Goal: Task Accomplishment & Management: Complete application form

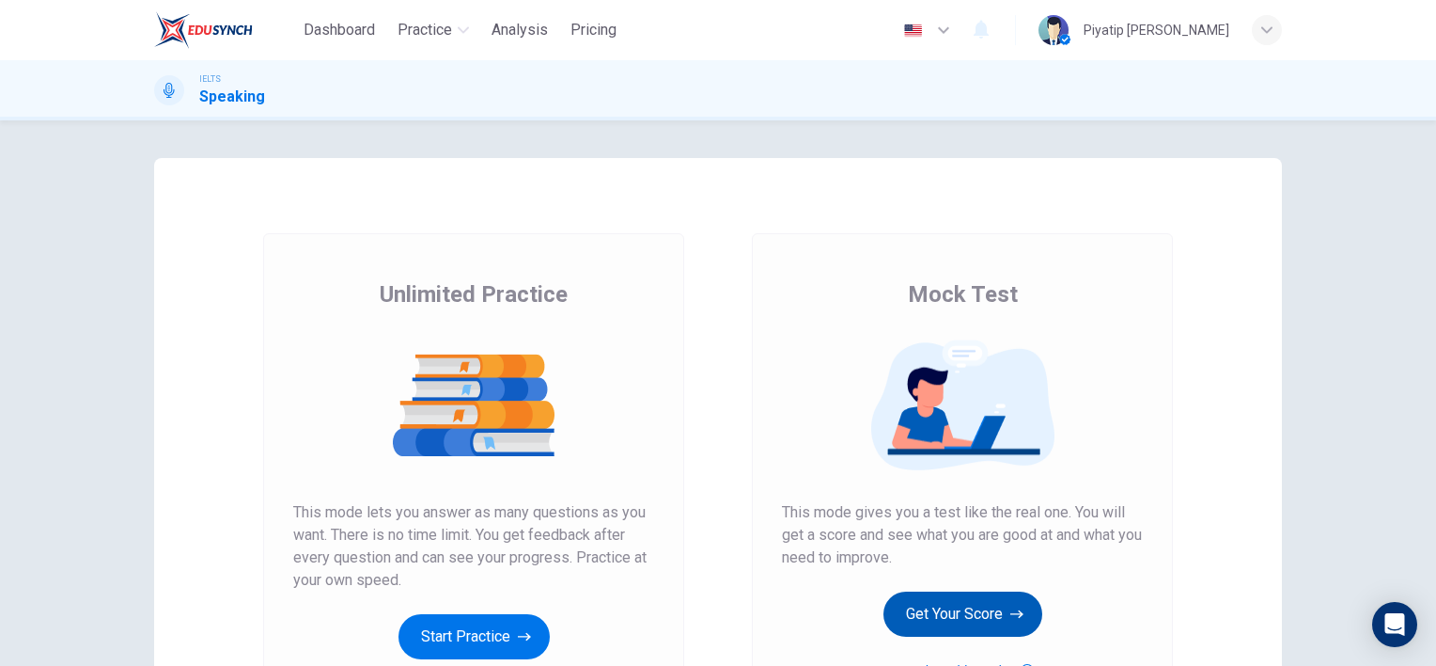
click at [985, 626] on button "Get Your Score" at bounding box center [963, 613] width 159 height 45
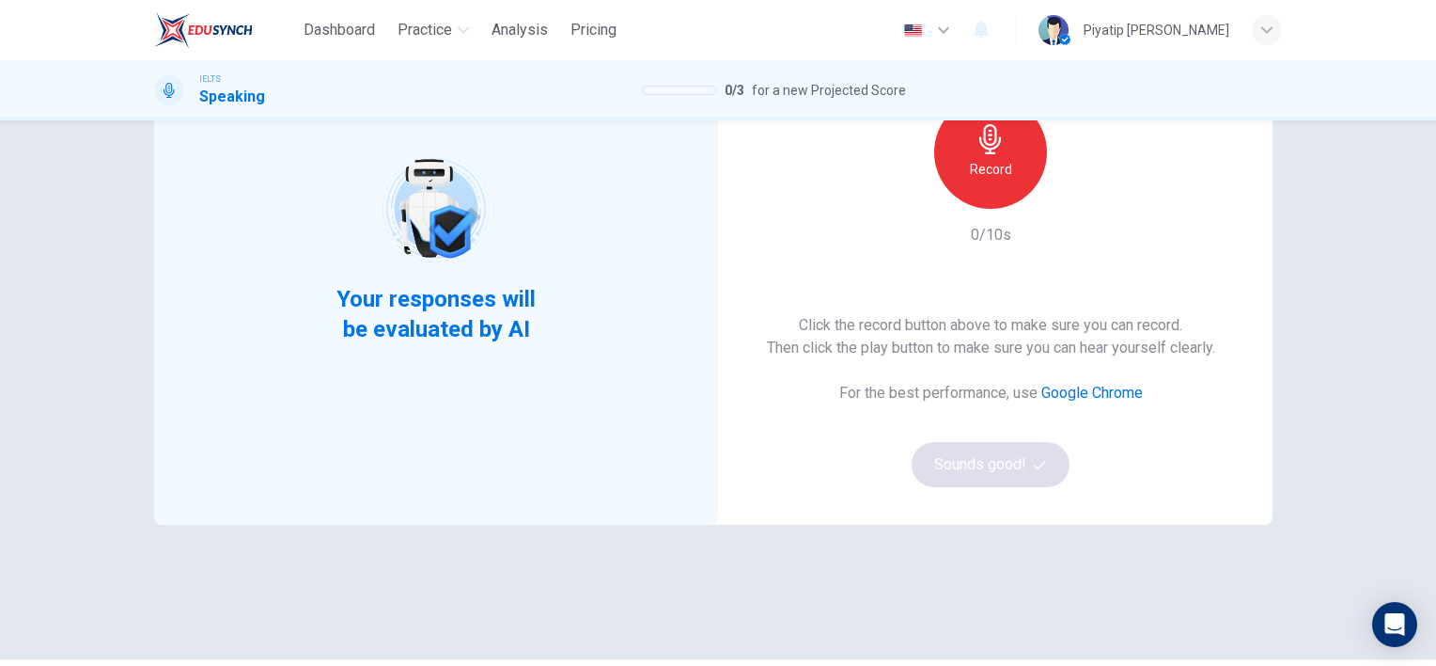
scroll to position [243, 0]
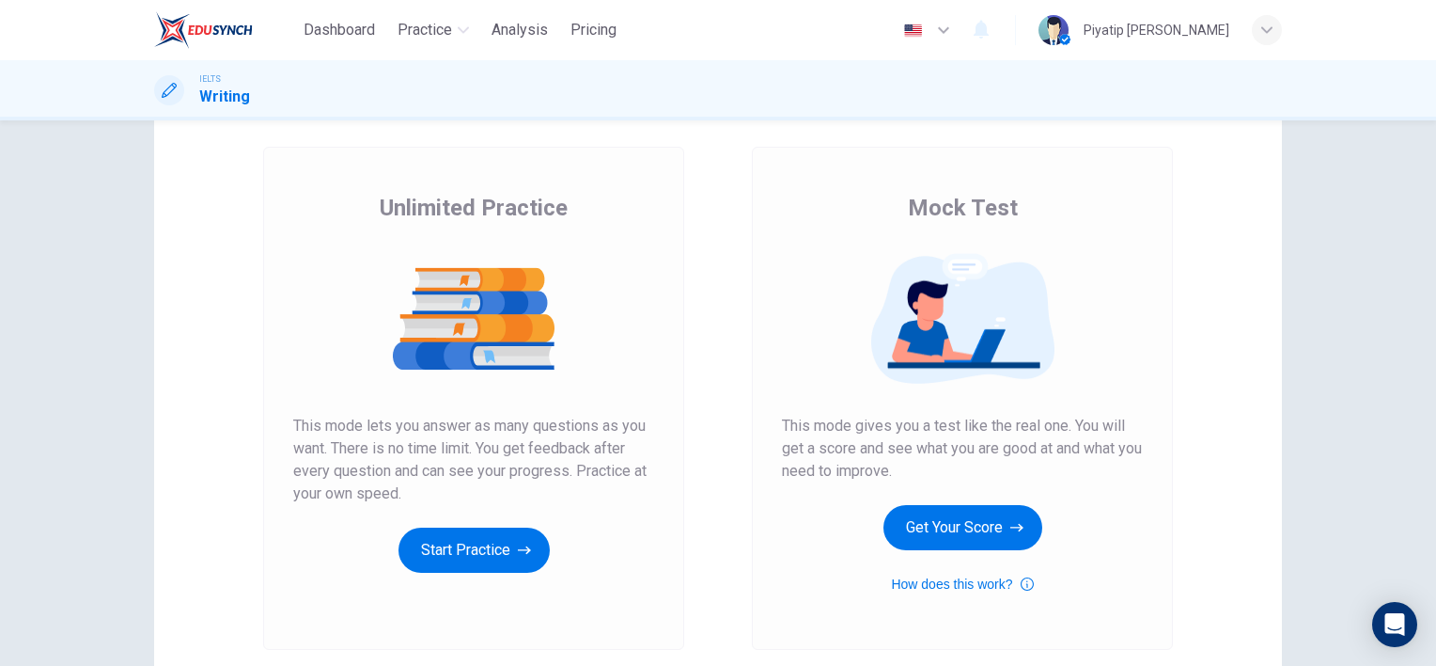
scroll to position [188, 0]
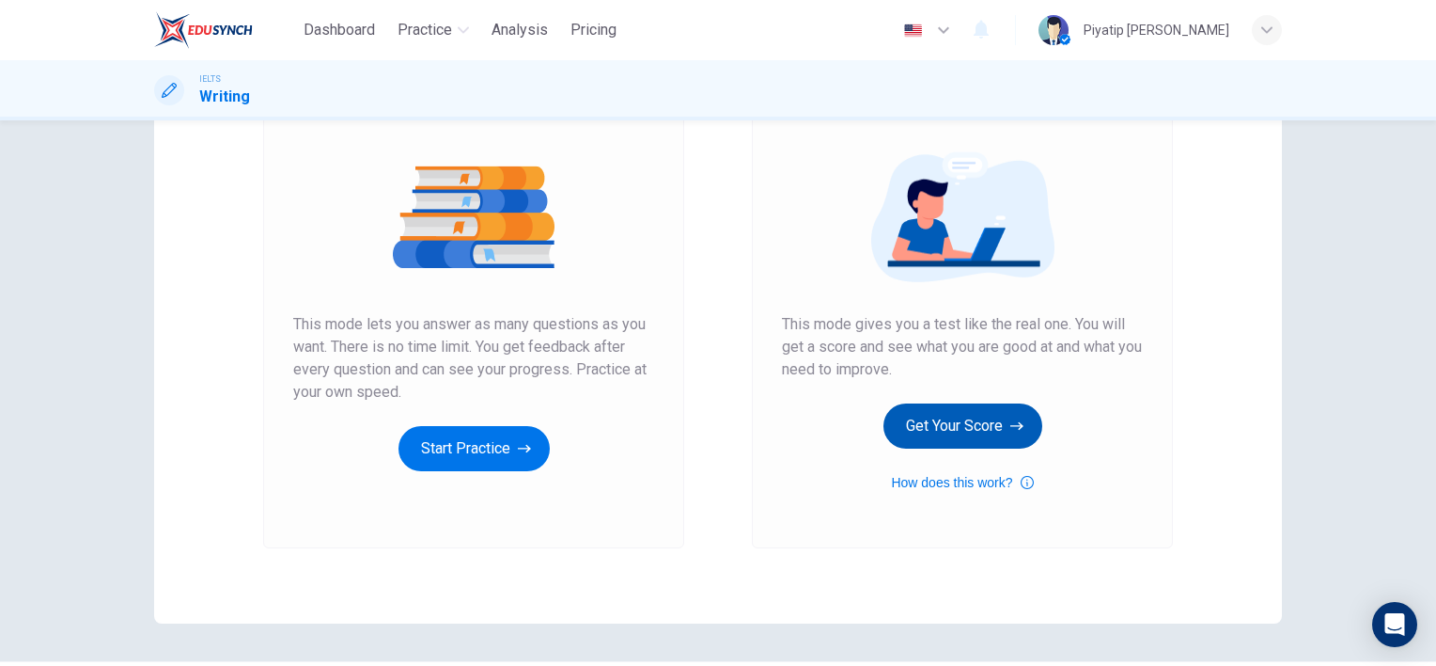
click at [951, 427] on button "Get Your Score" at bounding box center [963, 425] width 159 height 45
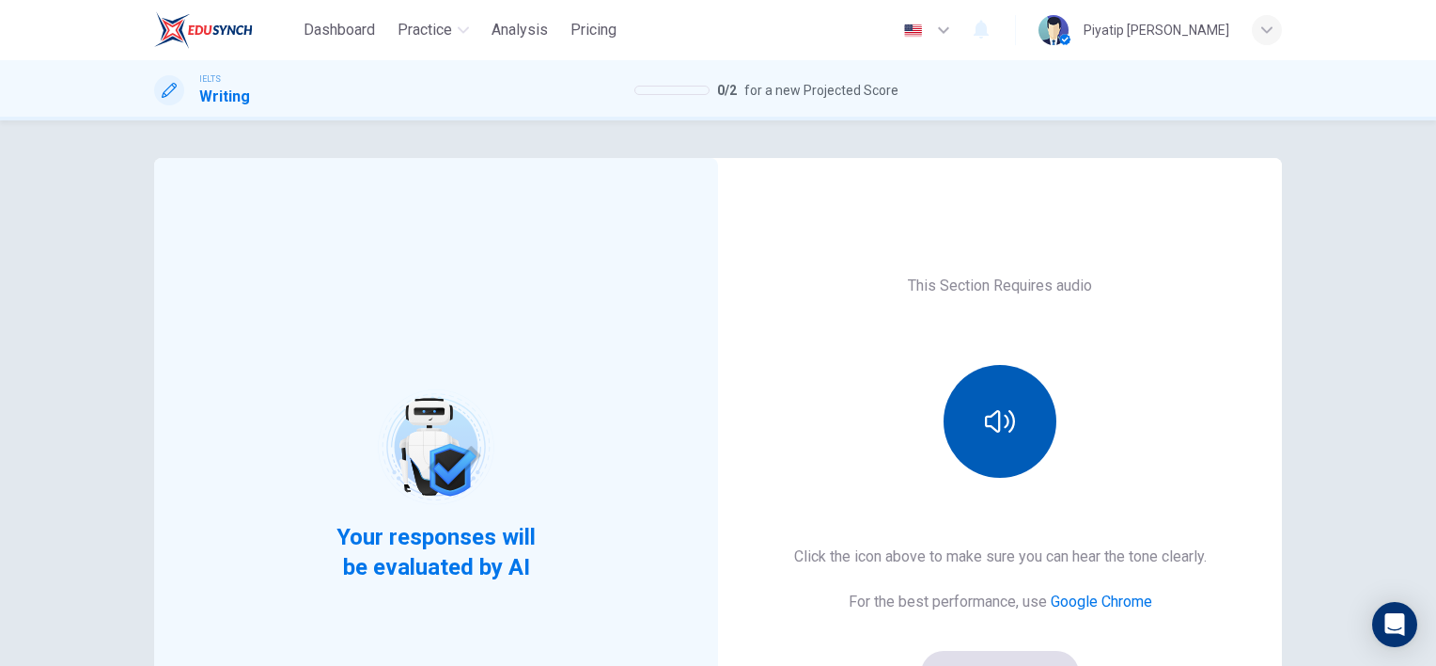
scroll to position [94, 0]
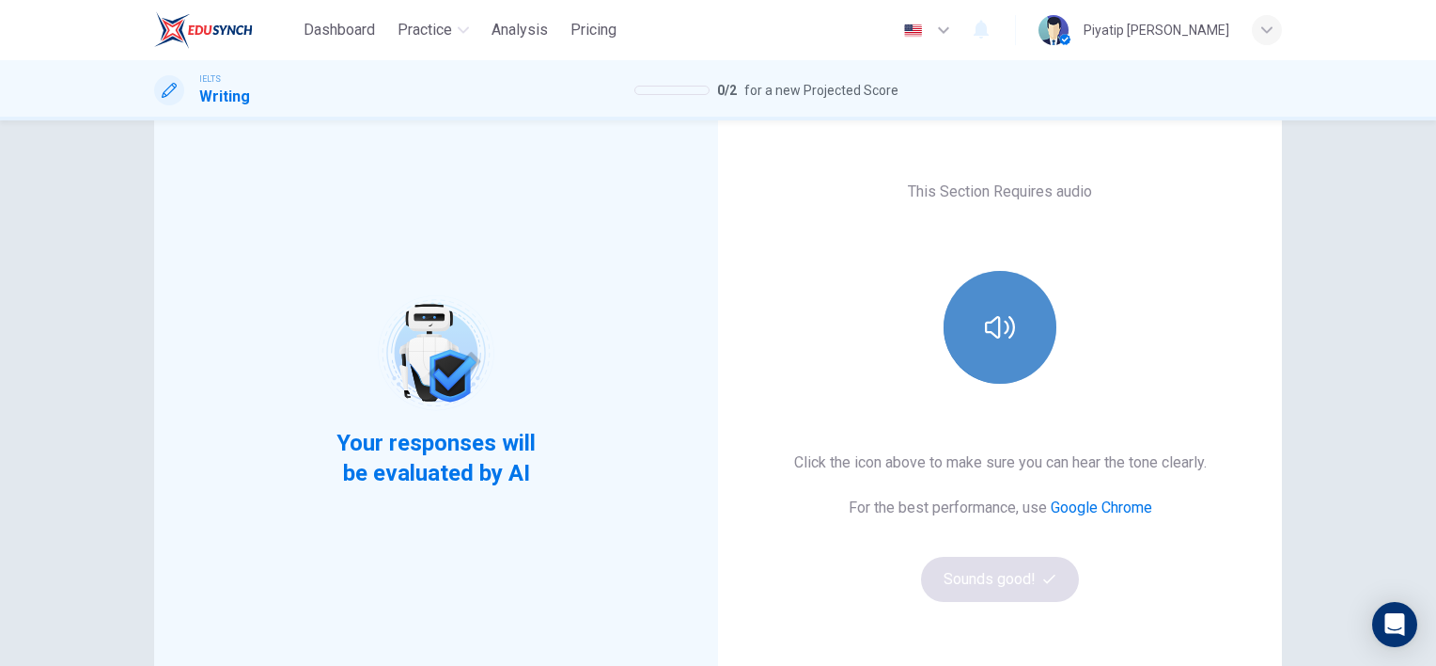
click at [1005, 295] on button "button" at bounding box center [1000, 327] width 113 height 113
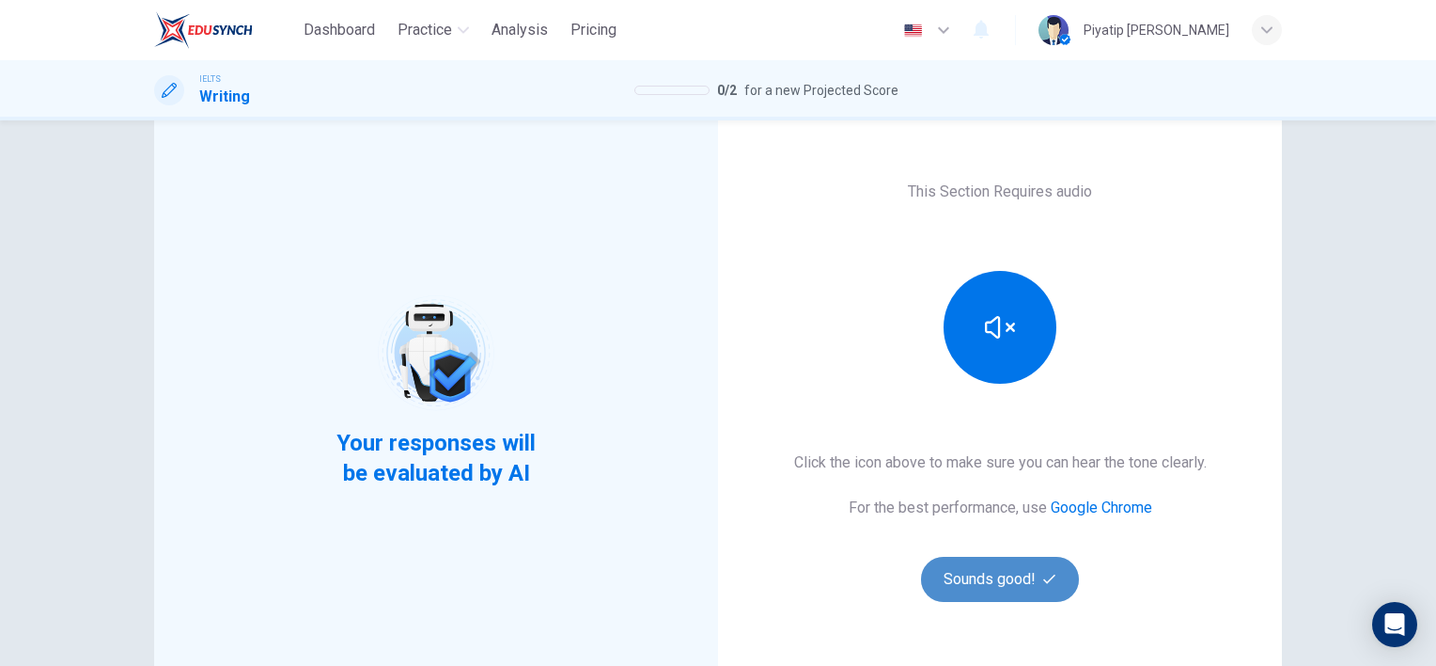
click at [1019, 591] on button "Sounds good!" at bounding box center [1000, 578] width 158 height 45
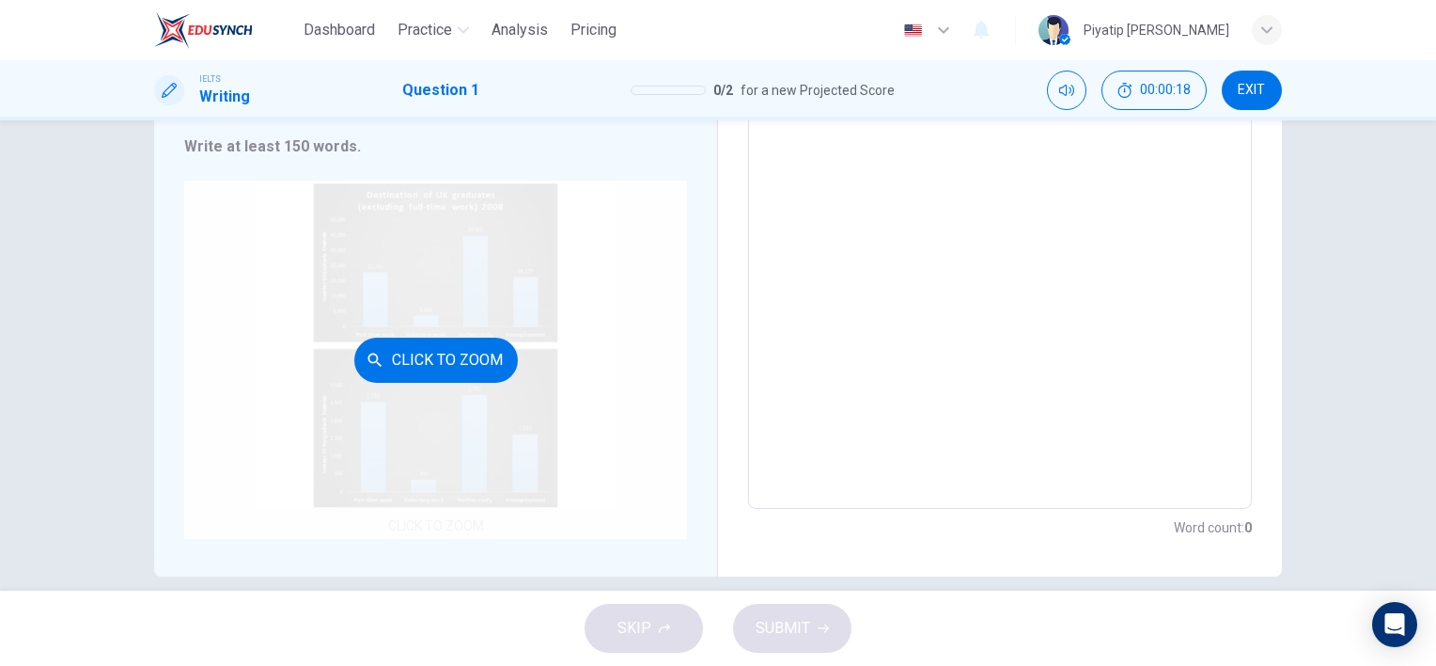
scroll to position [293, 0]
click at [431, 337] on button "Click to Zoom" at bounding box center [436, 359] width 164 height 45
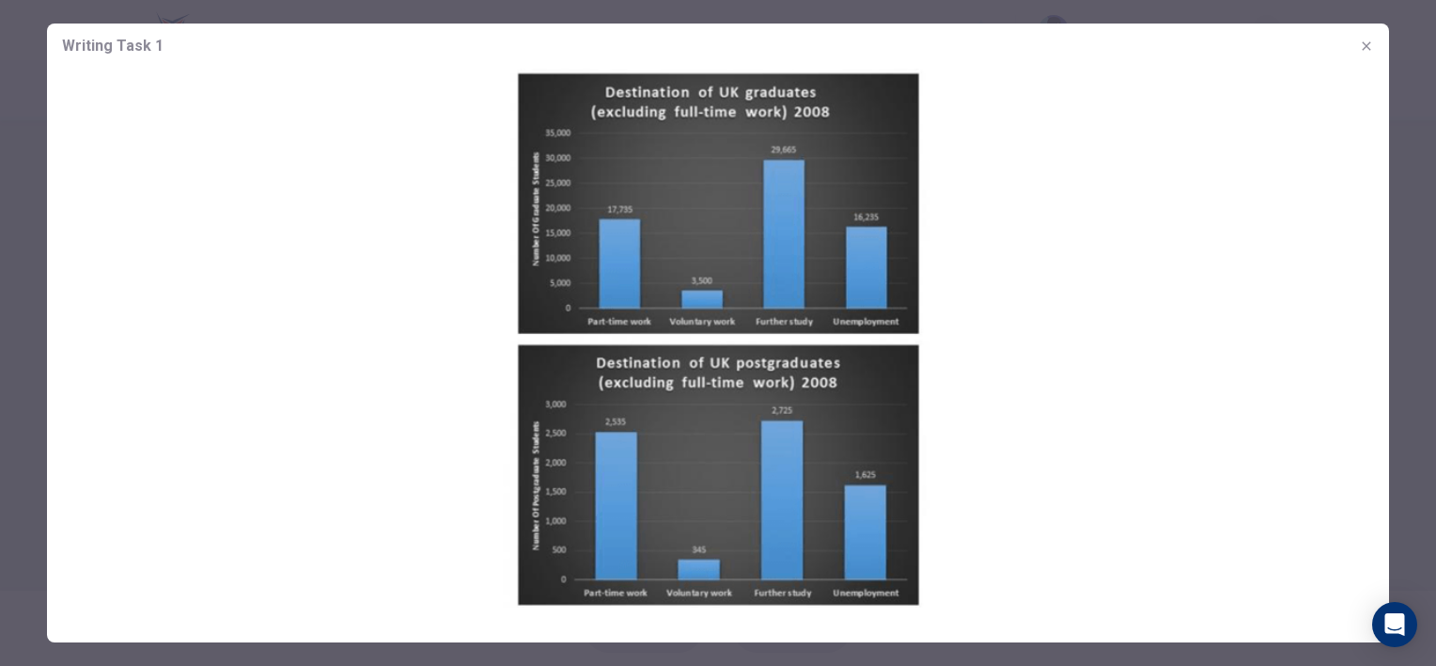
click at [1365, 40] on icon "button" at bounding box center [1366, 46] width 15 height 15
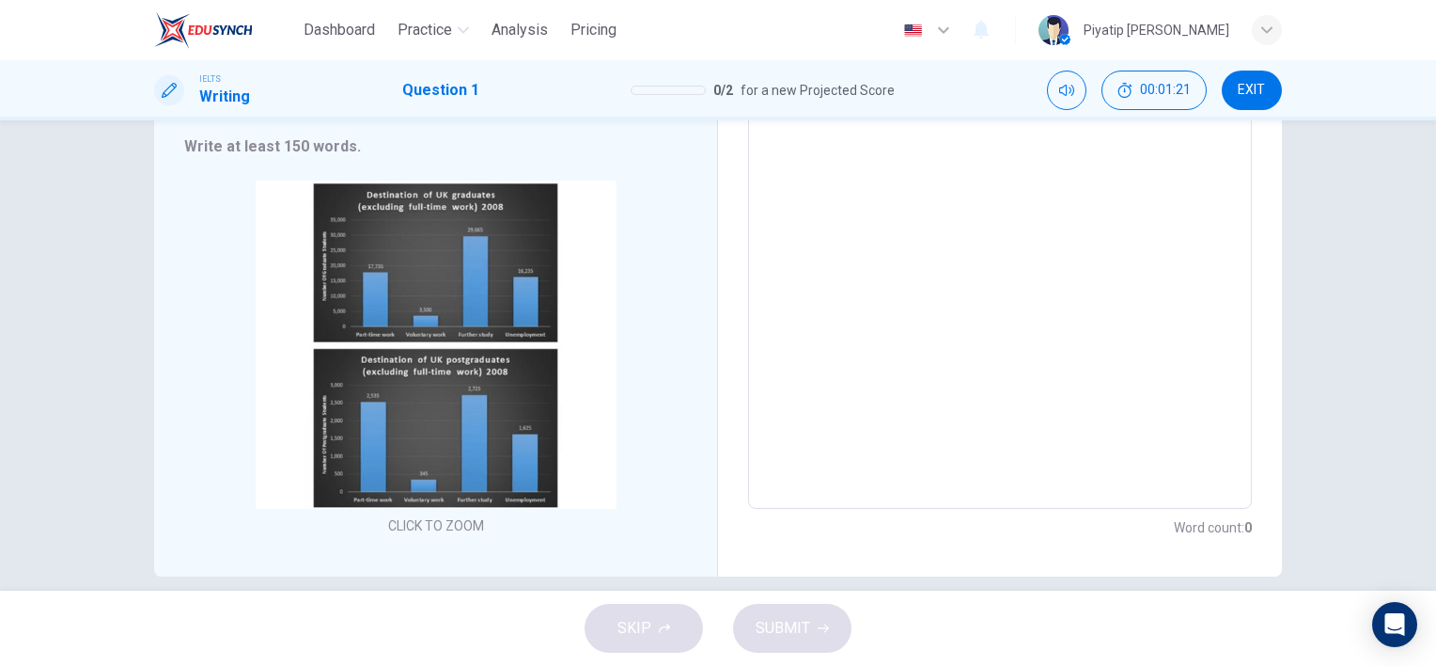
click at [789, 244] on textarea at bounding box center [1000, 219] width 478 height 547
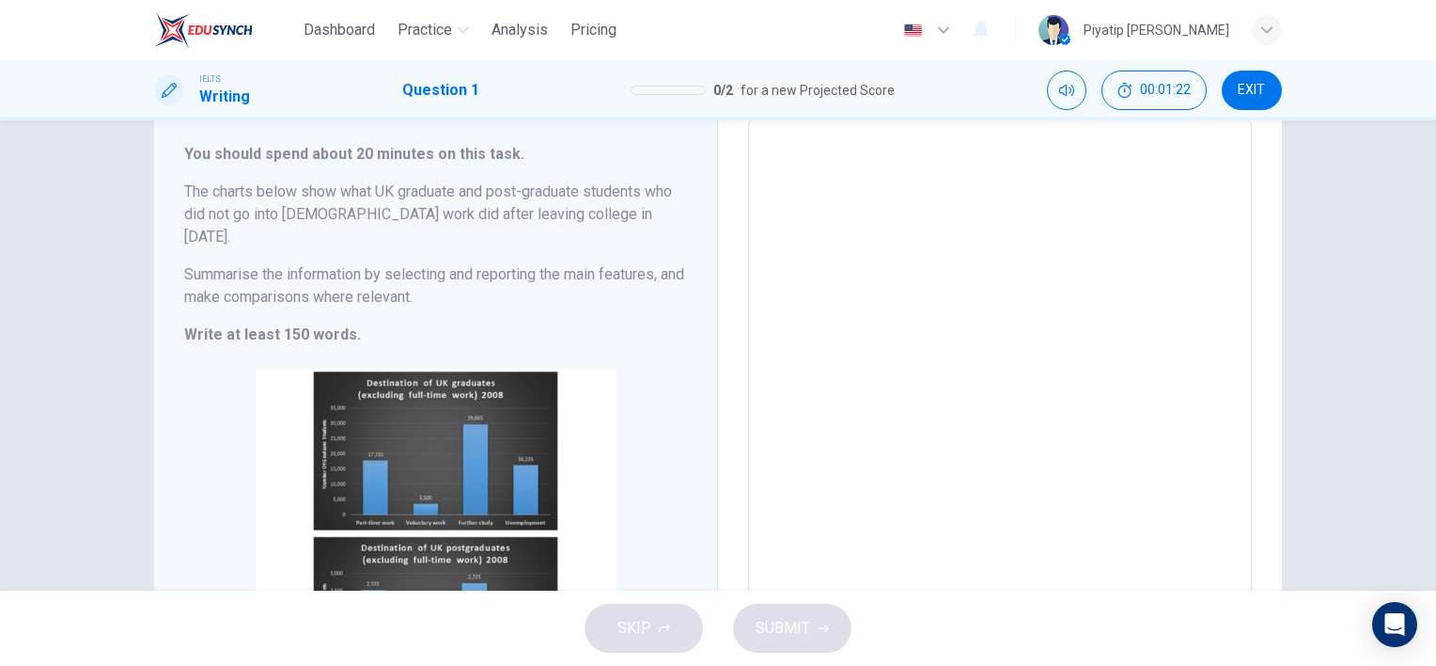
scroll to position [11, 0]
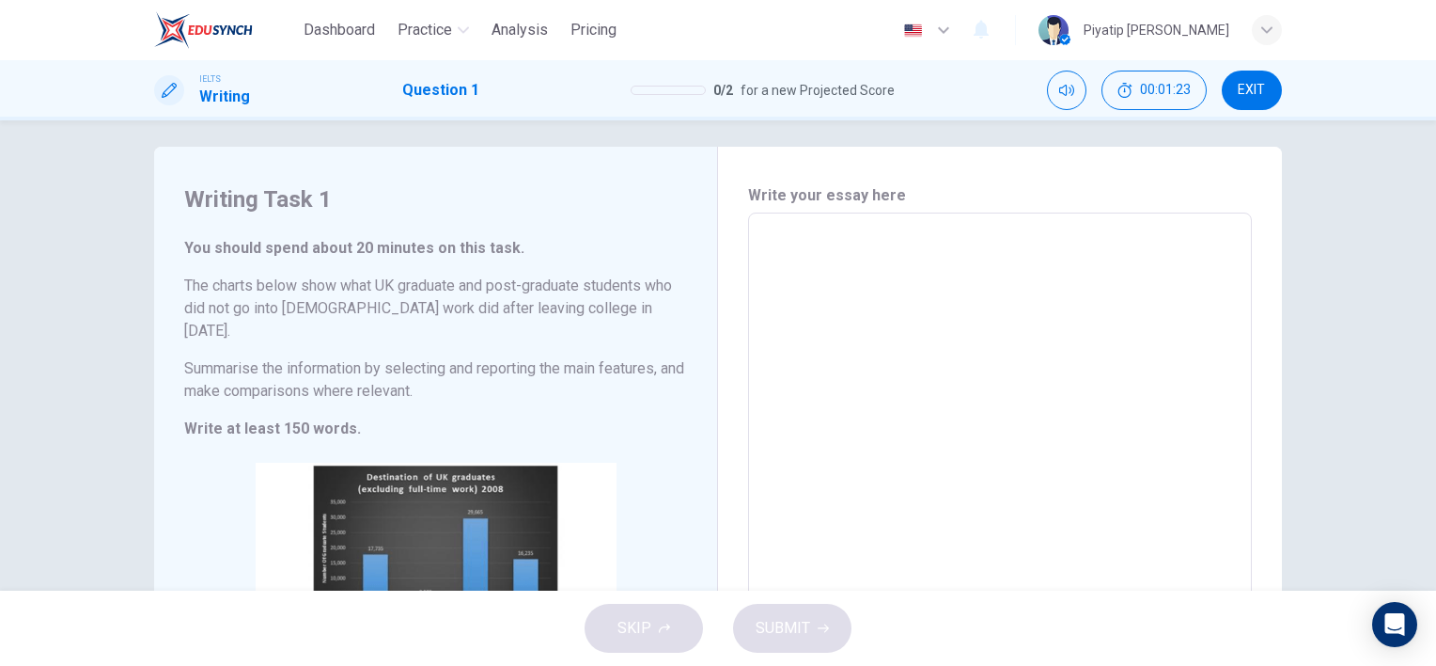
drag, startPoint x: 937, startPoint y: 246, endPoint x: 946, endPoint y: 253, distance: 10.7
click at [946, 253] on textarea at bounding box center [1000, 501] width 478 height 547
type textarea "t"
type textarea "x"
type textarea "th"
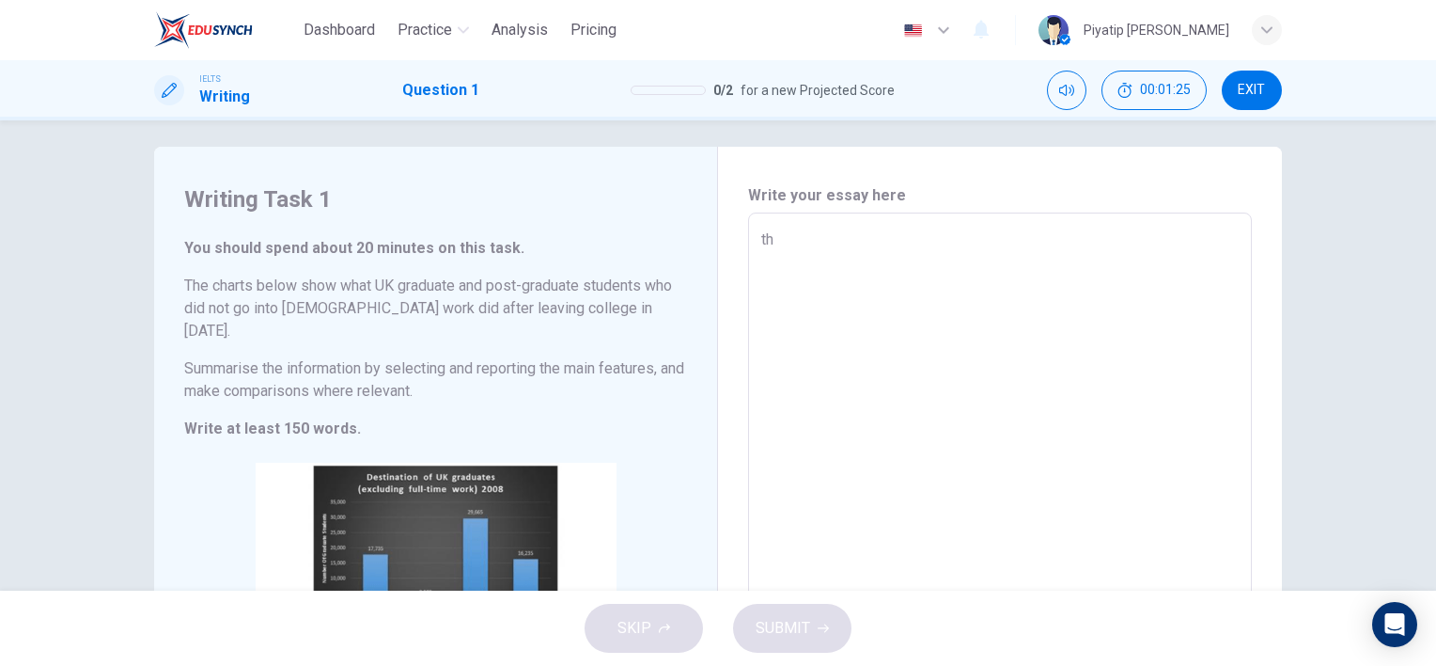
type textarea "x"
type textarea "the"
type textarea "x"
type textarea "the"
type textarea "x"
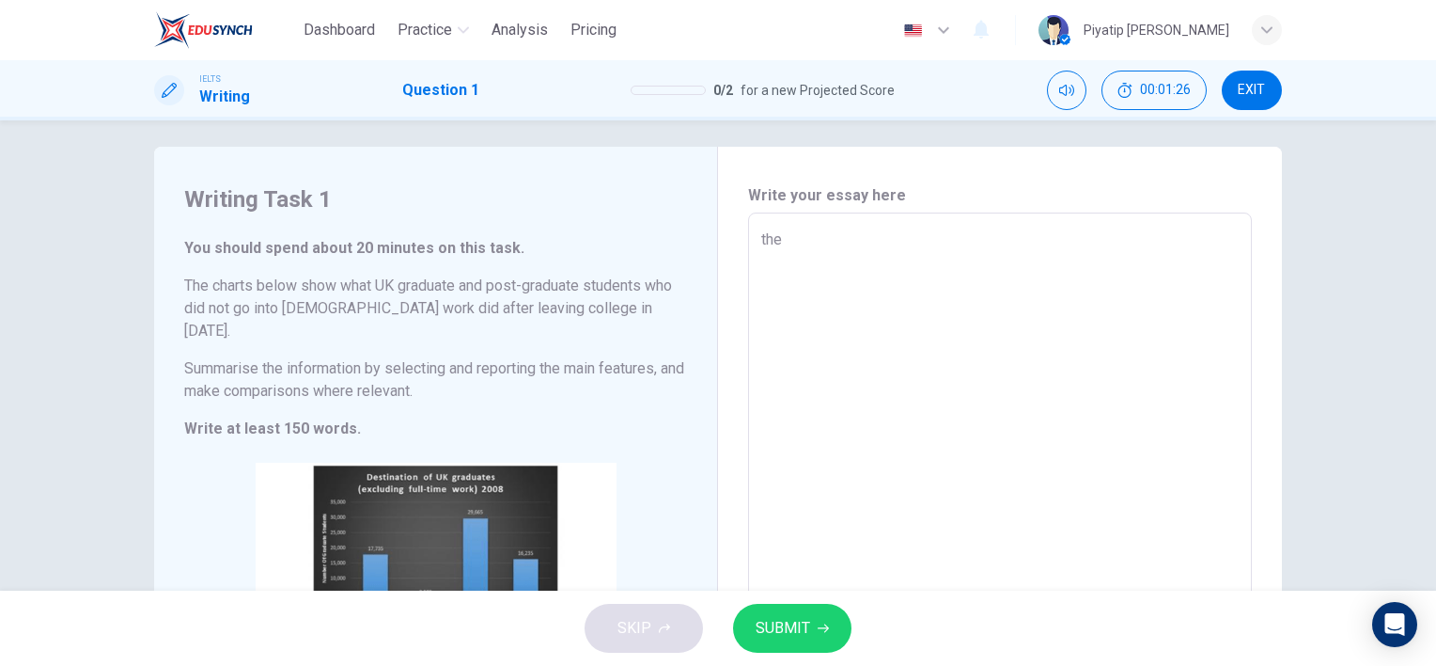
type textarea "the"
type textarea "x"
type textarea "th"
type textarea "x"
type textarea "t"
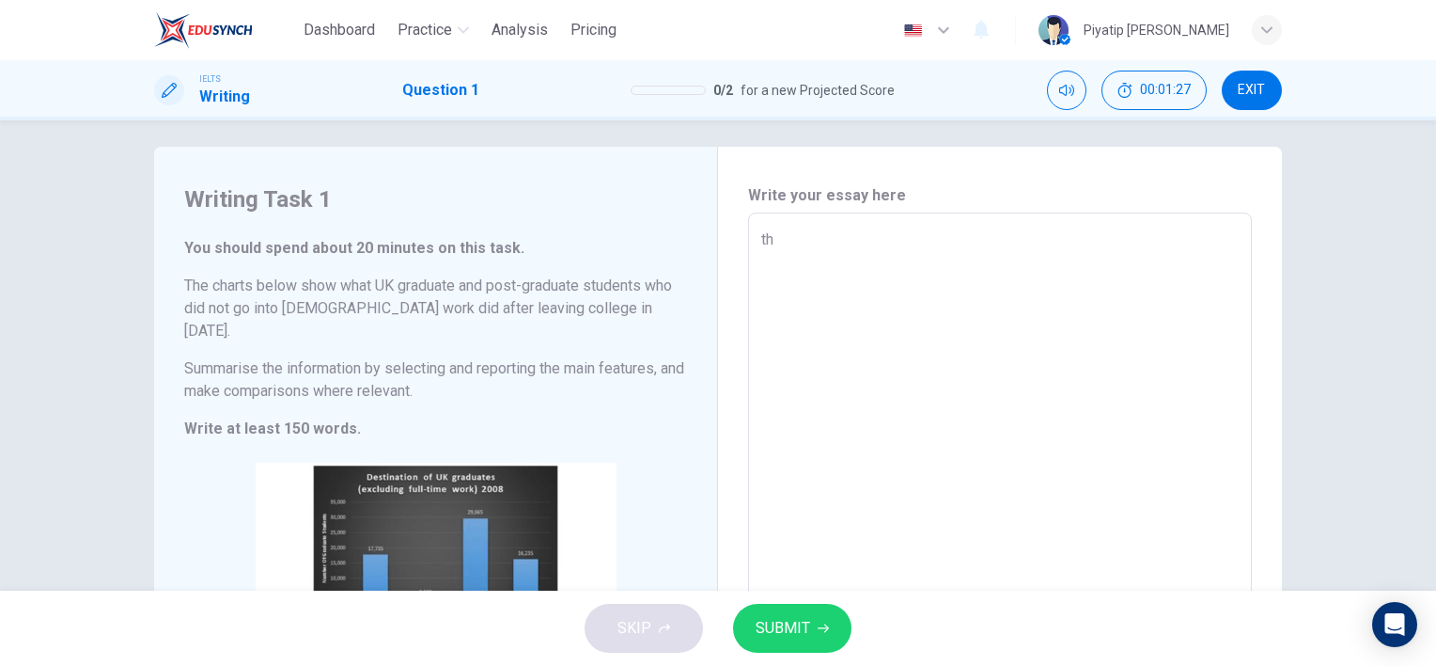
type textarea "x"
type textarea "T"
type textarea "x"
type textarea "Th"
type textarea "x"
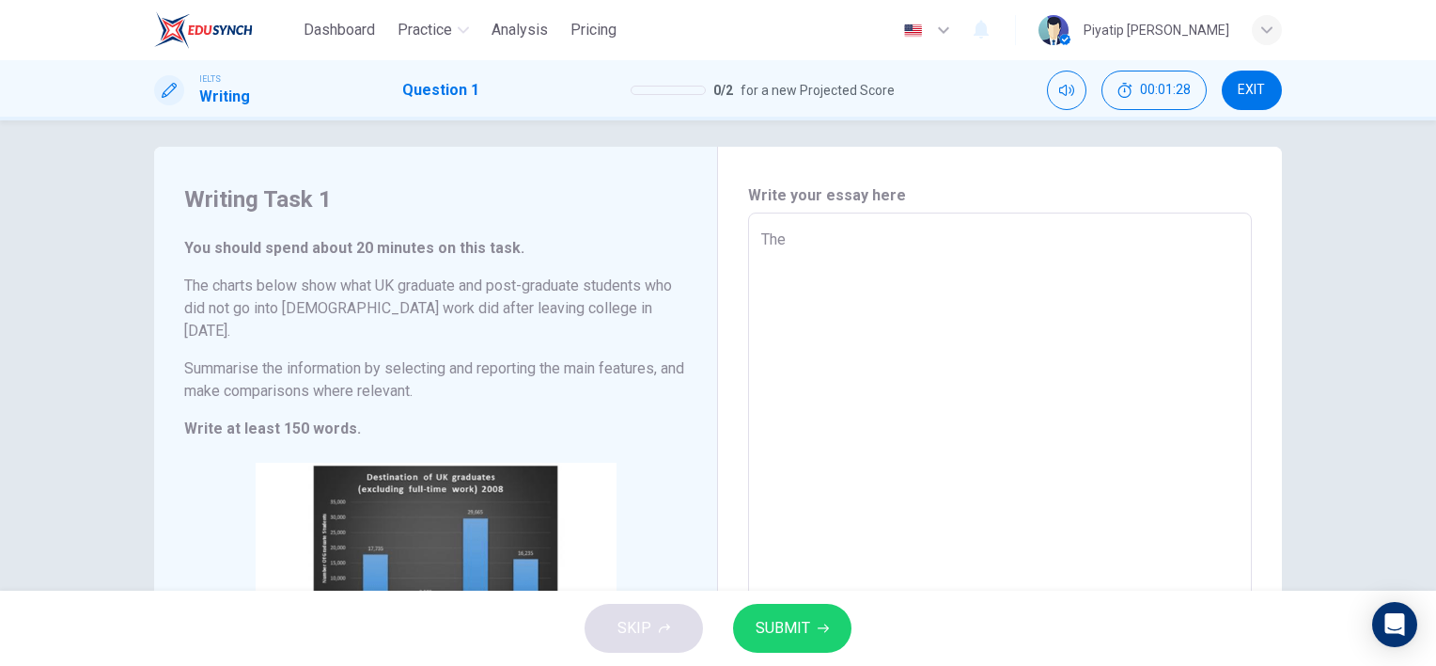
type textarea "The"
type textarea "x"
type textarea "The b"
type textarea "x"
type textarea "The ba"
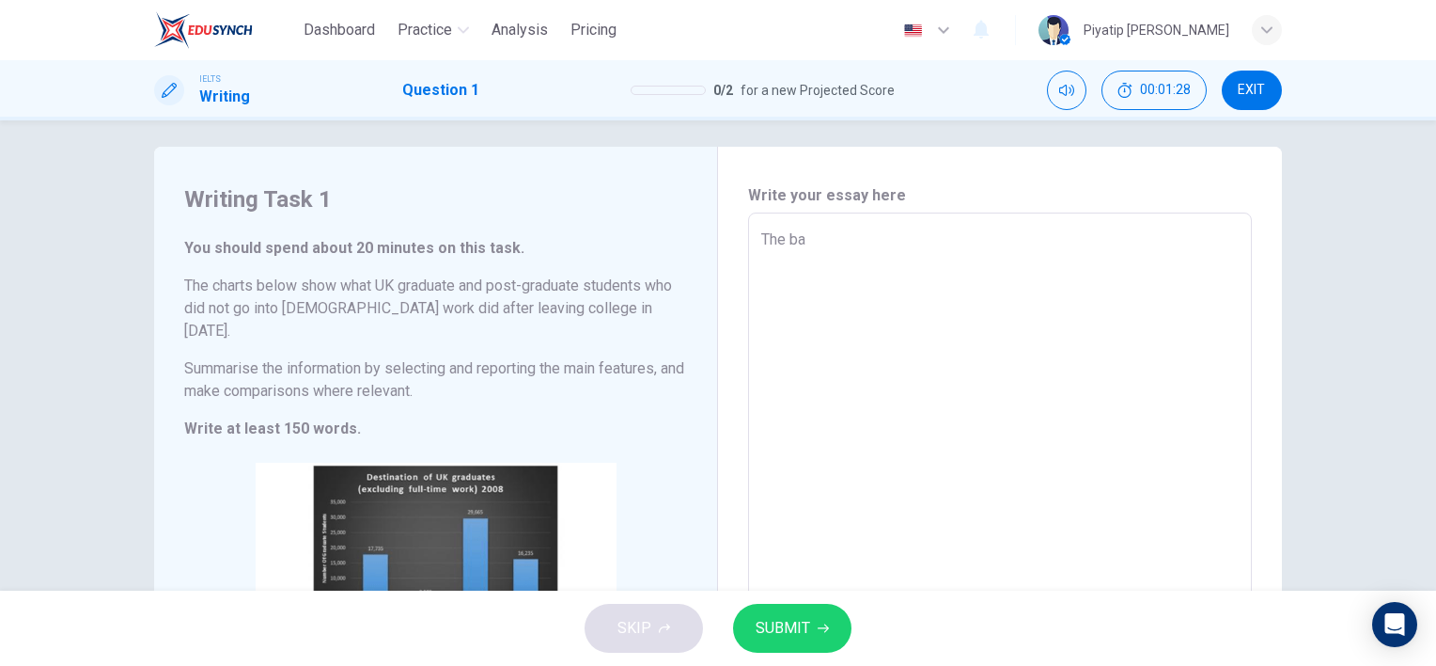
type textarea "x"
type textarea "The bar"
type textarea "x"
type textarea "The bar"
type textarea "x"
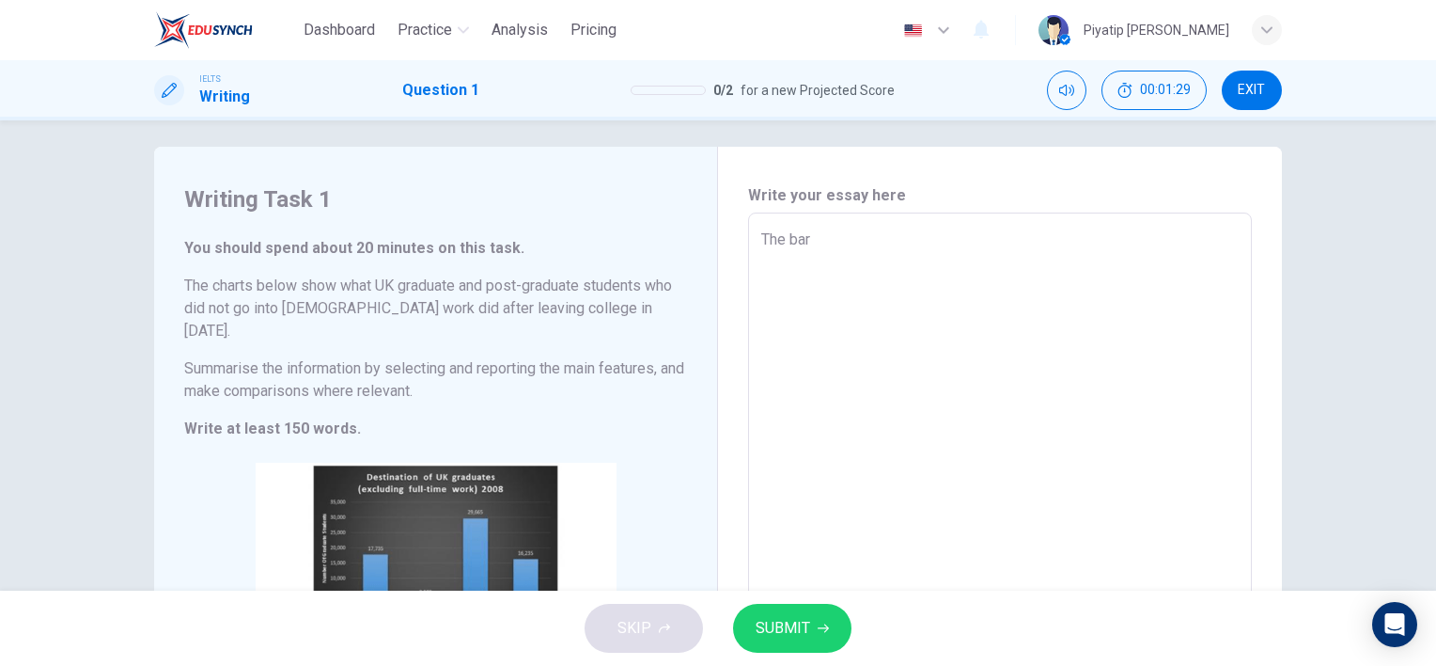
type textarea "The bar g"
type textarea "x"
type textarea "The bar gr"
type textarea "x"
type textarea "The bar gra"
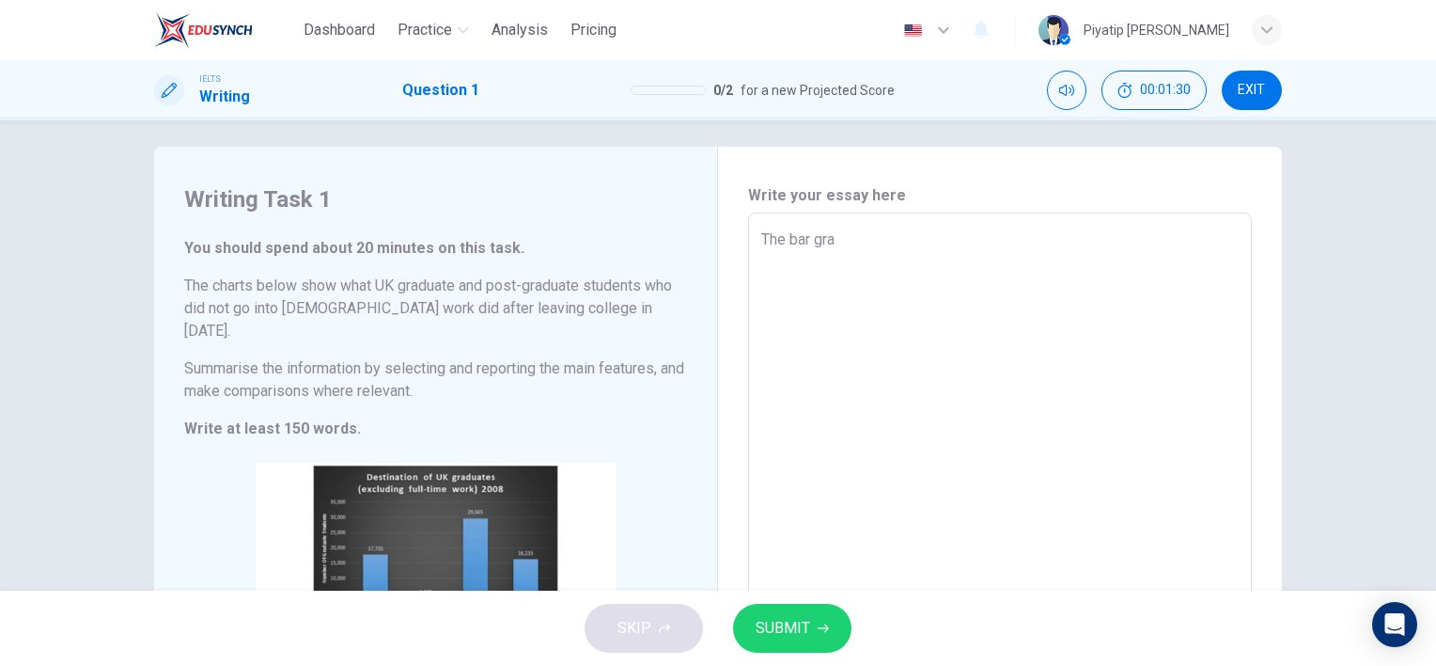
type textarea "x"
type textarea "The bar grap"
type textarea "x"
type textarea "The bar graph"
type textarea "x"
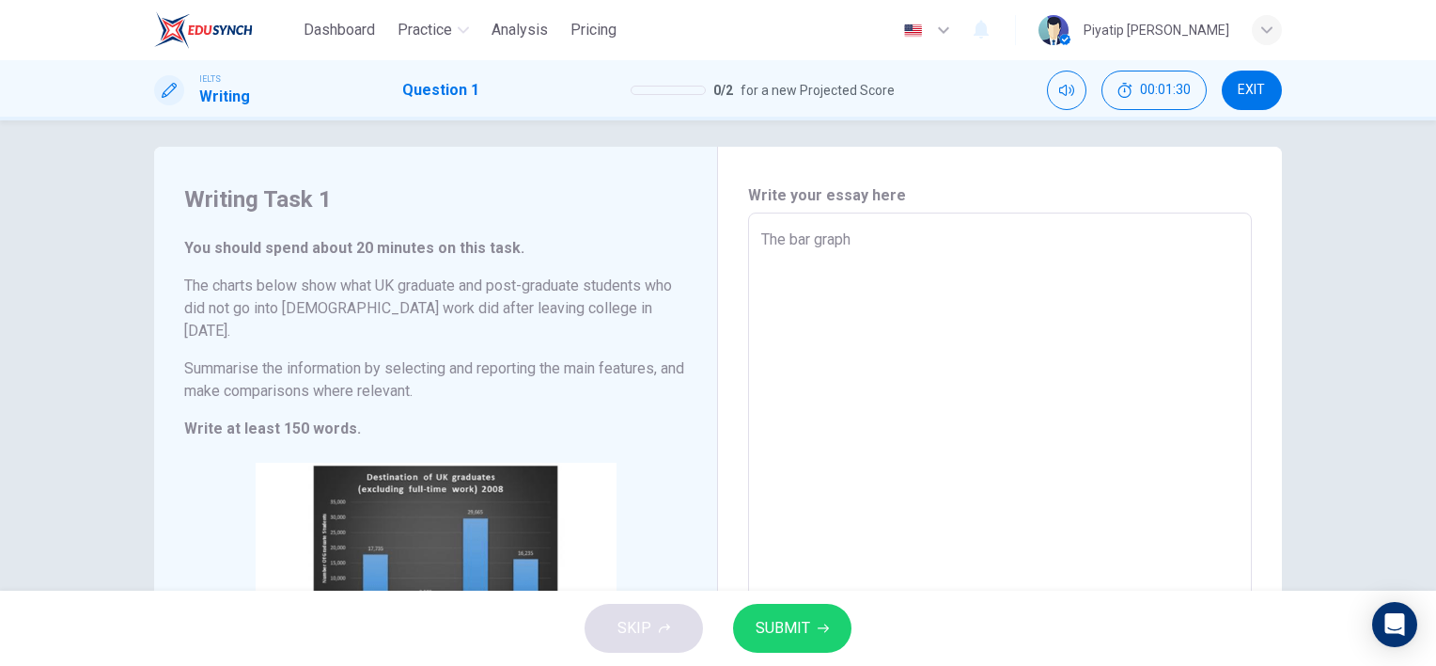
type textarea "The bar graph"
type textarea "x"
type textarea "The bar graph i"
type textarea "x"
type textarea "The bar graph il"
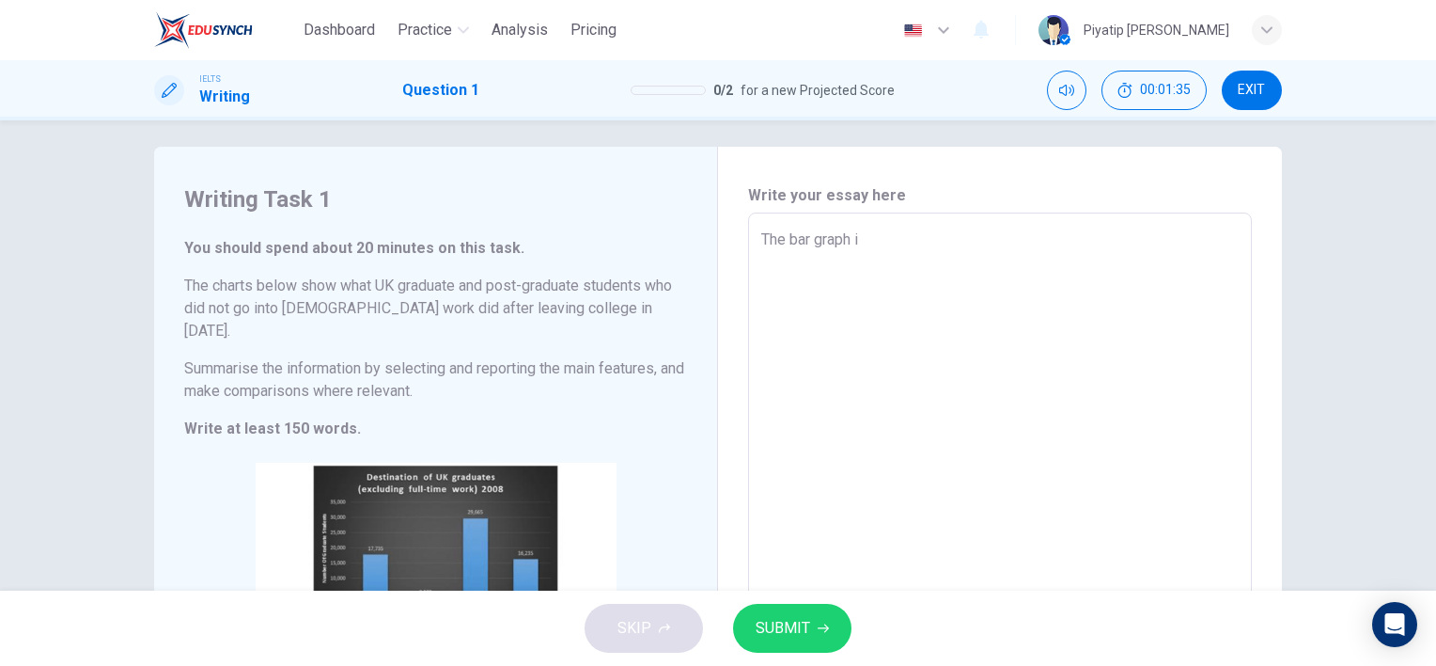
type textarea "x"
type textarea "The bar graph ill"
type textarea "x"
type textarea "The bar graph illu"
type textarea "x"
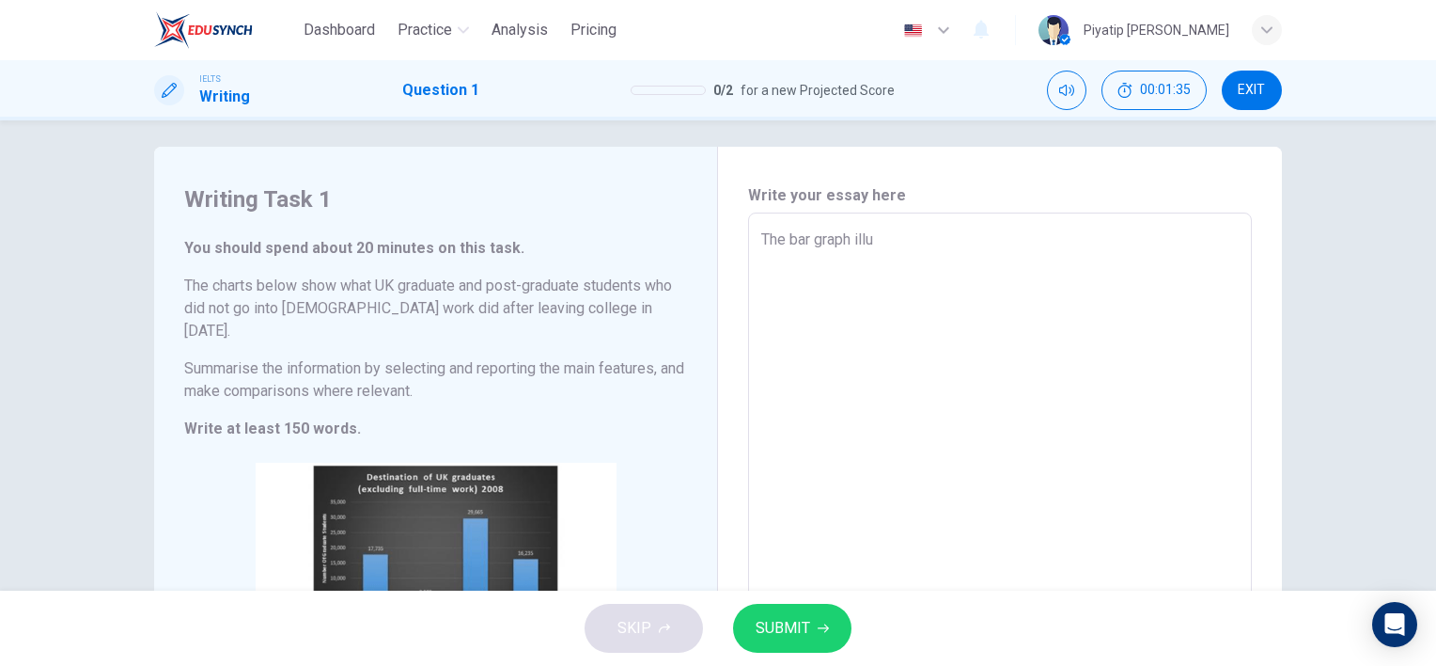
type textarea "The bar graph illus"
type textarea "x"
type textarea "The bar graph illust"
type textarea "x"
type textarea "The bar graph illustr"
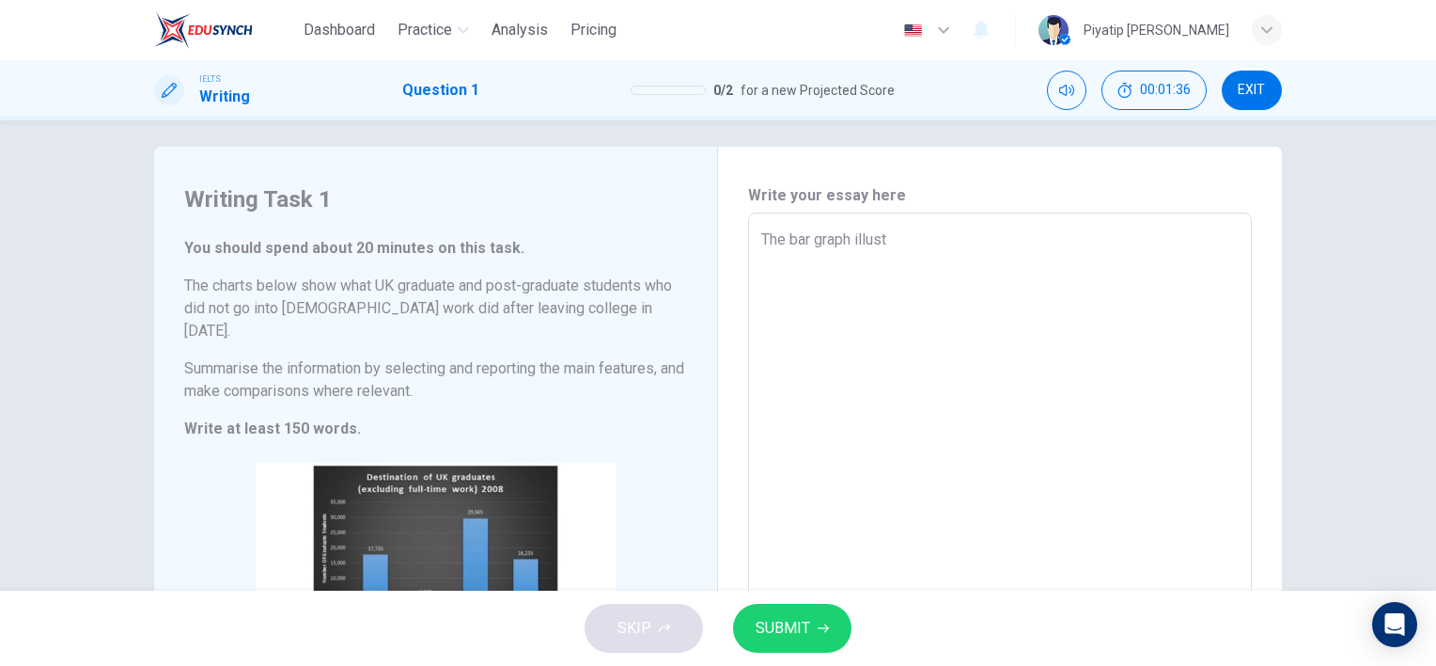
type textarea "x"
type textarea "The bar graph illustra"
type textarea "x"
type textarea "The bar graph illustrat"
type textarea "x"
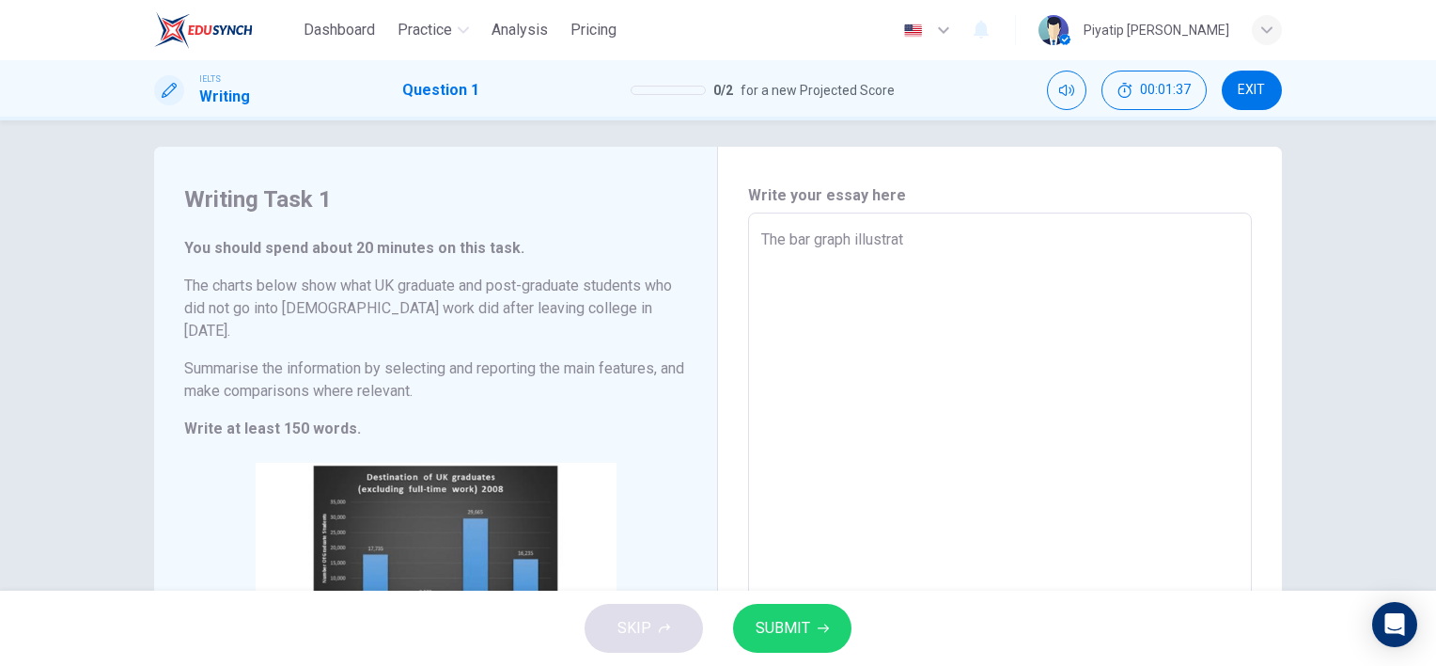
type textarea "The bar graph illustrate"
type textarea "x"
type textarea "The bar graph illustrates"
type textarea "x"
type textarea "The bar graph illustrates"
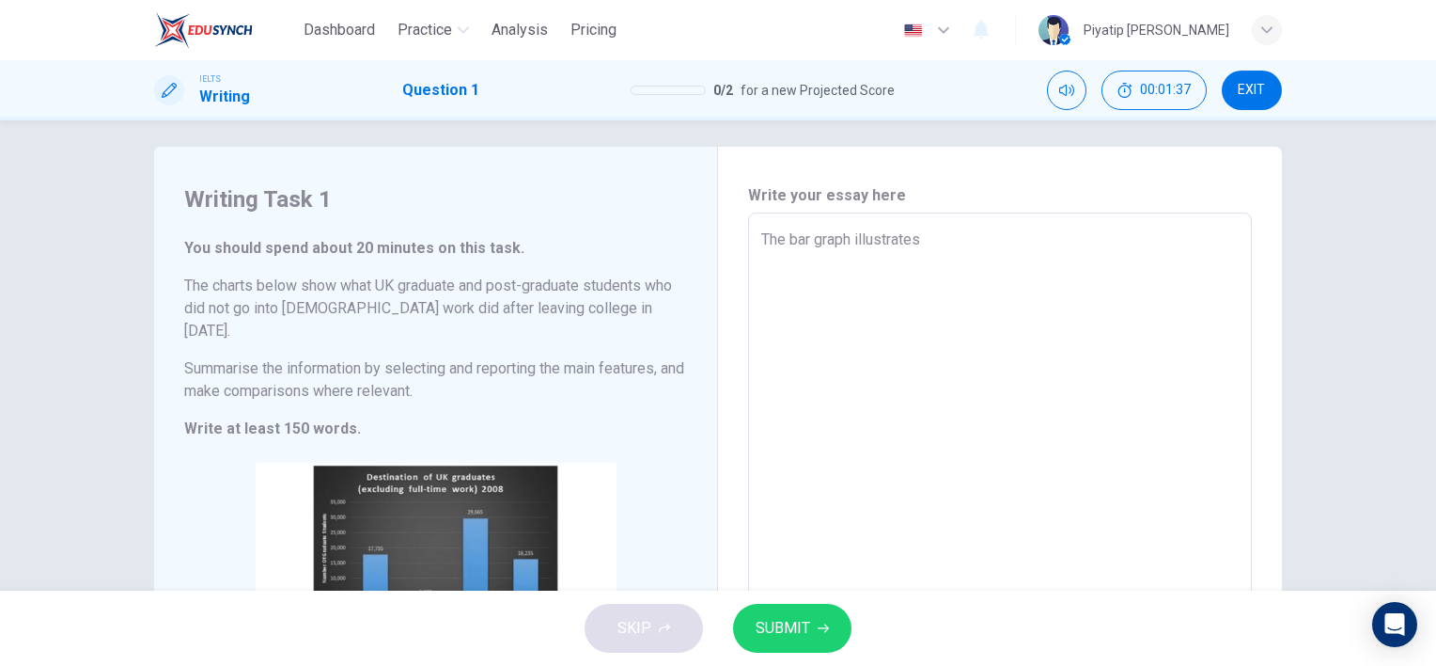
type textarea "x"
type textarea "The bar graph illustrates w"
type textarea "x"
type textarea "The bar graph illustrates"
type textarea "x"
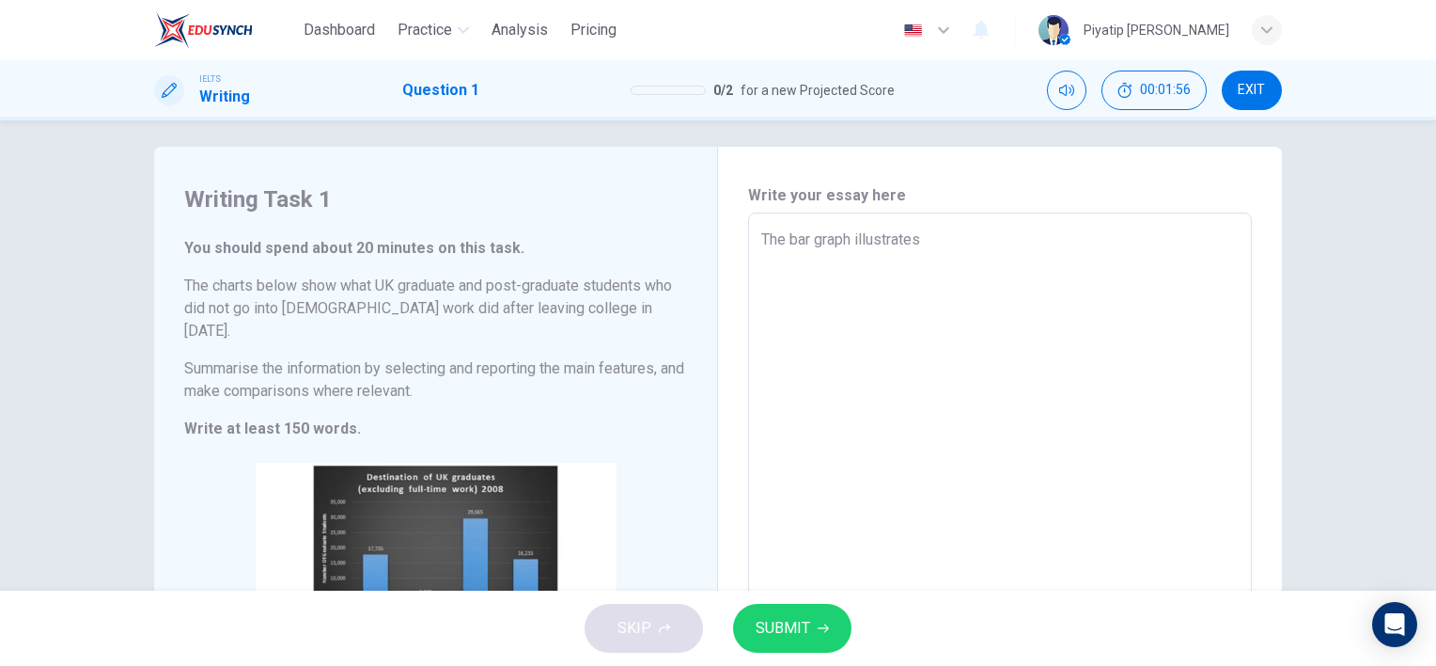
type textarea "The bar graph illustrates w"
type textarea "x"
type textarea "The bar graph illustrates wh"
type textarea "x"
type textarea "The bar graph illustrates wha"
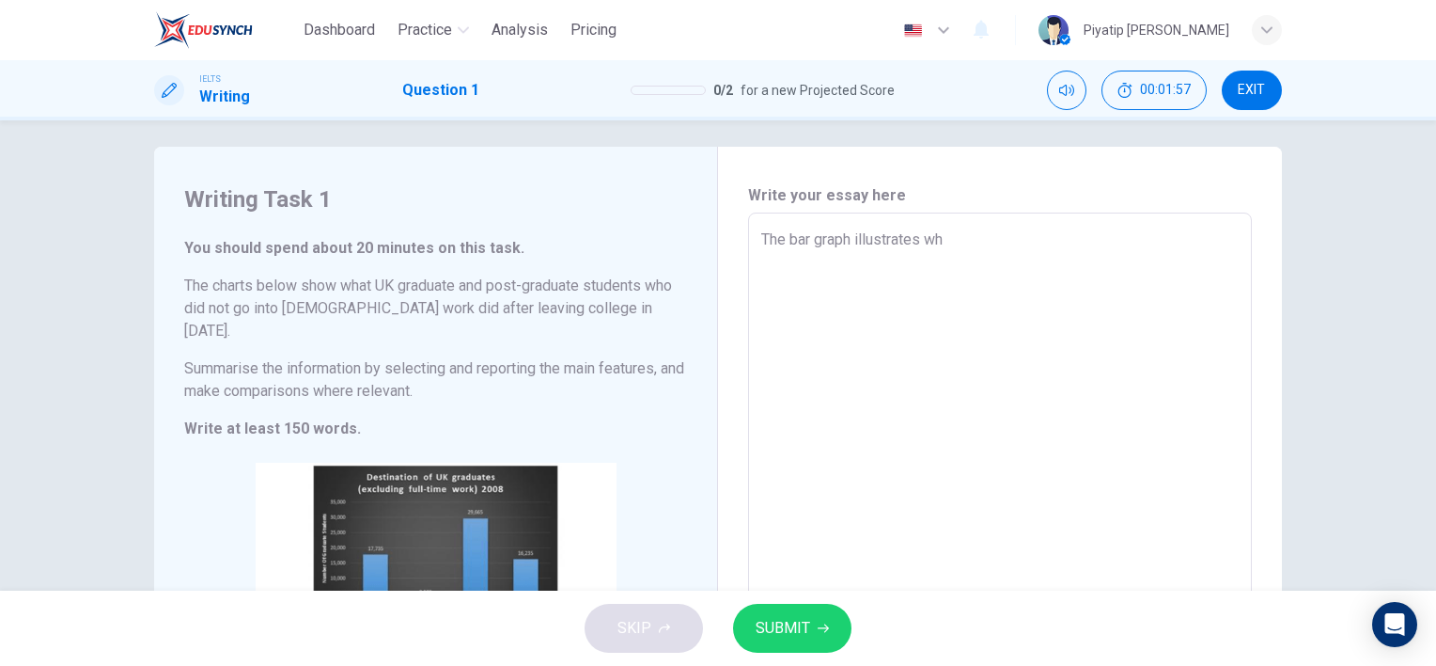
type textarea "x"
type textarea "The bar graph illustrates what"
type textarea "x"
type textarea "The bar graph illustrates wha"
type textarea "x"
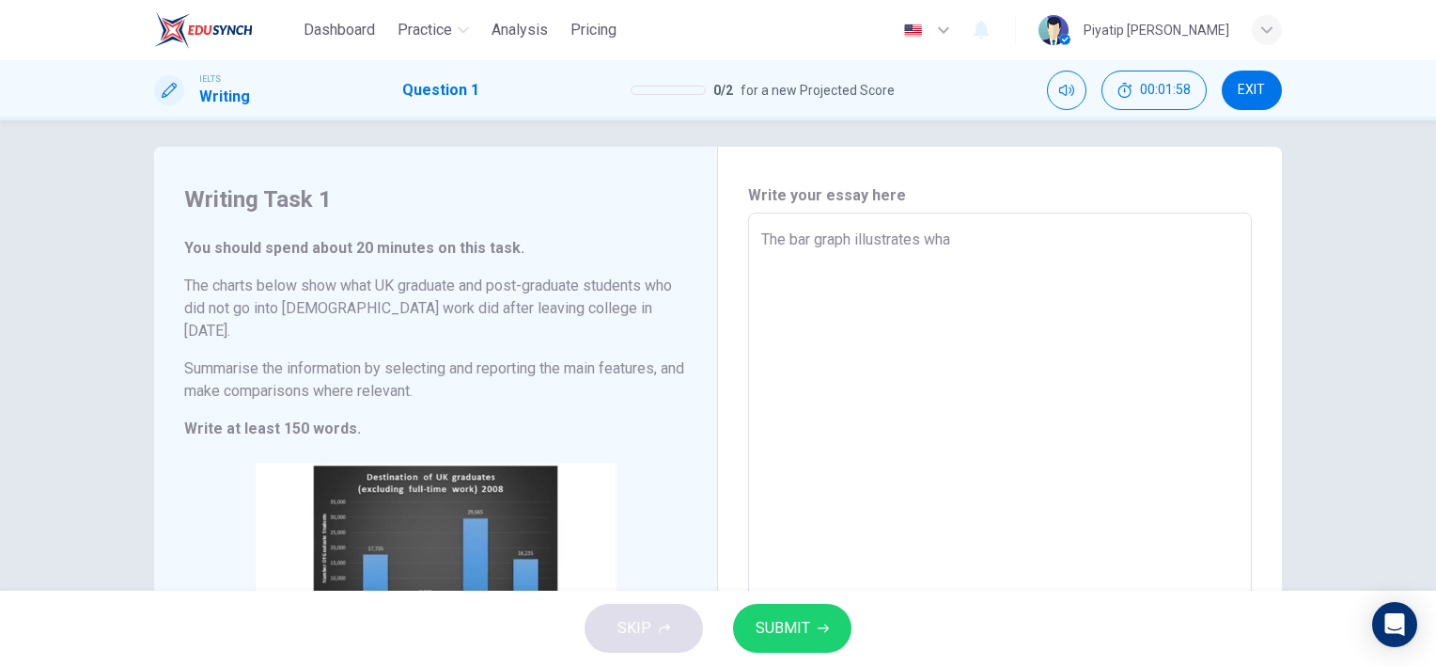
type textarea "The bar graph illustrates wh"
type textarea "x"
type textarea "The bar graph illustrates whe"
type textarea "x"
type textarea "The bar graph illustrates wher"
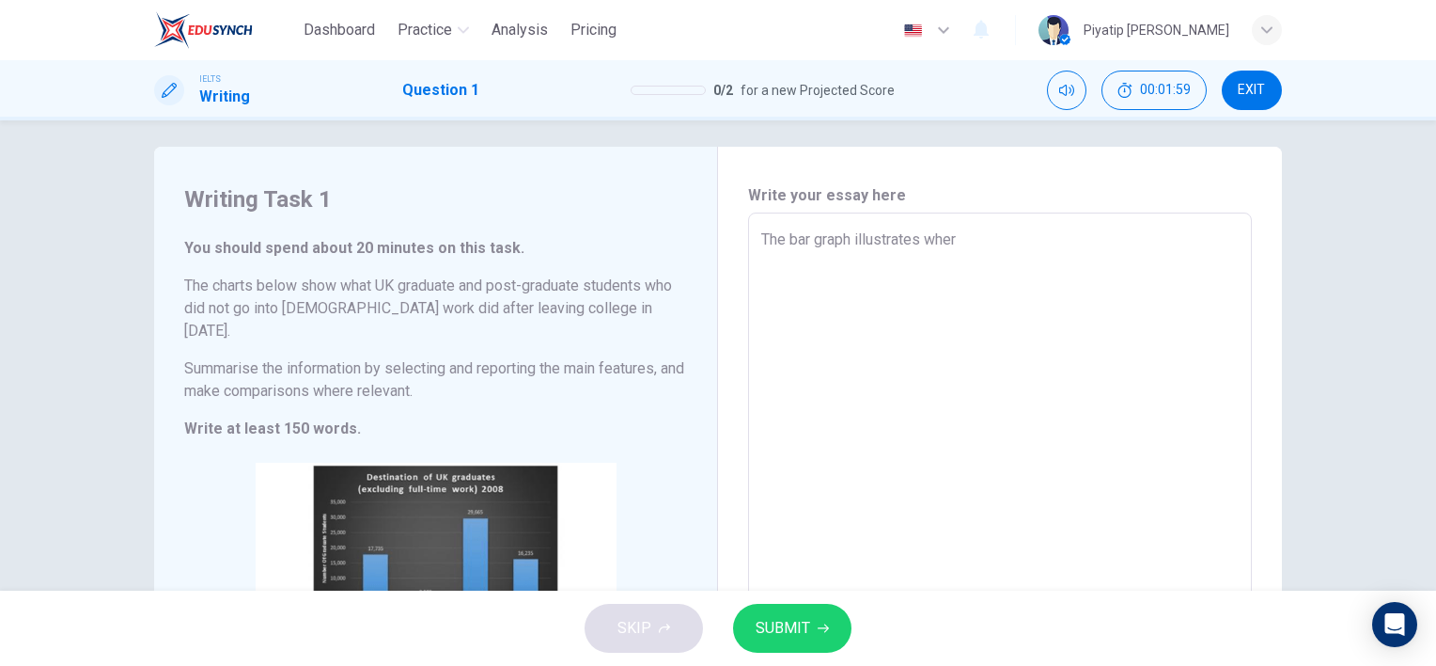
type textarea "x"
type textarea "The bar graph illustrates where"
type textarea "x"
type textarea "The bar graph illustrates where"
type textarea "x"
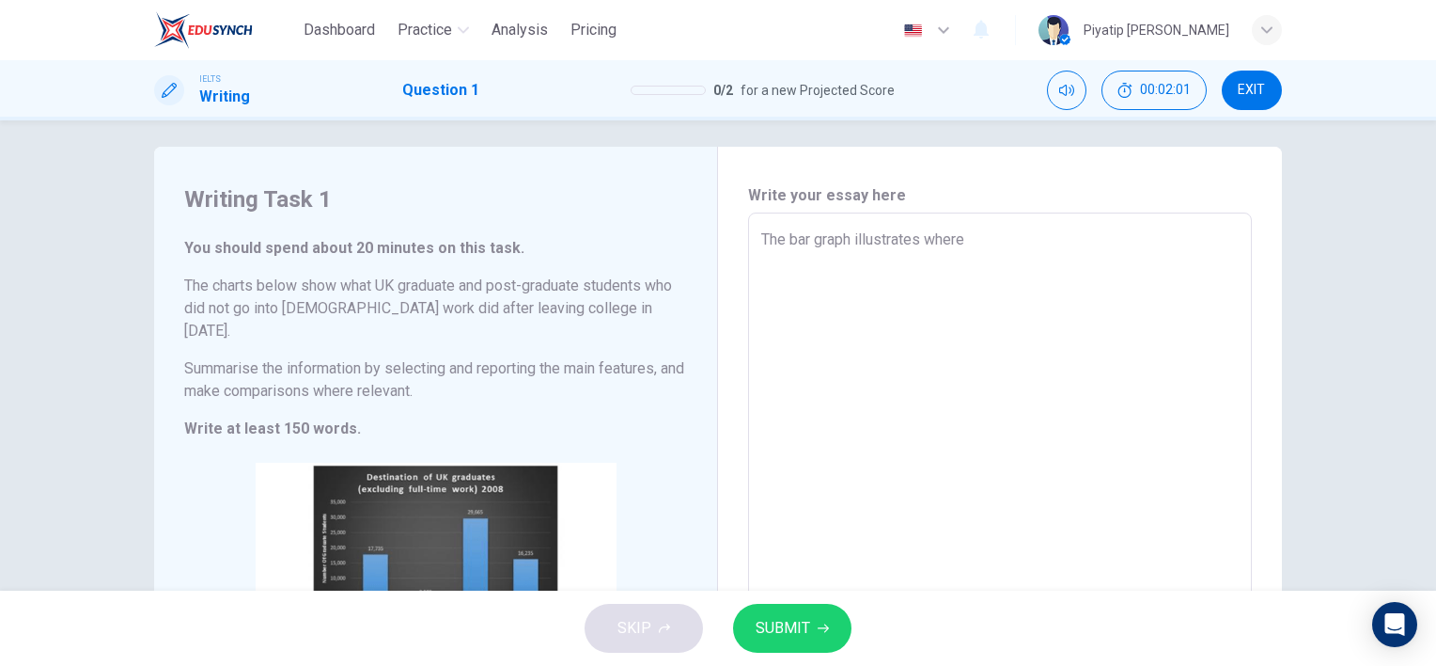
type textarea "The bar graph illustrates where t"
type textarea "x"
type textarea "The bar graph illustrates where th"
type textarea "x"
type textarea "The bar graph illustrates where the"
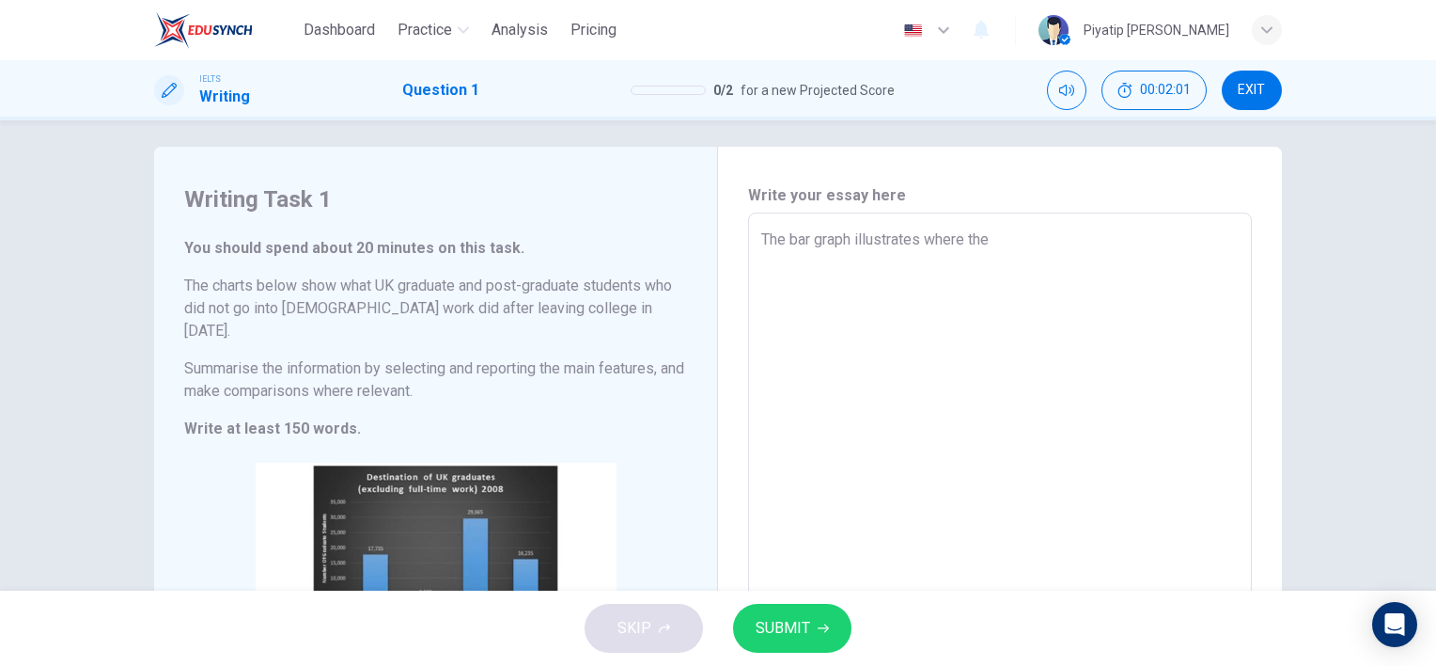
type textarea "x"
type textarea "The bar graph illustrates where the u"
type textarea "x"
type textarea "The bar graph illustrates where the"
type textarea "x"
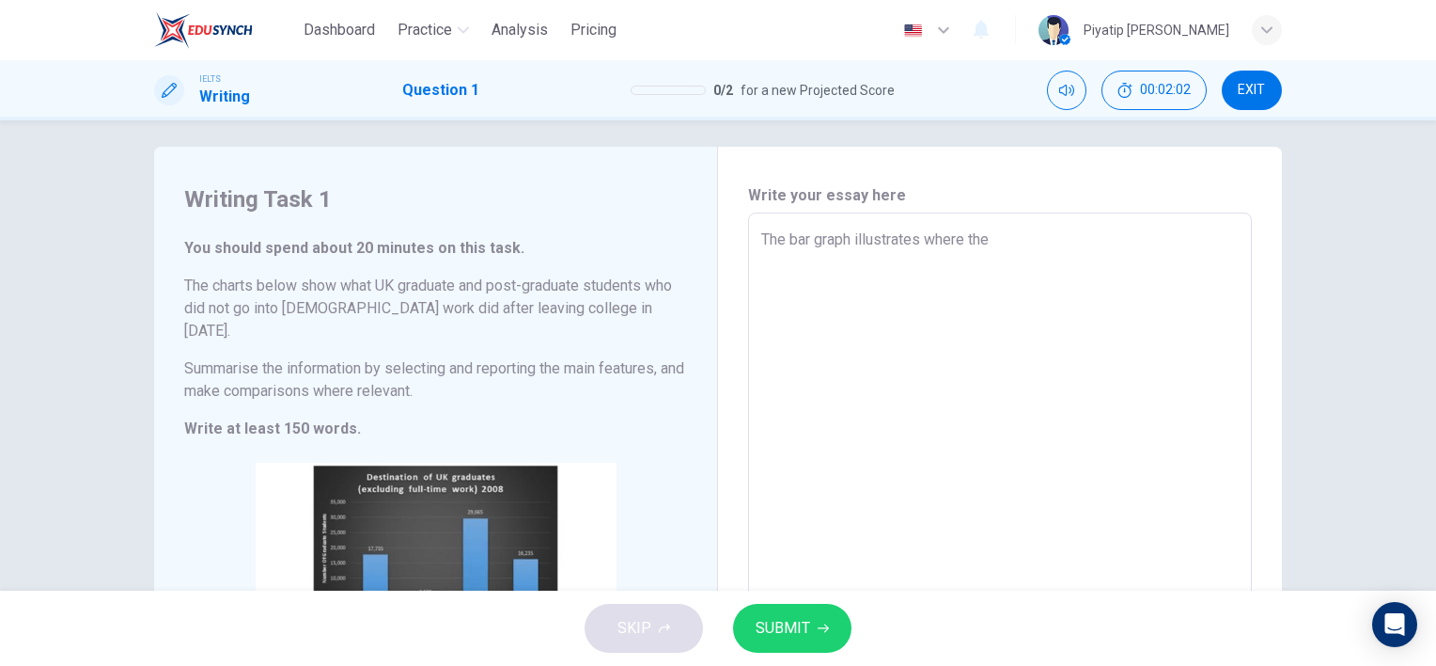
type textarea "The bar graph illustrates where the U"
type textarea "x"
type textarea "The bar graph illustrates where the UK"
type textarea "x"
type textarea "The bar graph illustrates where the UK"
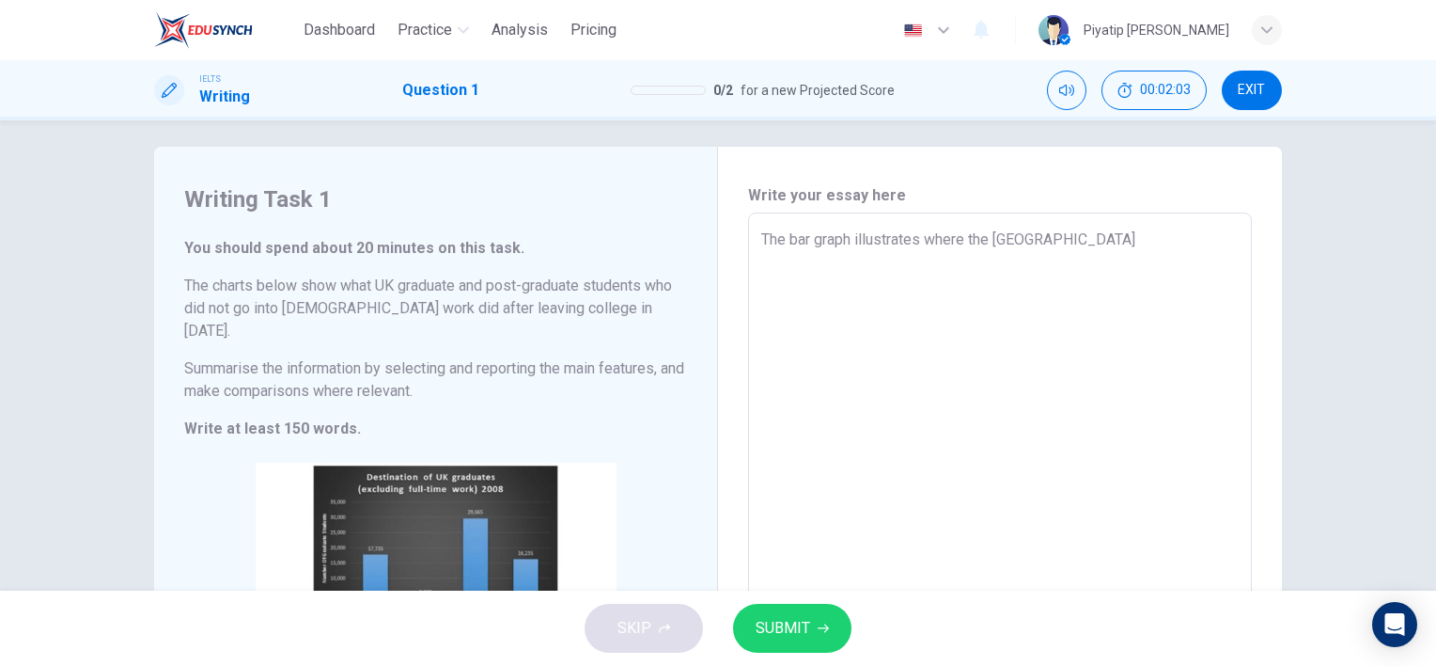
type textarea "x"
type textarea "The bar graph illustrates where the UK g"
type textarea "x"
type textarea "The bar graph illustrates where the UK gr"
type textarea "x"
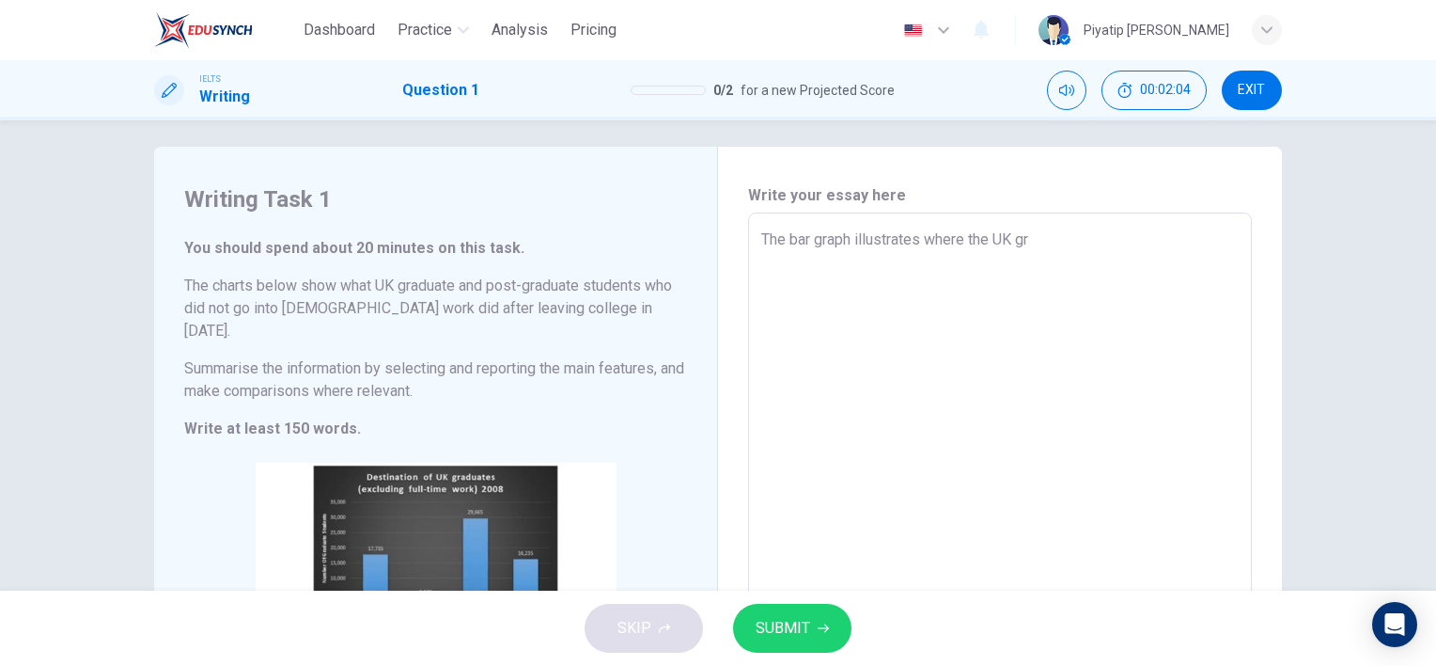
type textarea "The bar graph illustrates where the UK gra"
type textarea "x"
type textarea "The bar graph illustrates where the UK grad"
type textarea "x"
type textarea "The bar graph illustrates where the UK gradu"
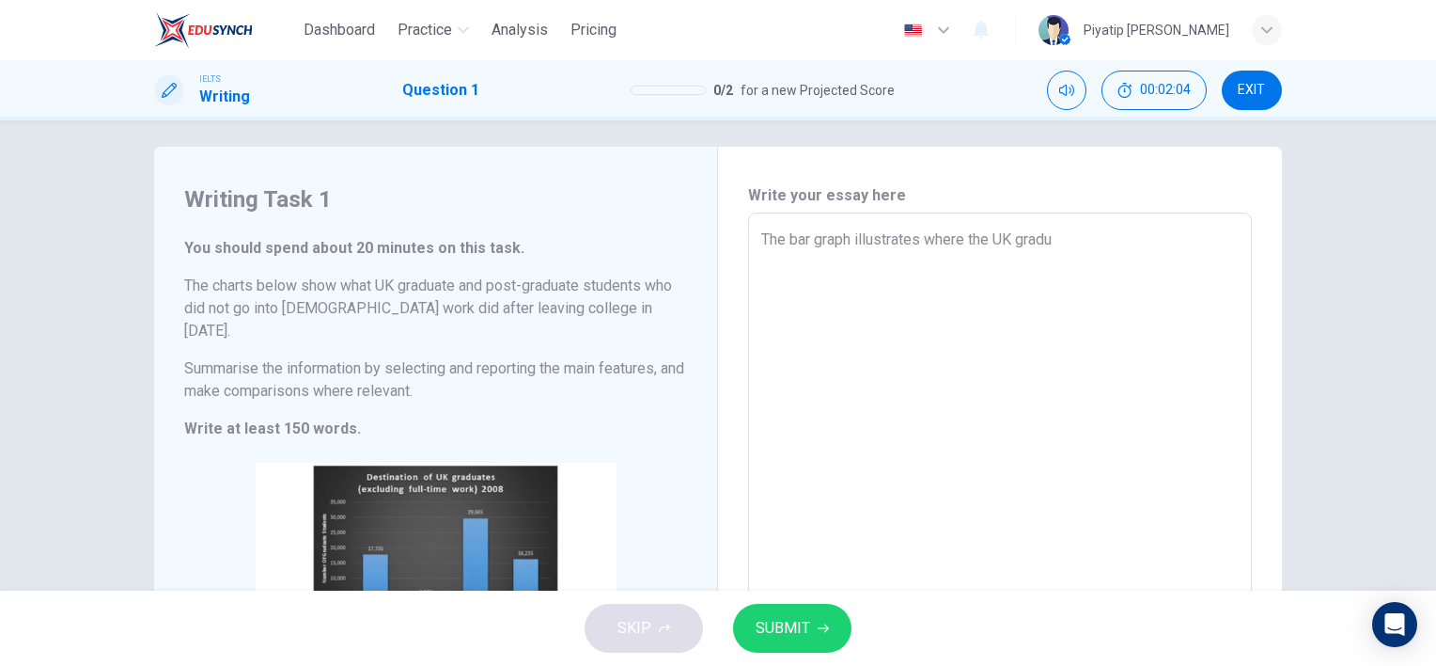
type textarea "x"
type textarea "The bar graph illustrates where the UK gradua"
type textarea "x"
type textarea "The bar graph illustrates where the UK graduat"
type textarea "x"
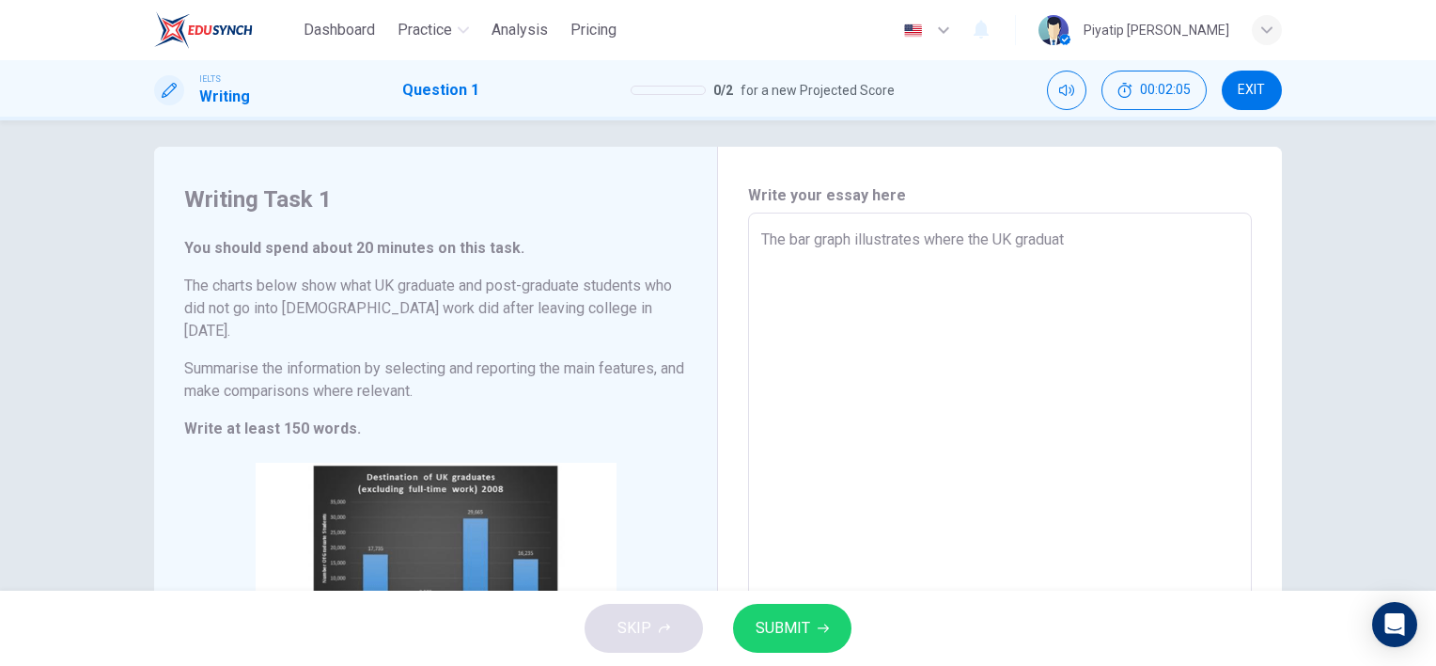
type textarea "The bar graph illustrates where the UK graduate"
type textarea "x"
type textarea "The bar graph illustrates where the UK graduate"
type textarea "x"
type textarea "The bar graph illustrates where the UK graduate a"
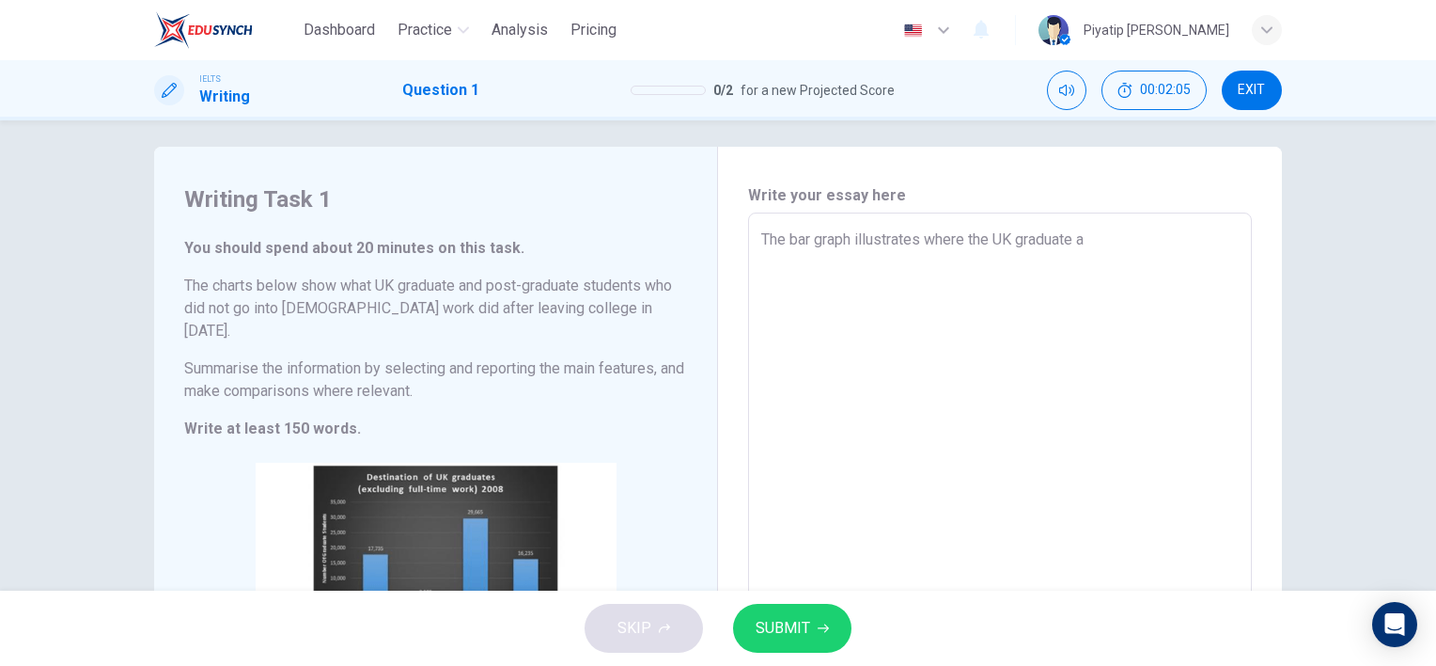
type textarea "x"
type textarea "The bar graph illustrates where the UK graduate an"
type textarea "x"
type textarea "The bar graph illustrates where the UK graduate and"
type textarea "x"
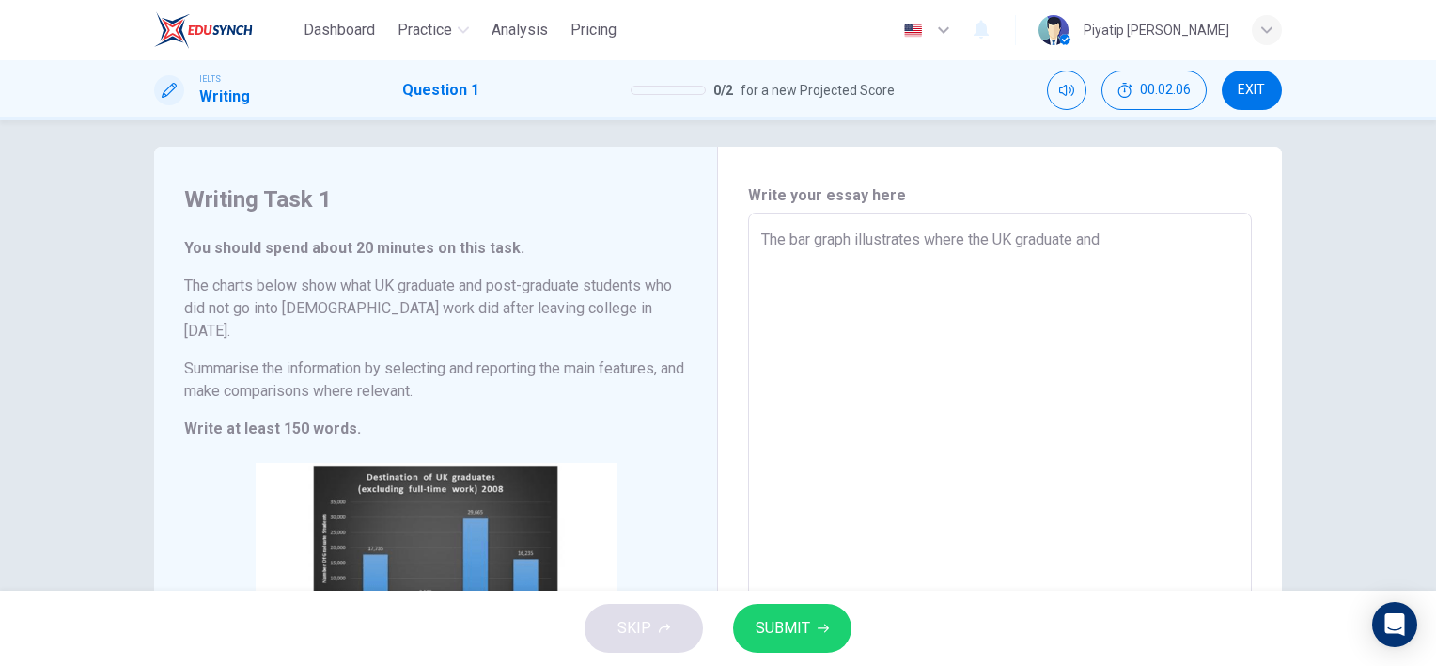
type textarea "The bar graph illustrates where the UK graduate and"
type textarea "x"
type textarea "The bar graph illustrates where the UK graduate and p"
type textarea "x"
type textarea "The bar graph illustrates where the UK graduate and po"
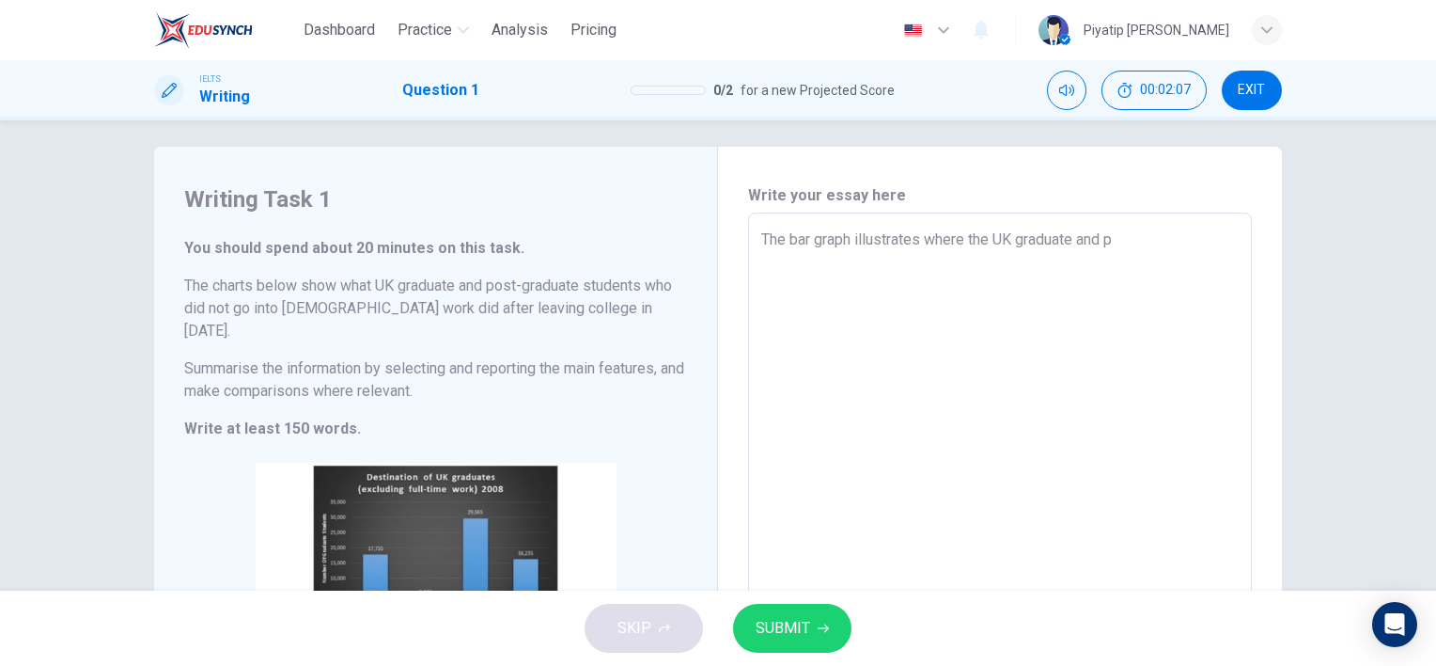
type textarea "x"
type textarea "The bar graph illustrates where the UK graduate and pos"
type textarea "x"
type textarea "The bar graph illustrates where the UK graduate and post"
type textarea "x"
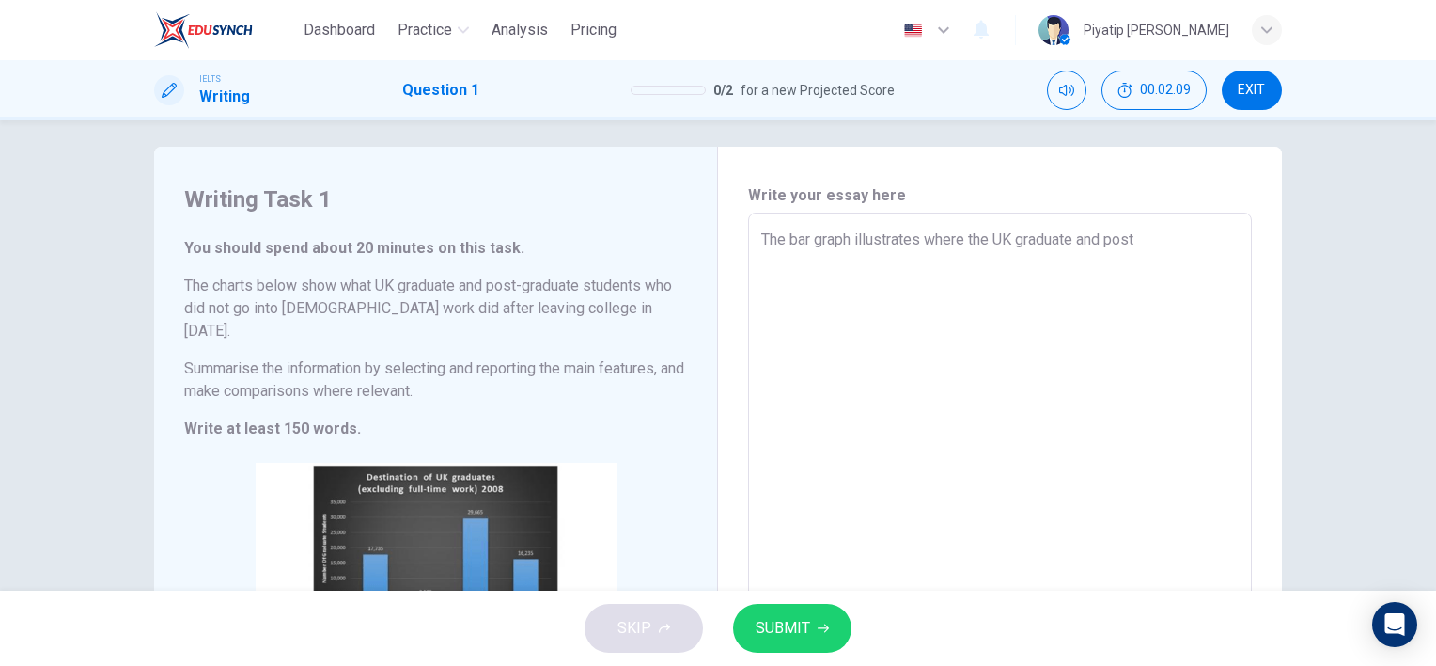
type textarea "The bar graph illustrates where the UK graduate and post_"
type textarea "x"
type textarea "The bar graph illustrates where the UK graduate and post"
type textarea "x"
type textarea "The bar graph illustrates where the UK graduate and post-"
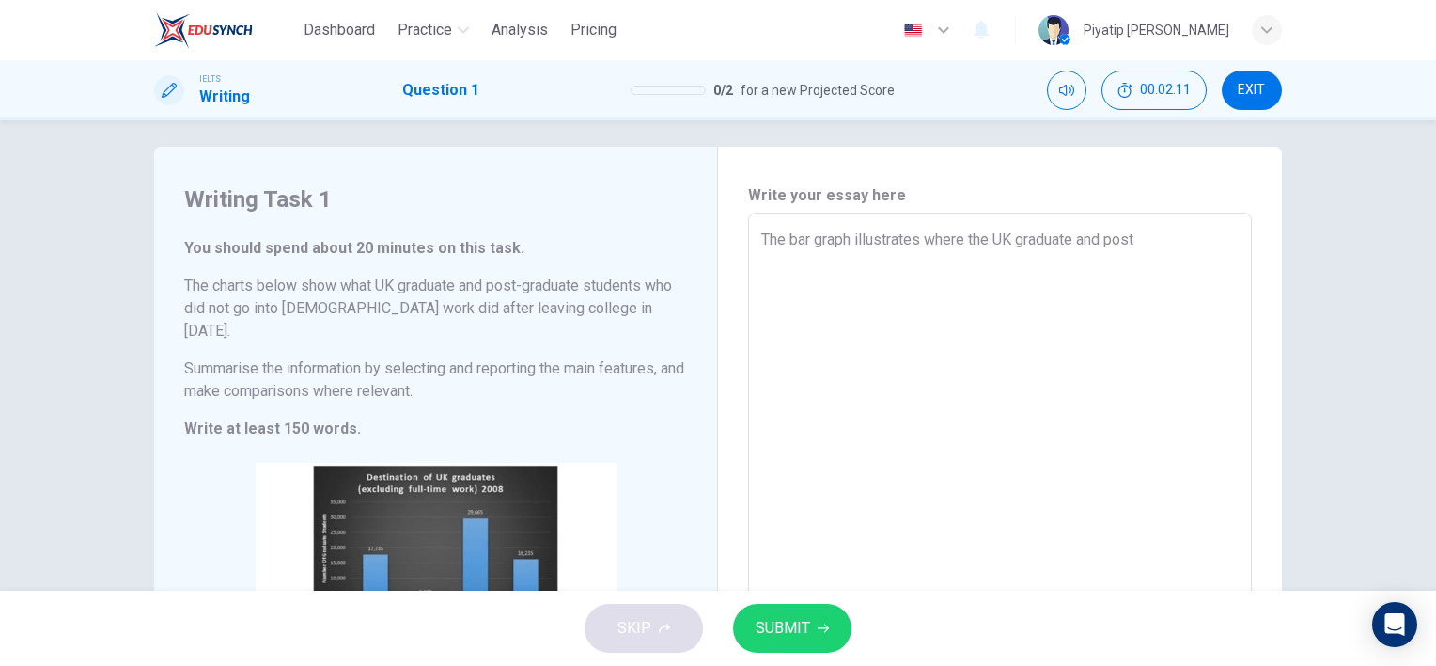
type textarea "x"
type textarea "The bar graph illustrates where the UK graduate and post-g"
type textarea "x"
type textarea "The bar graph illustrates where the UK graduate and post-gr"
type textarea "x"
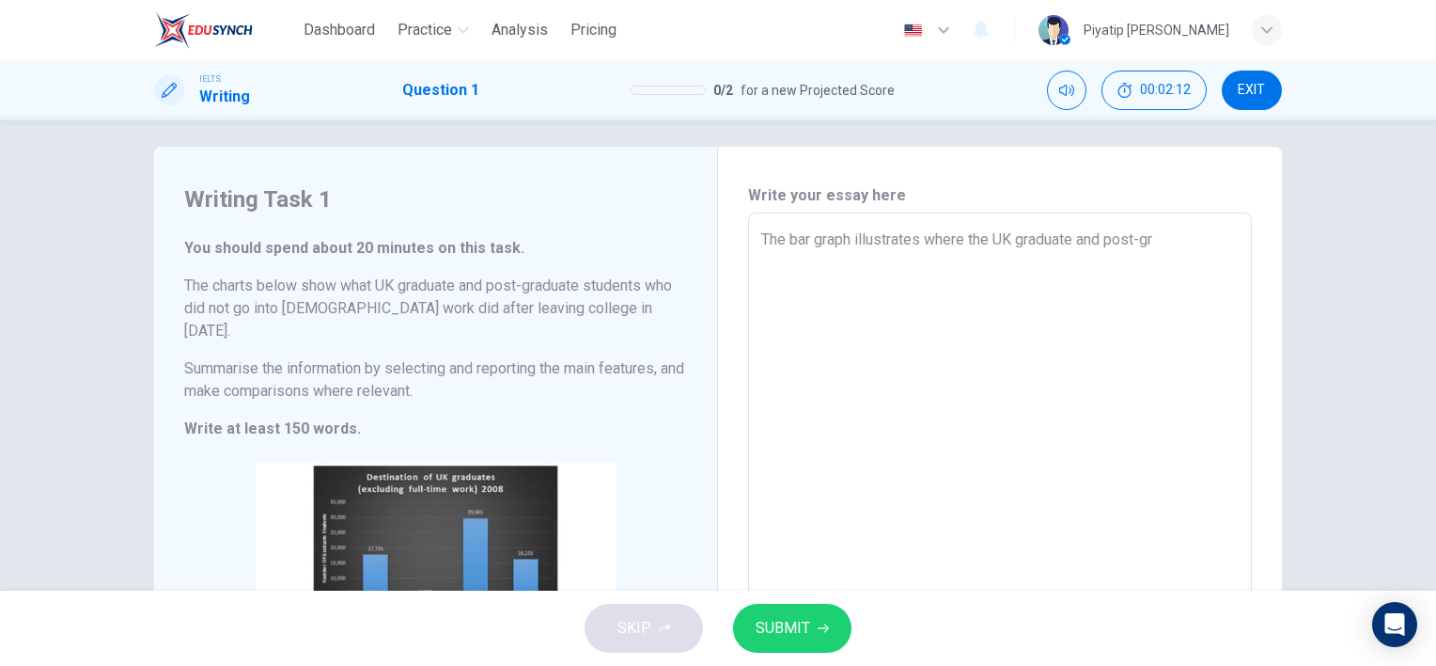
type textarea "The bar graph illustrates where the UK graduate and post-gra"
type textarea "x"
type textarea "The bar graph illustrates where the UK graduate and post-grad"
type textarea "x"
type textarea "The bar graph illustrates where the UK graduate and post-gradu"
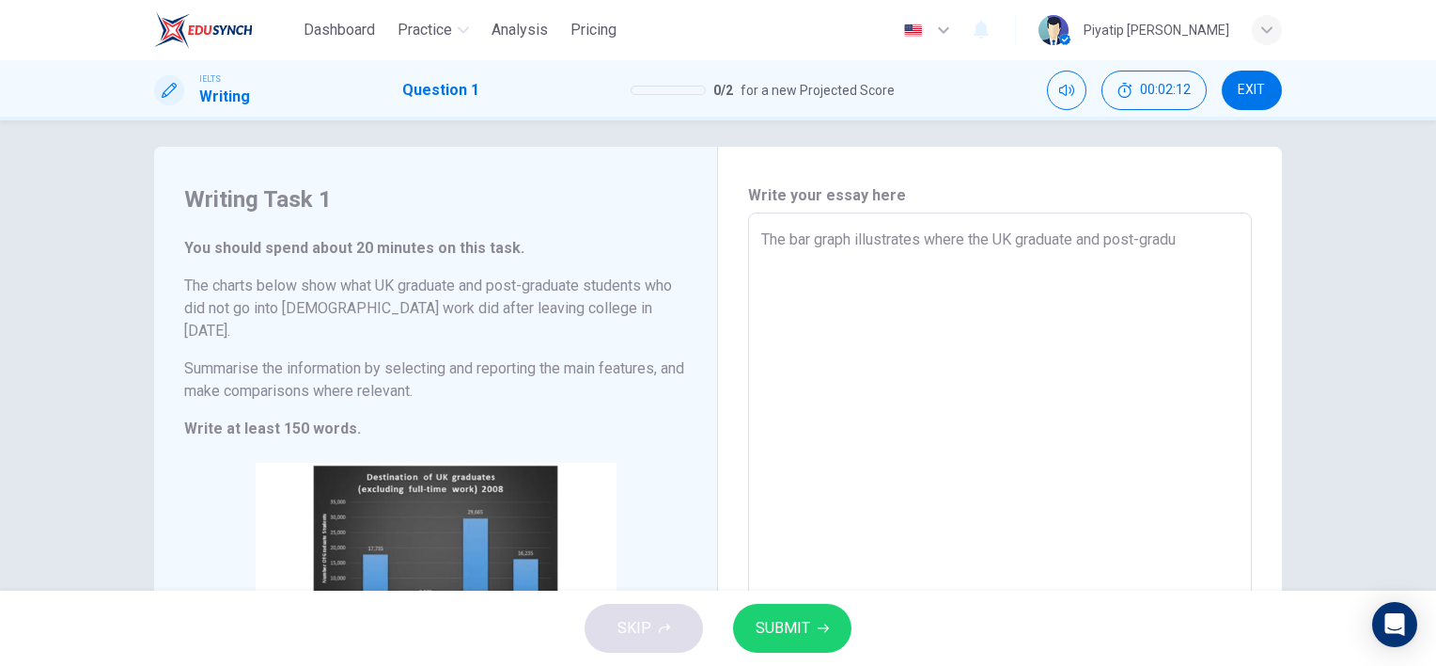
type textarea "x"
type textarea "The bar graph illustrates where the UK graduate and post-gradua"
type textarea "x"
type textarea "The bar graph illustrates where the UK graduate and post-graduat"
type textarea "x"
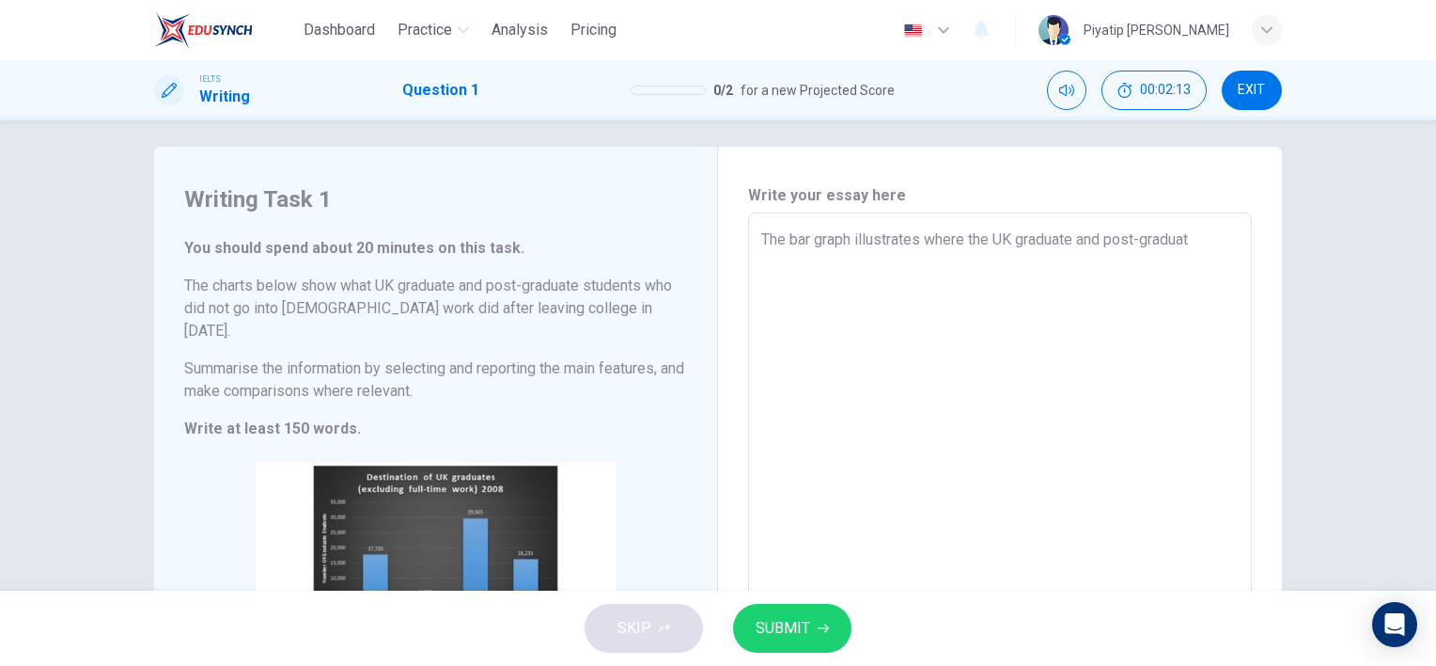
type textarea "The bar graph illustrates where the UK graduate and post-graduate"
type textarea "x"
type textarea "The bar graph illustrates where the UK graduate and post-graduate"
type textarea "x"
type textarea "The bar graph illustrates where the UK graduate and post-graduate s"
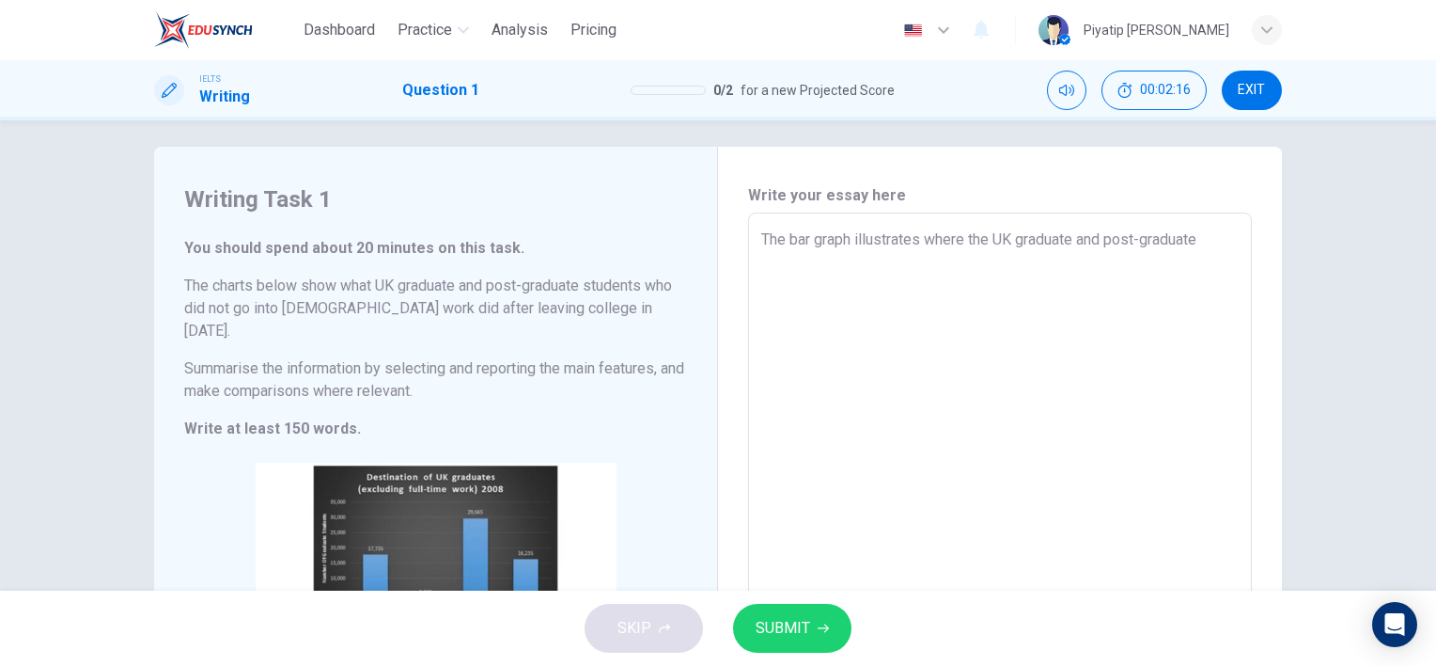
type textarea "x"
type textarea "The bar graph illustrates where the UK graduate and post-graduate st"
type textarea "x"
type textarea "The bar graph illustrates where the UK graduate and post-graduate stu"
type textarea "x"
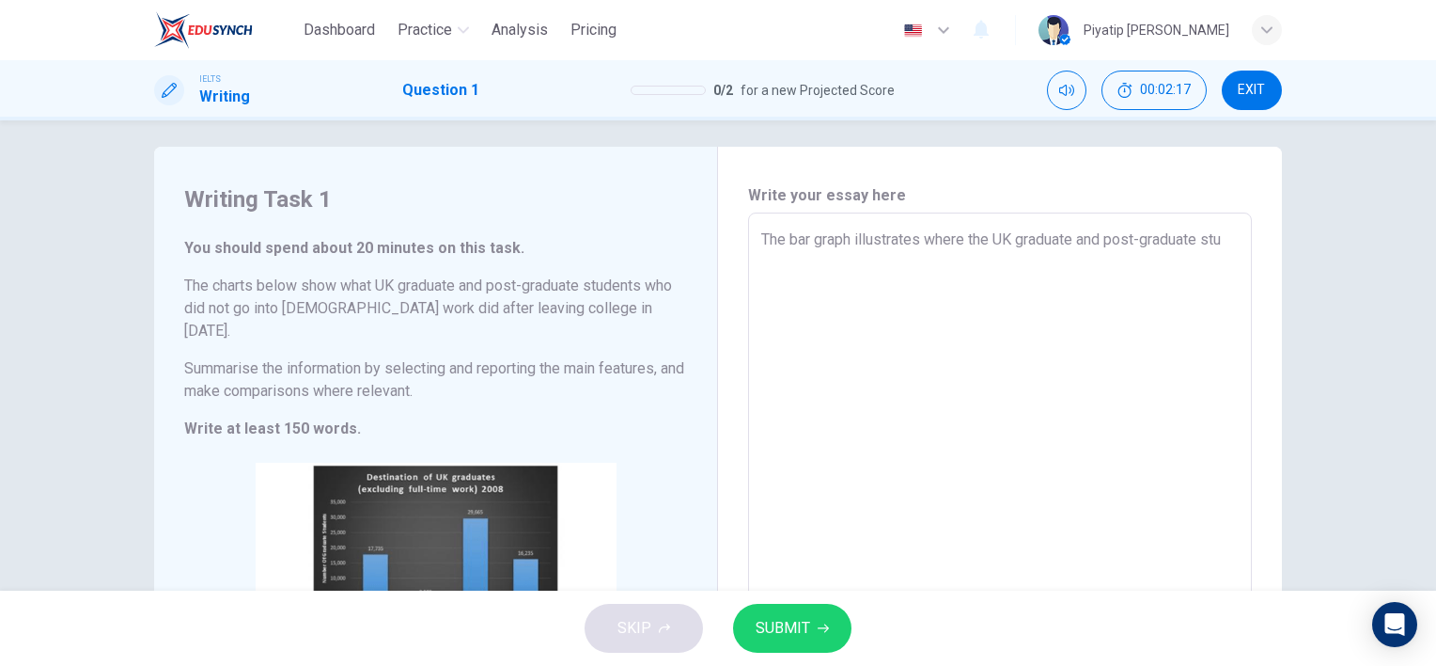
type textarea "The bar graph illustrates where the UK graduate and post-graduate stud"
type textarea "x"
type textarea "The bar graph illustrates where the UK graduate and post-graduate stude"
type textarea "x"
type textarea "The bar graph illustrates where the UK graduate and post-graduate studen"
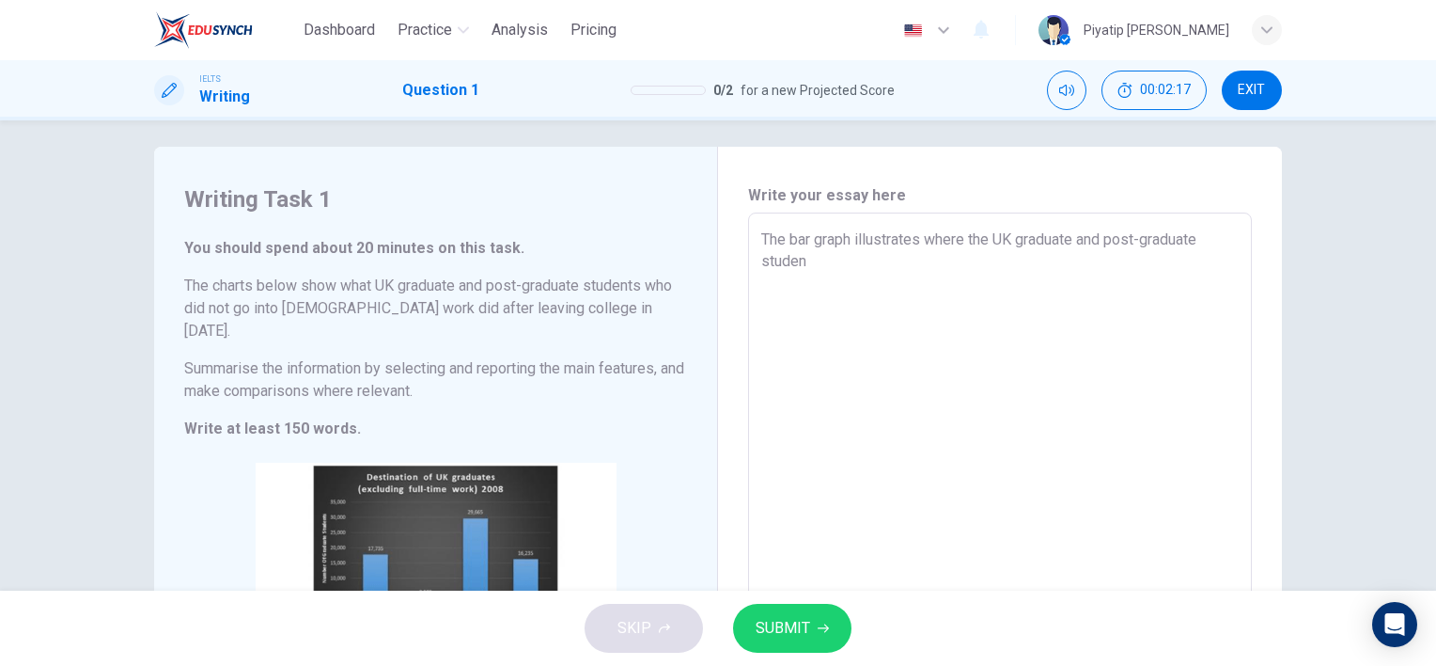
type textarea "x"
type textarea "The bar graph illustrates where the UK graduate and post-graduate student"
type textarea "x"
type textarea "The bar graph illustrates where the UK graduate and post-graduate students"
type textarea "x"
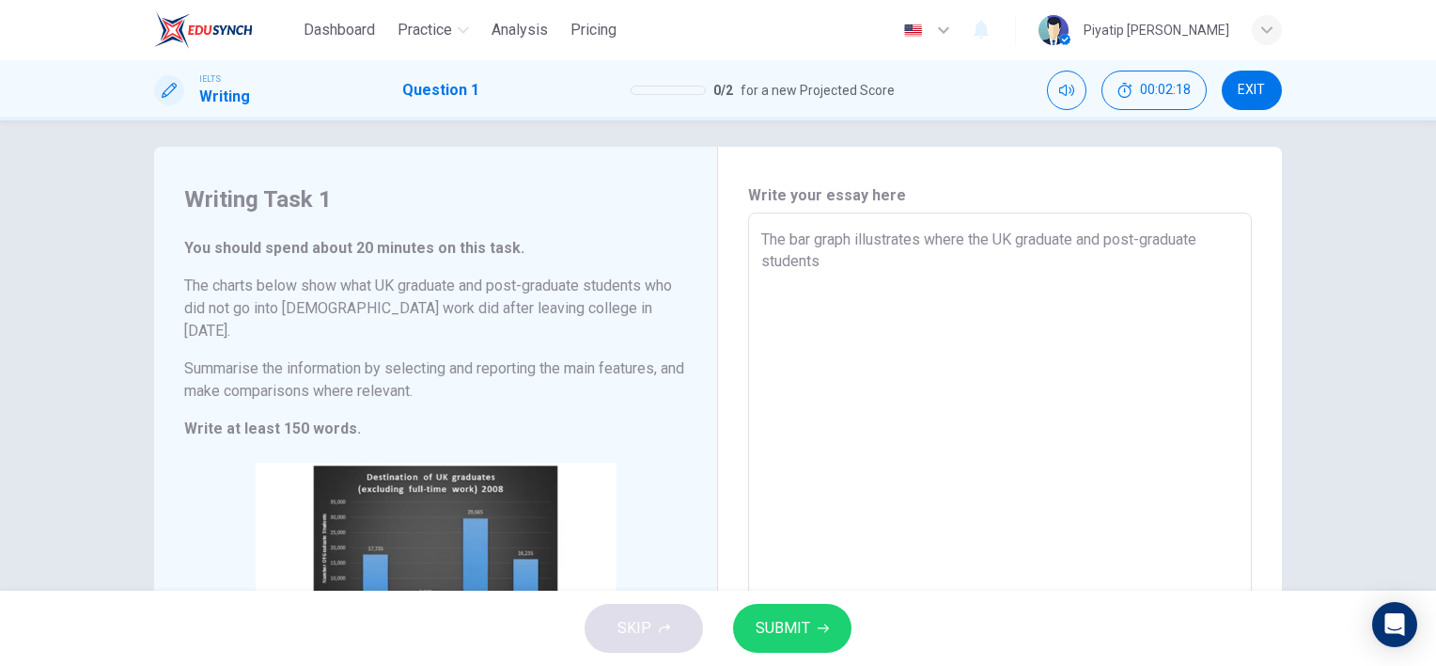
type textarea "The bar graph illustrates where the UK graduate and post-graduate students"
type textarea "x"
type textarea "The bar graph illustrates where the UK graduate and post-graduate students w"
type textarea "x"
type textarea "The bar graph illustrates where the UK graduate and post-graduate students we"
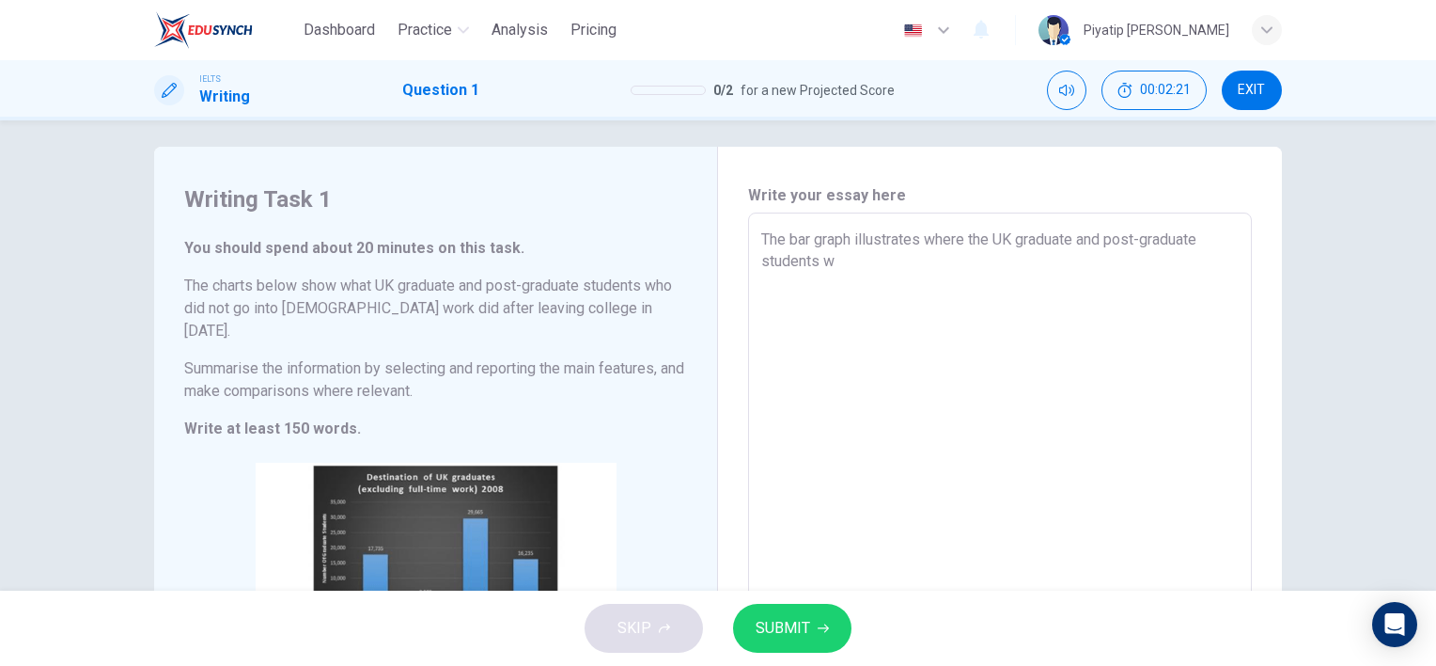
type textarea "x"
type textarea "The bar graph illustrates where the UK graduate and post-graduate students wen"
type textarea "x"
type textarea "The bar graph illustrates where the UK graduate and post-graduate students went"
type textarea "x"
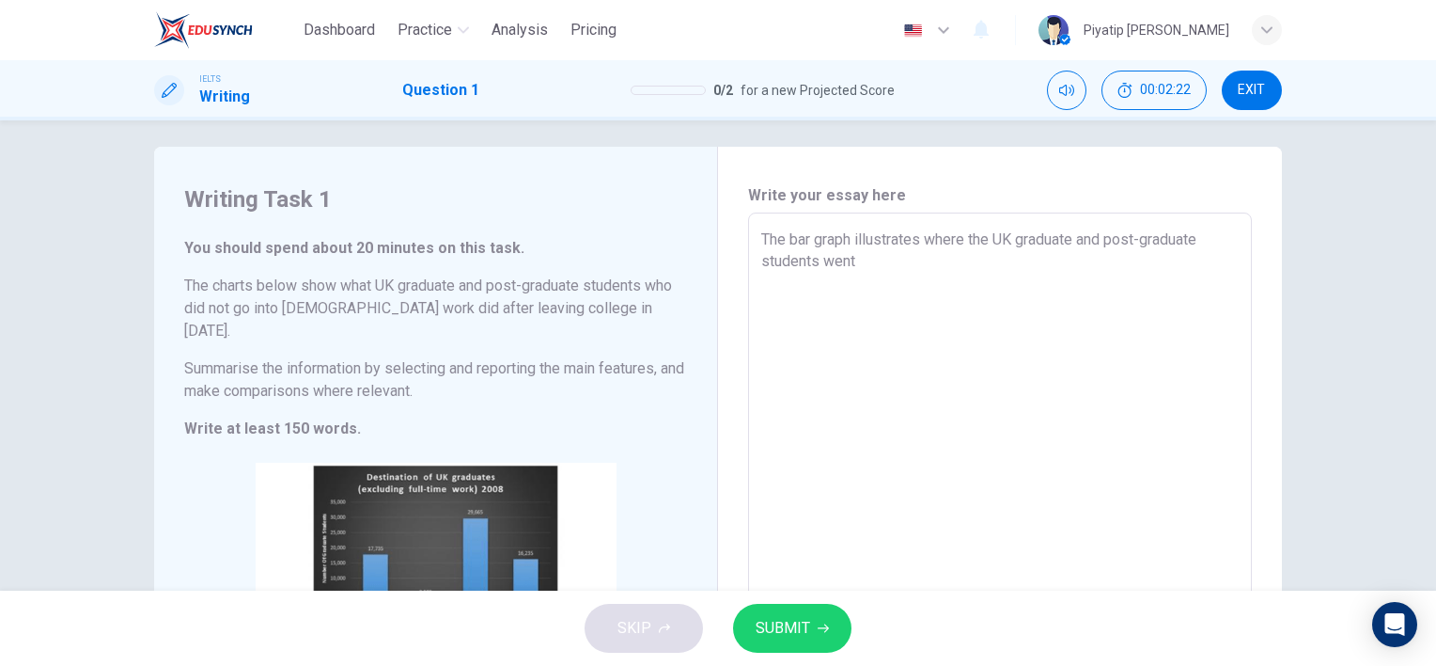
type textarea "The bar graph illustrates where the UK graduate and post-graduate students went"
type textarea "x"
type textarea "The bar graph illustrates where the UK graduate and post-graduate students went…"
type textarea "x"
type textarea "The bar graph illustrates where the UK graduate and post-graduate students went…"
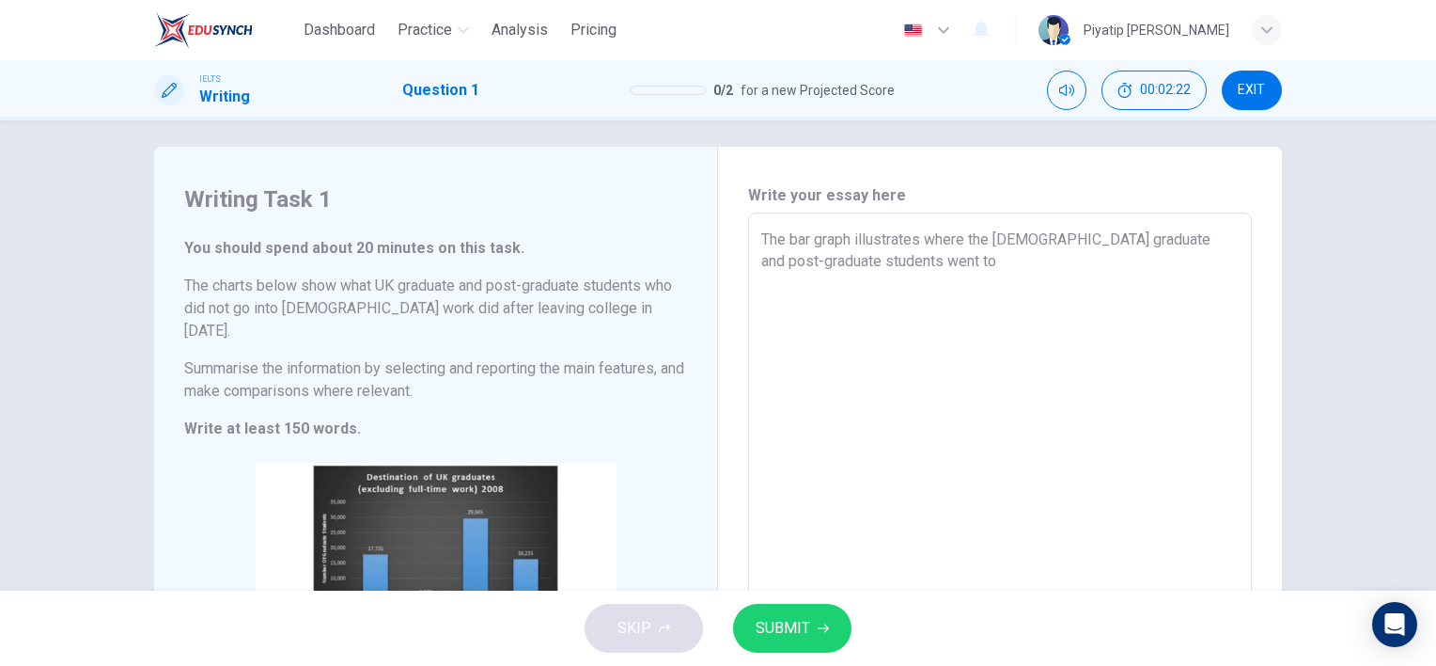
type textarea "x"
type textarea "The bar graph illustrates where the UK graduate and post-graduate students went…"
type textarea "x"
type textarea "The bar graph illustrates where the UK graduate and post-graduate students went…"
type textarea "x"
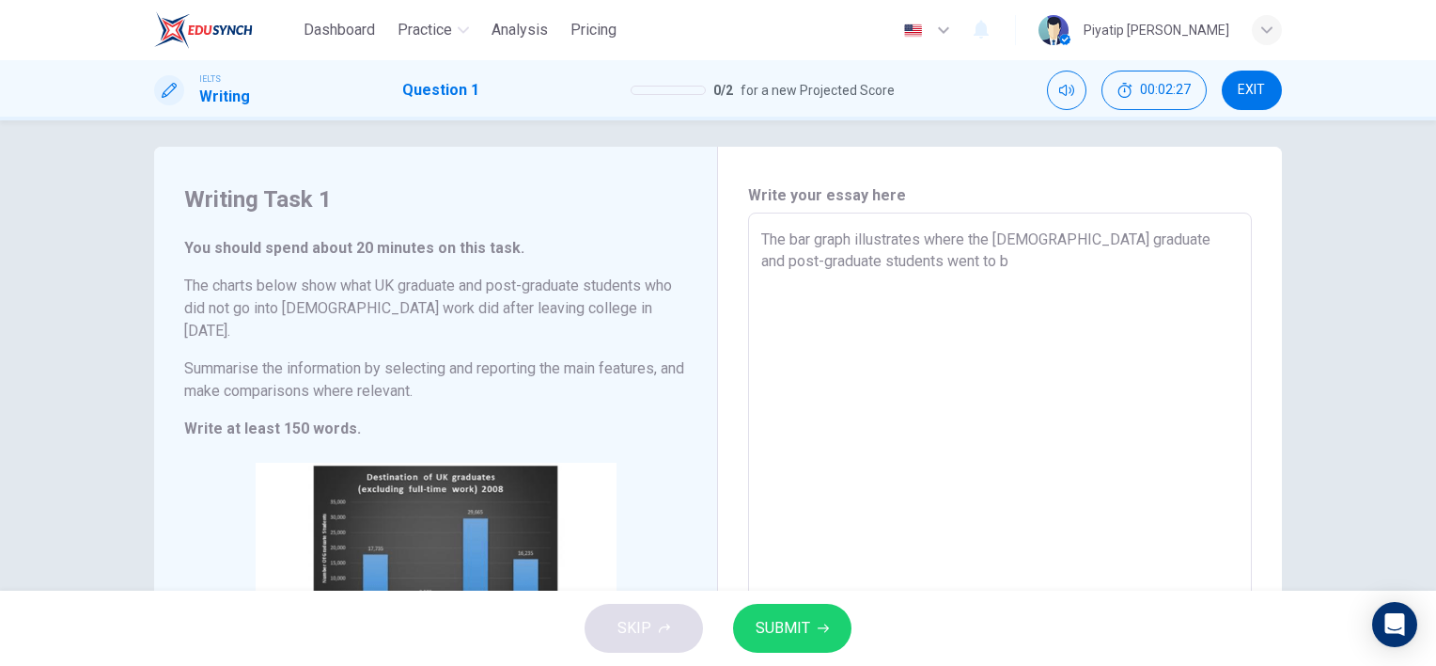
type textarea "The bar graph illustrates where the UK graduate and post-graduate students went…"
type textarea "x"
click at [862, 259] on textarea "The bar graph illustrates where the UK graduate and post-graduate students went…" at bounding box center [1000, 501] width 478 height 547
click at [869, 261] on textarea "The bar graph illustrates where the UK graduate and post-graduate students went…" at bounding box center [1000, 501] width 478 height 547
click at [1145, 256] on textarea "The bar graph illustrates where the UK graduate and post-graduate students went…" at bounding box center [1000, 501] width 478 height 547
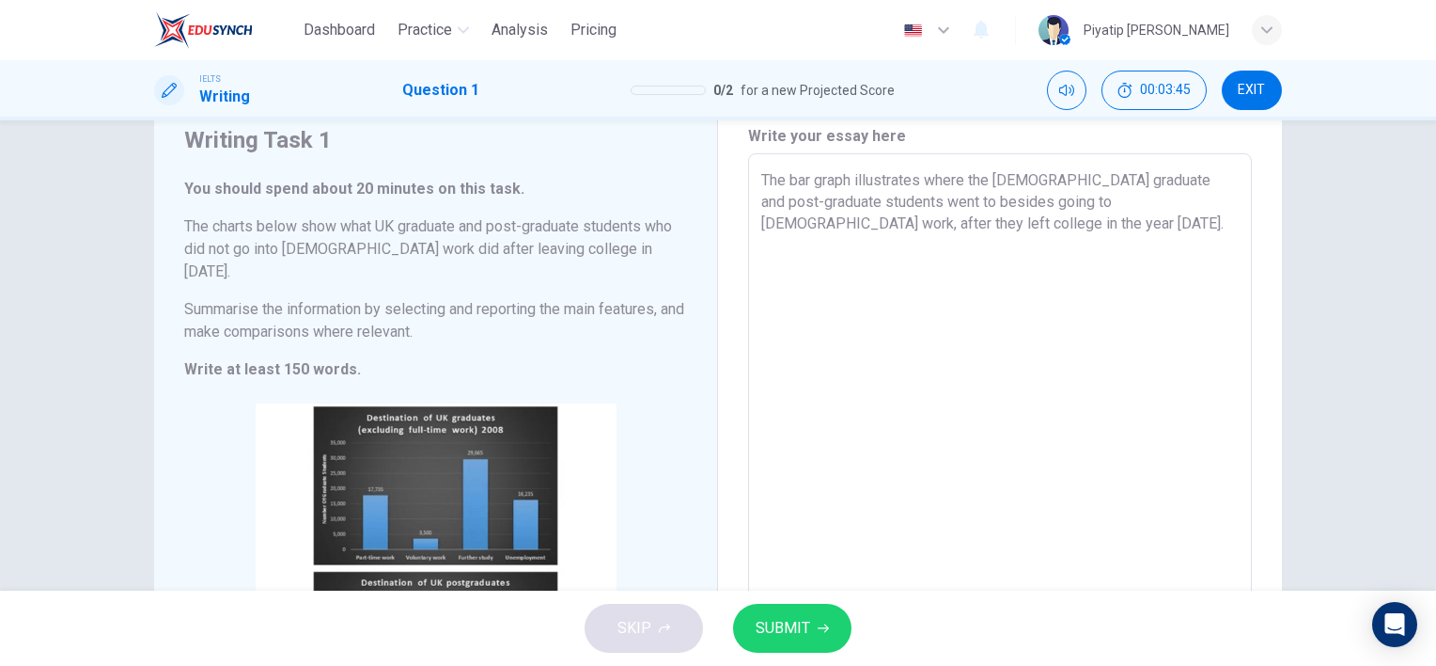
scroll to position [105, 0]
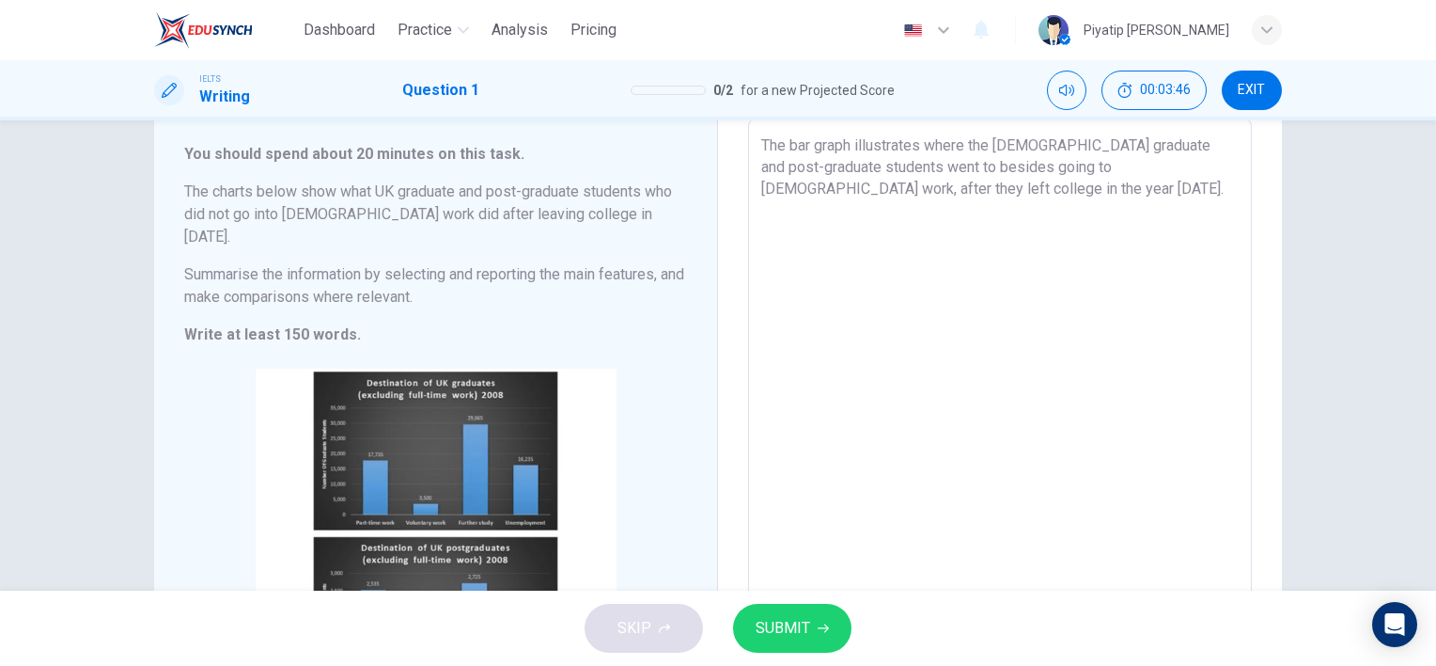
click at [752, 250] on div "The bar graph illustrates where the UK graduate and post-graduate students went…" at bounding box center [1000, 407] width 504 height 578
click at [802, 199] on textarea "The bar graph illustrates where the UK graduate and post-graduate students went…" at bounding box center [1000, 407] width 478 height 547
click at [807, 231] on textarea "The bar graph illustrates where the UK graduate and post-graduate students went…" at bounding box center [1000, 407] width 478 height 547
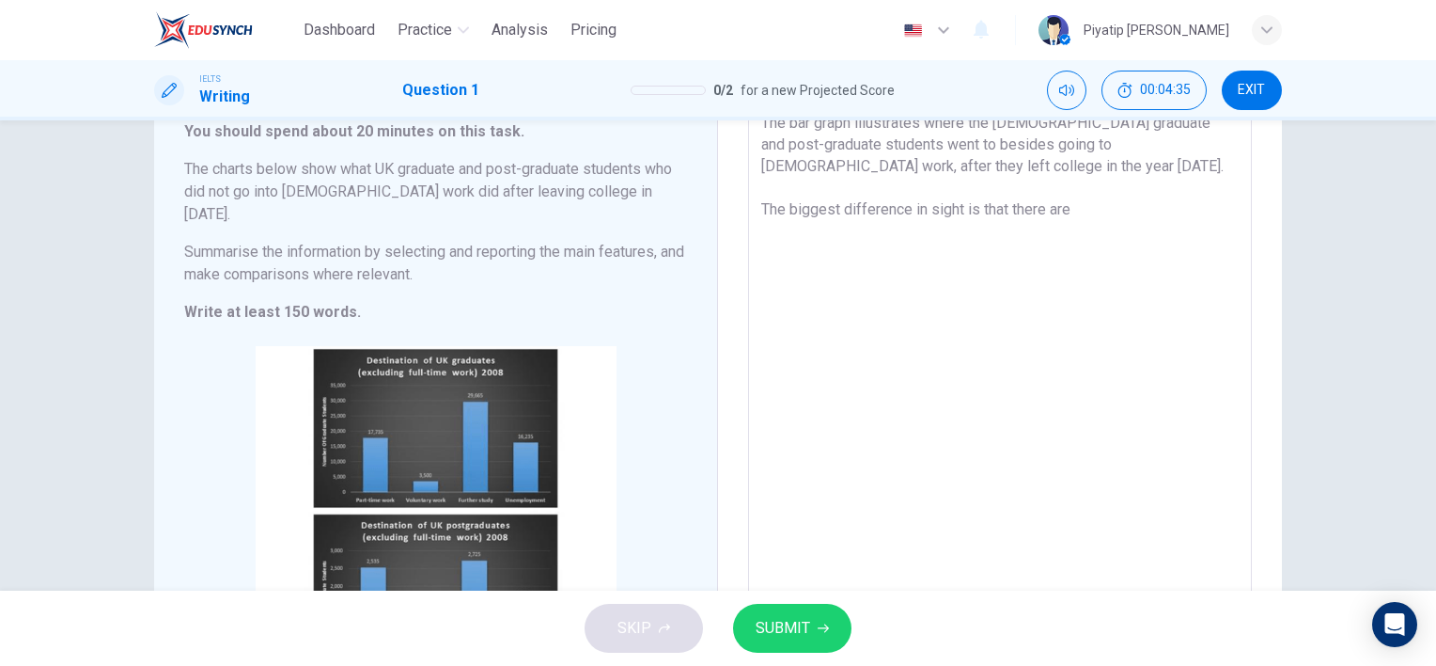
scroll to position [199, 0]
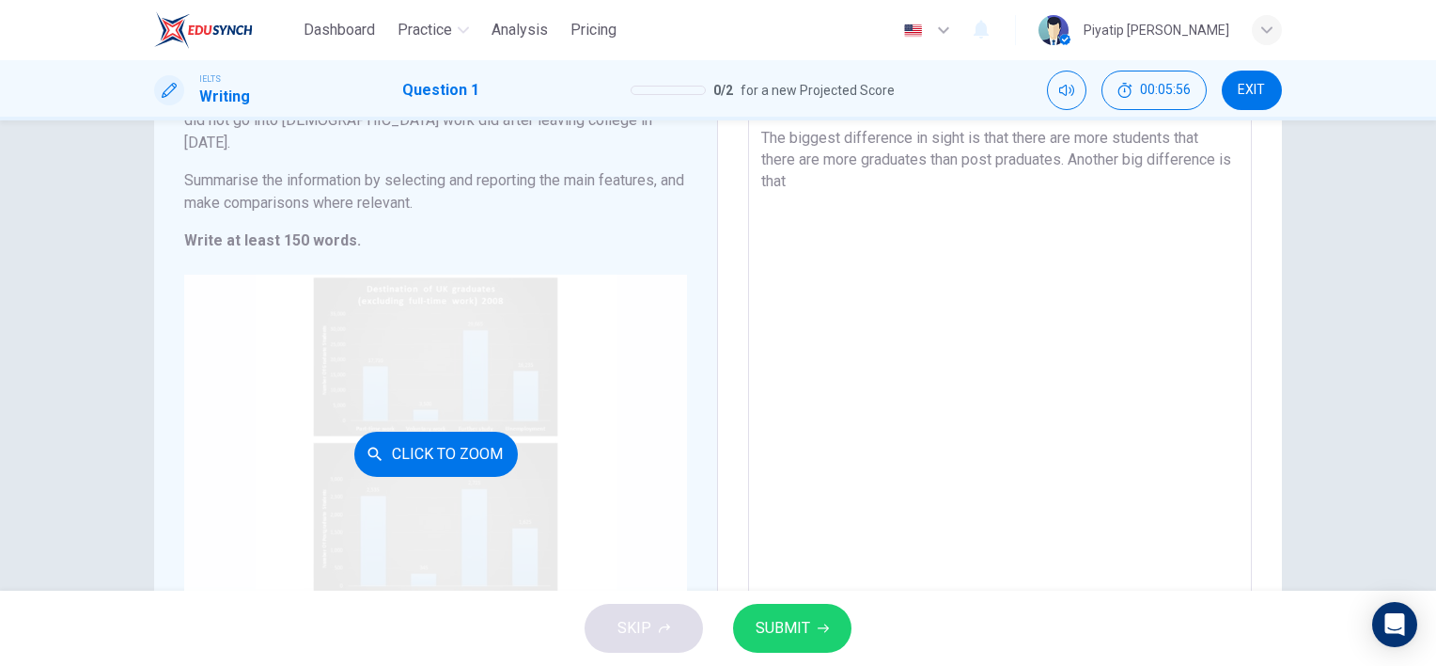
click at [403, 431] on button "Click to Zoom" at bounding box center [436, 453] width 164 height 45
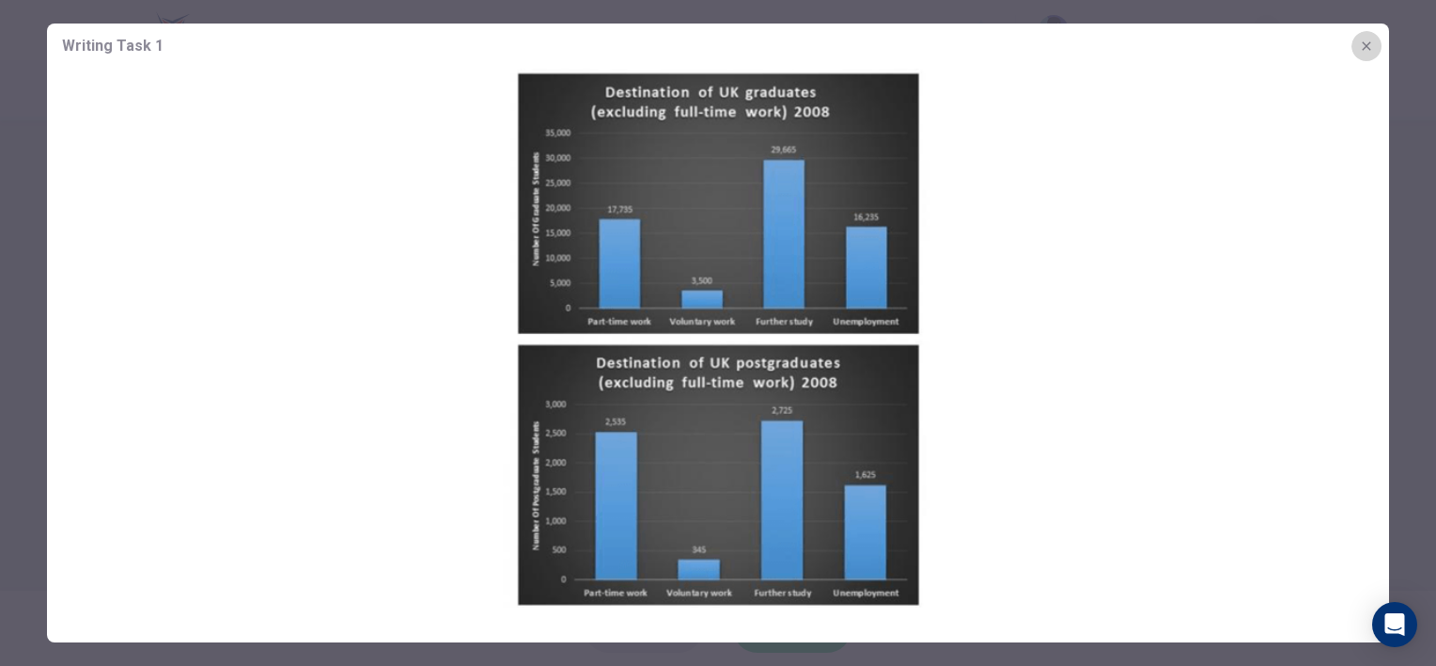
click at [1371, 41] on icon "button" at bounding box center [1366, 46] width 15 height 15
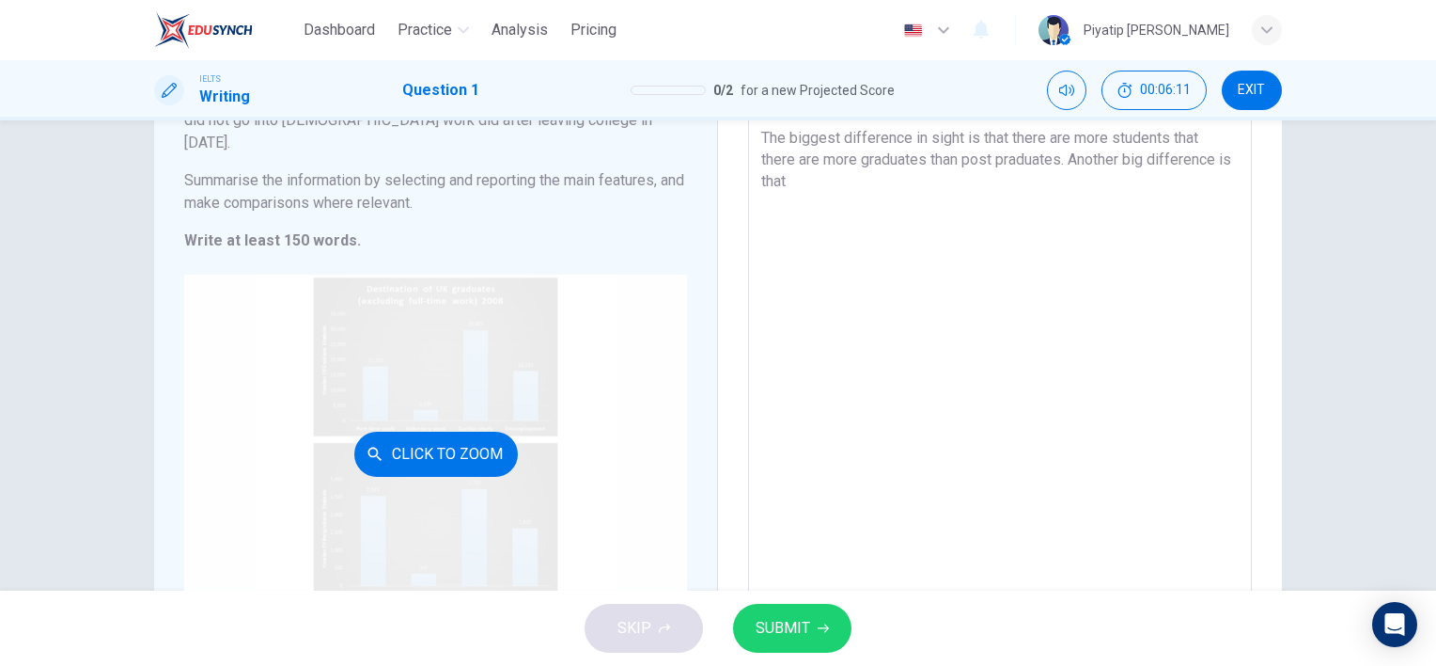
click at [462, 431] on button "Click to Zoom" at bounding box center [436, 453] width 164 height 45
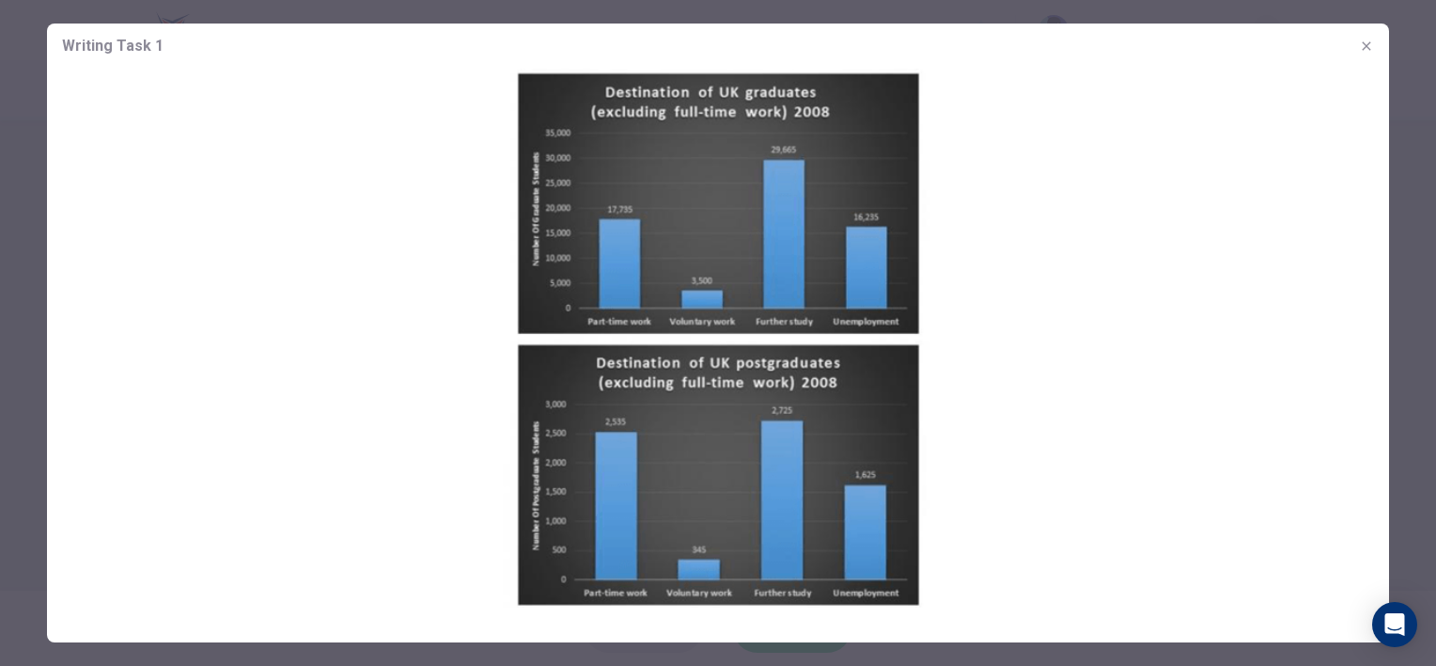
click at [0, 177] on html "Dashboard Practice Analysis Pricing English en ​ Piyatip Overturf IELTS Writing…" at bounding box center [718, 333] width 1436 height 666
click at [0, 172] on html "Dashboard Practice Analysis Pricing English en ​ Piyatip Overturf IELTS Writing…" at bounding box center [718, 333] width 1436 height 666
click at [1372, 47] on icon "button" at bounding box center [1366, 46] width 15 height 15
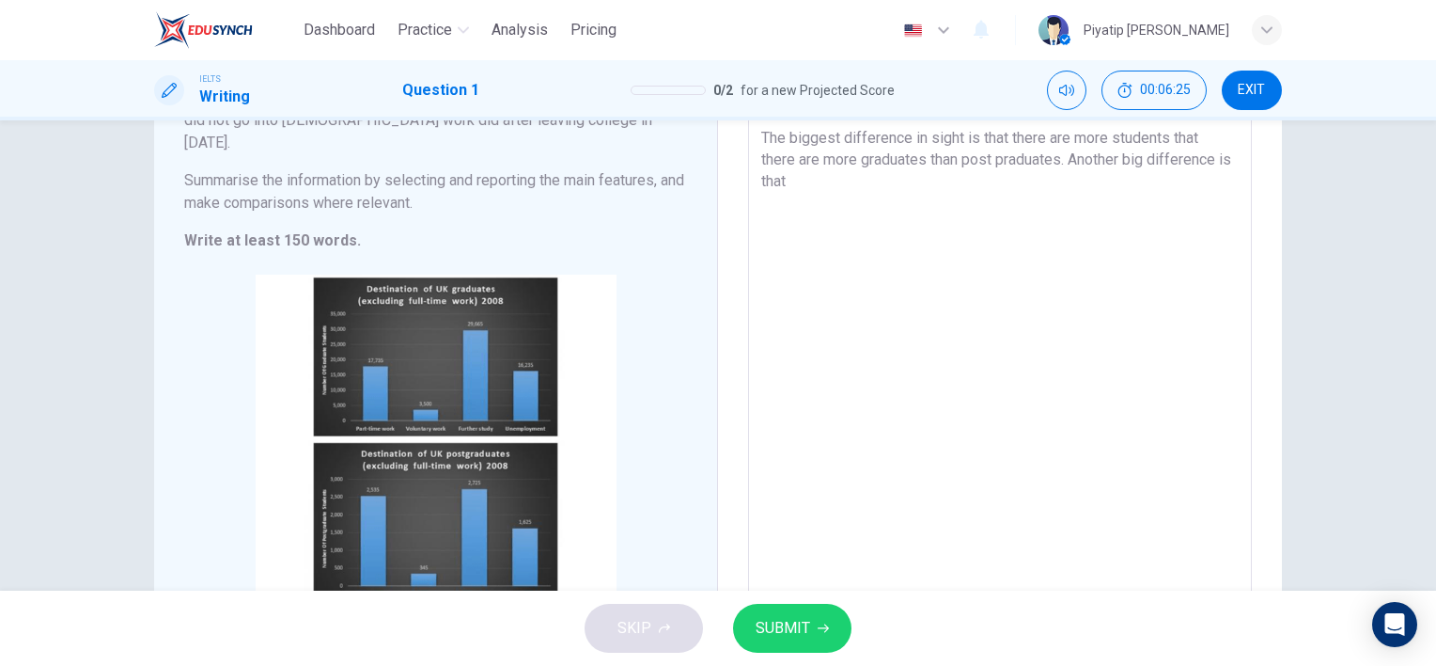
drag, startPoint x: 1124, startPoint y: 155, endPoint x: 1226, endPoint y: 177, distance: 103.8
click at [1226, 177] on textarea "The bar graph illustrates where the UK graduate and post-graduate students went…" at bounding box center [1000, 313] width 478 height 547
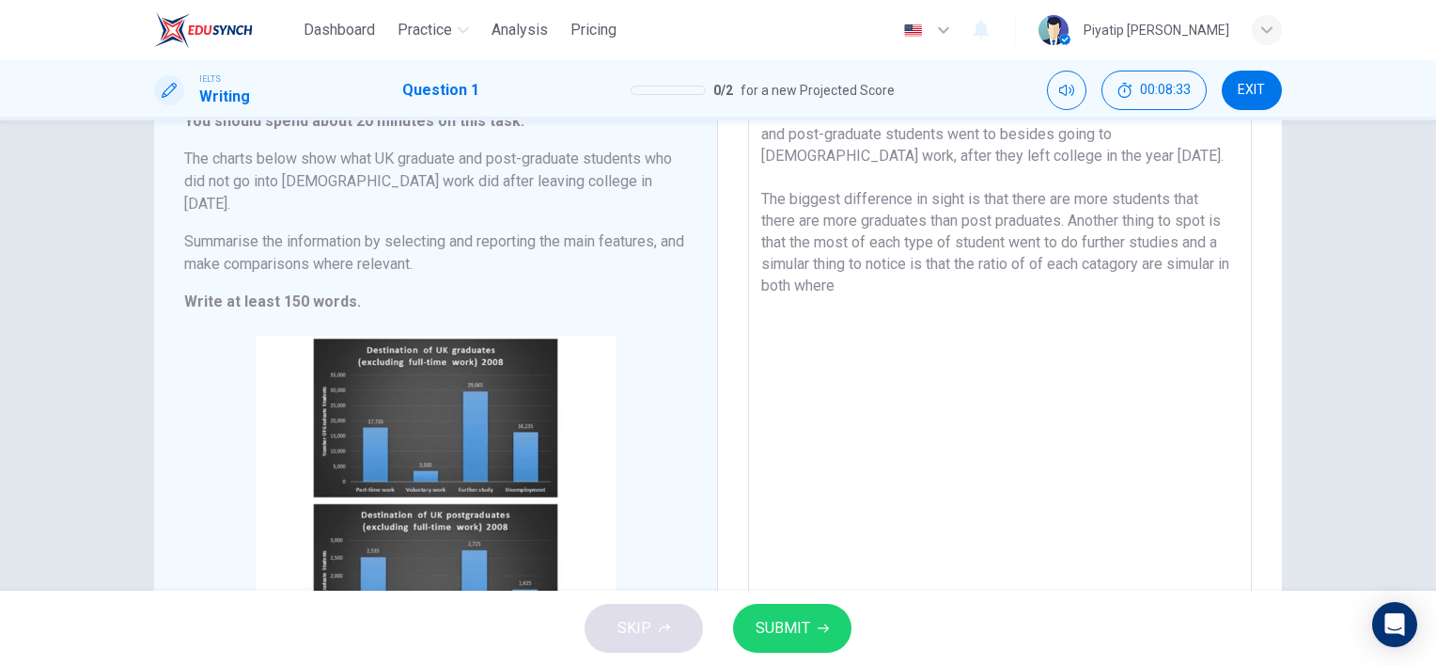
scroll to position [105, 0]
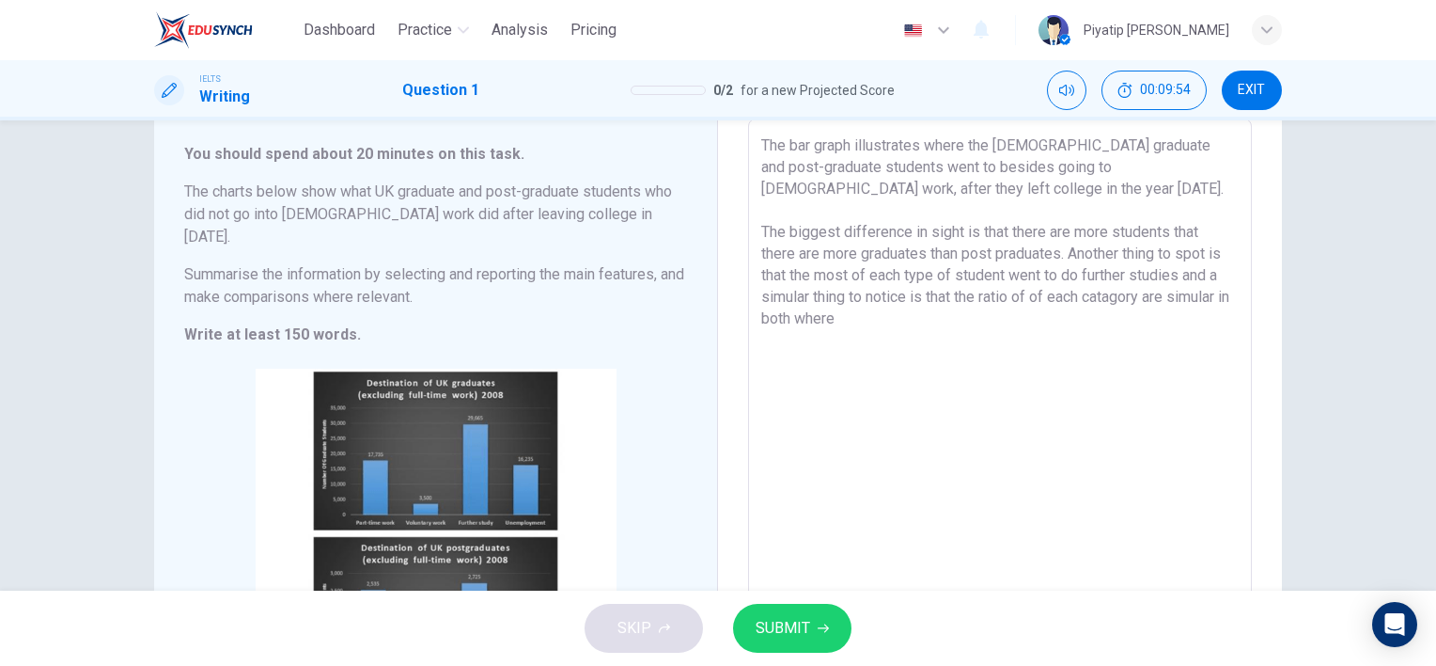
click at [1227, 297] on textarea "The bar graph illustrates where the UK graduate and post-graduate students went…" at bounding box center [1000, 407] width 478 height 547
click at [1076, 337] on textarea "The bar graph illustrates where the UK graduate and post-graduate students went…" at bounding box center [1000, 407] width 478 height 547
click at [950, 258] on textarea "The bar graph illustrates where the UK graduate and post-graduate students went…" at bounding box center [1000, 407] width 478 height 547
click at [993, 284] on textarea "The bar graph illustrates where the UK graduate and post-graduate students went…" at bounding box center [1000, 407] width 478 height 547
drag, startPoint x: 1211, startPoint y: 274, endPoint x: 1233, endPoint y: 312, distance: 44.7
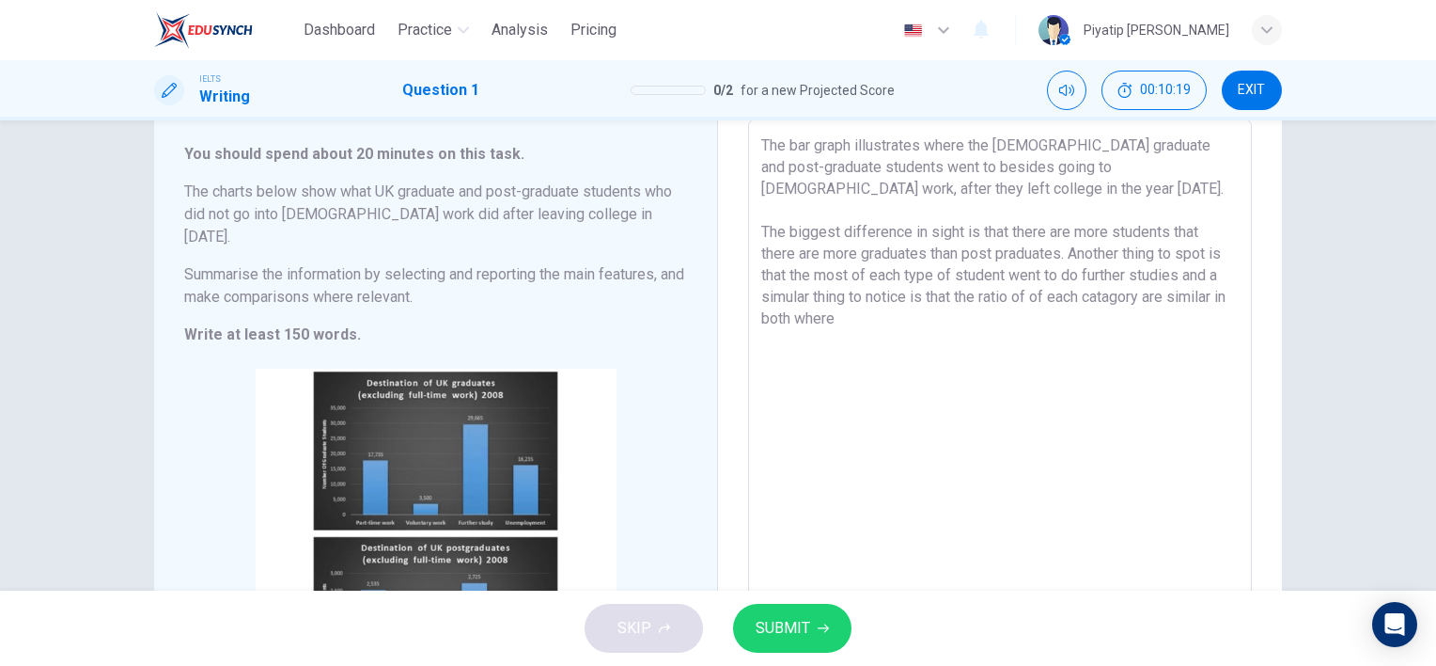
click at [1233, 312] on textarea "The bar graph illustrates where the UK graduate and post-graduate students went…" at bounding box center [1000, 407] width 478 height 547
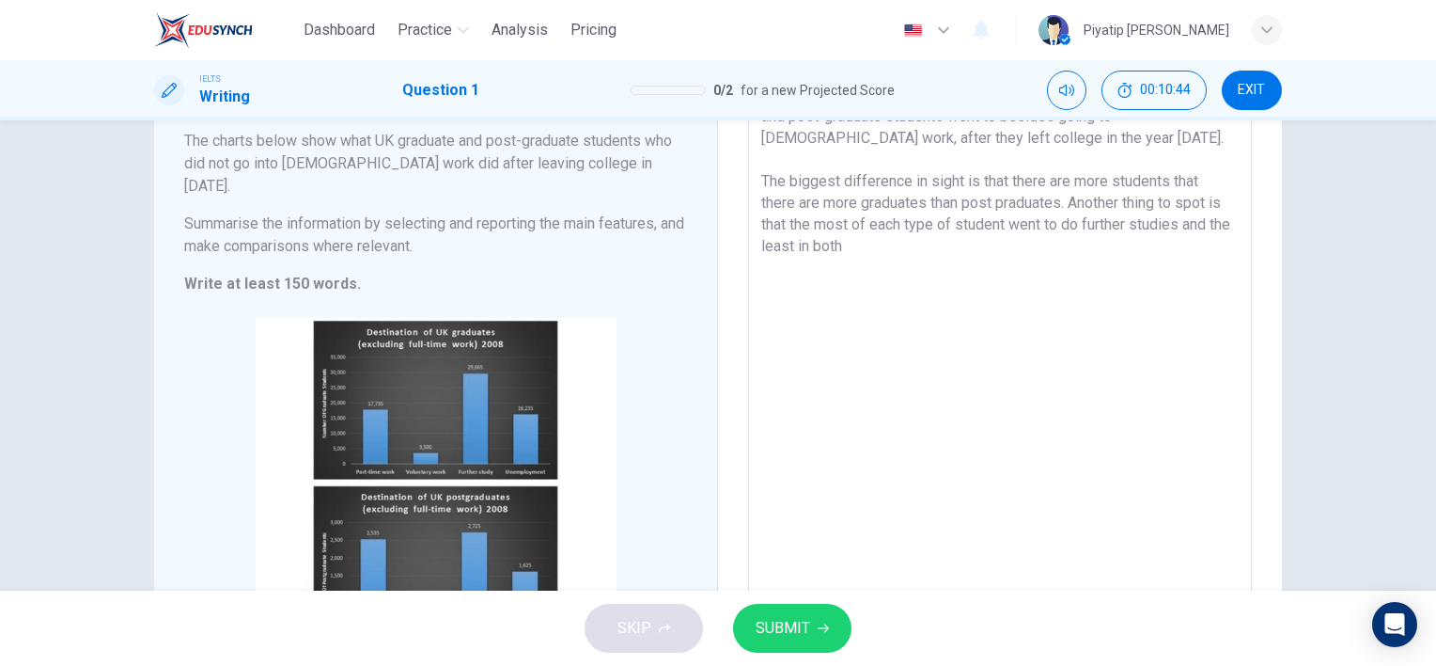
scroll to position [199, 0]
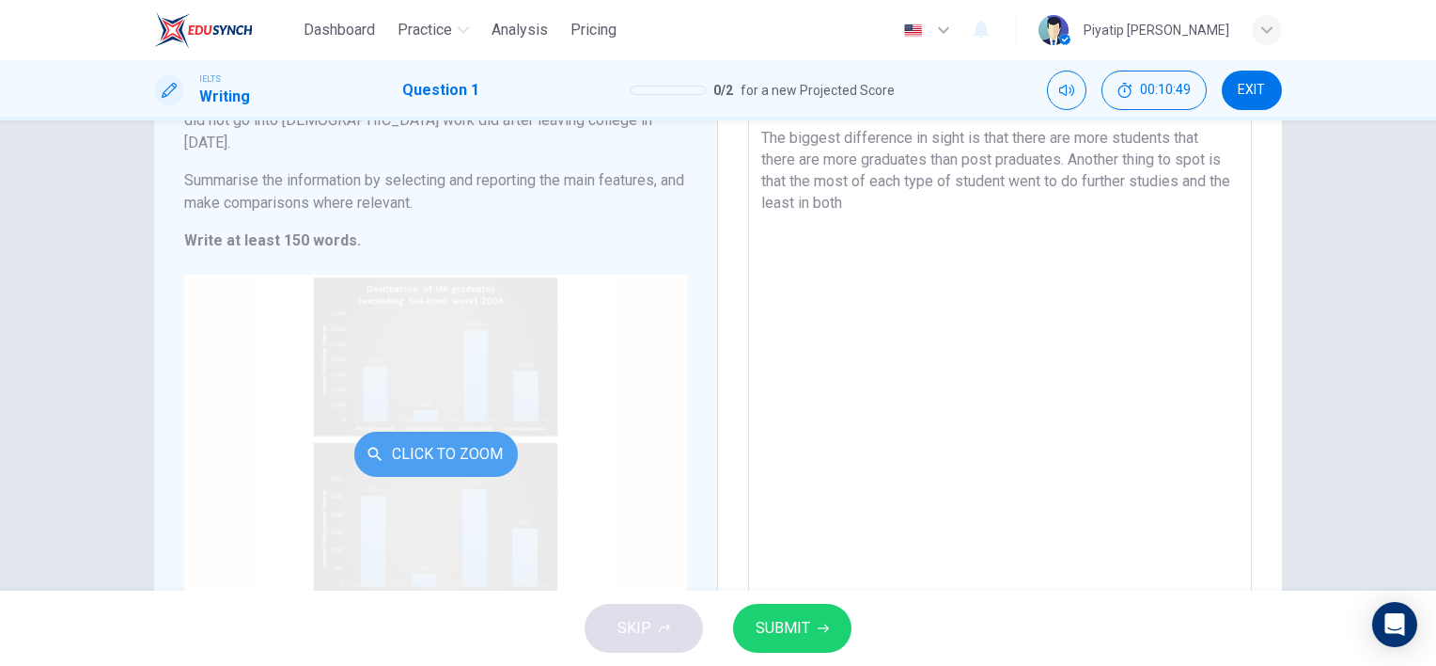
click at [424, 431] on button "Click to Zoom" at bounding box center [436, 453] width 164 height 45
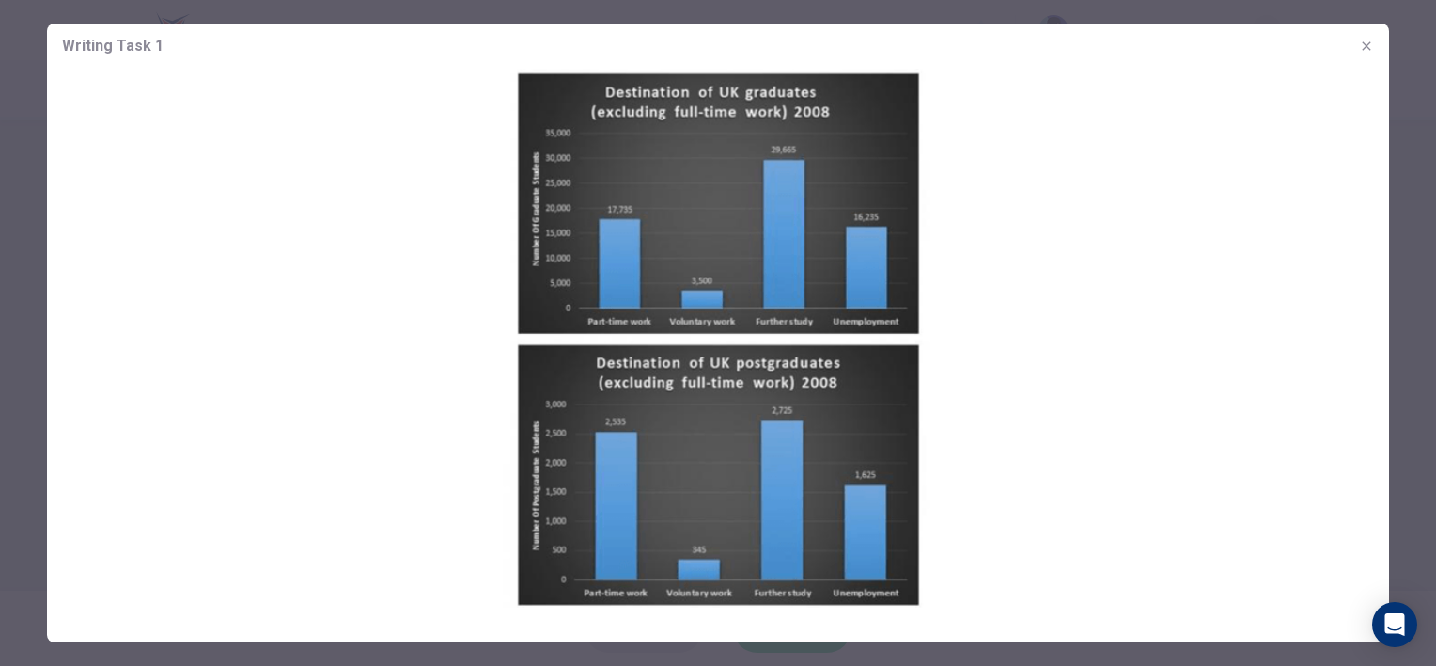
click at [0, 189] on html "Dashboard Practice Analysis Pricing English en ​ Piyatip Overturf IELTS Writing…" at bounding box center [718, 333] width 1436 height 666
click at [31, 205] on div at bounding box center [718, 333] width 1436 height 666
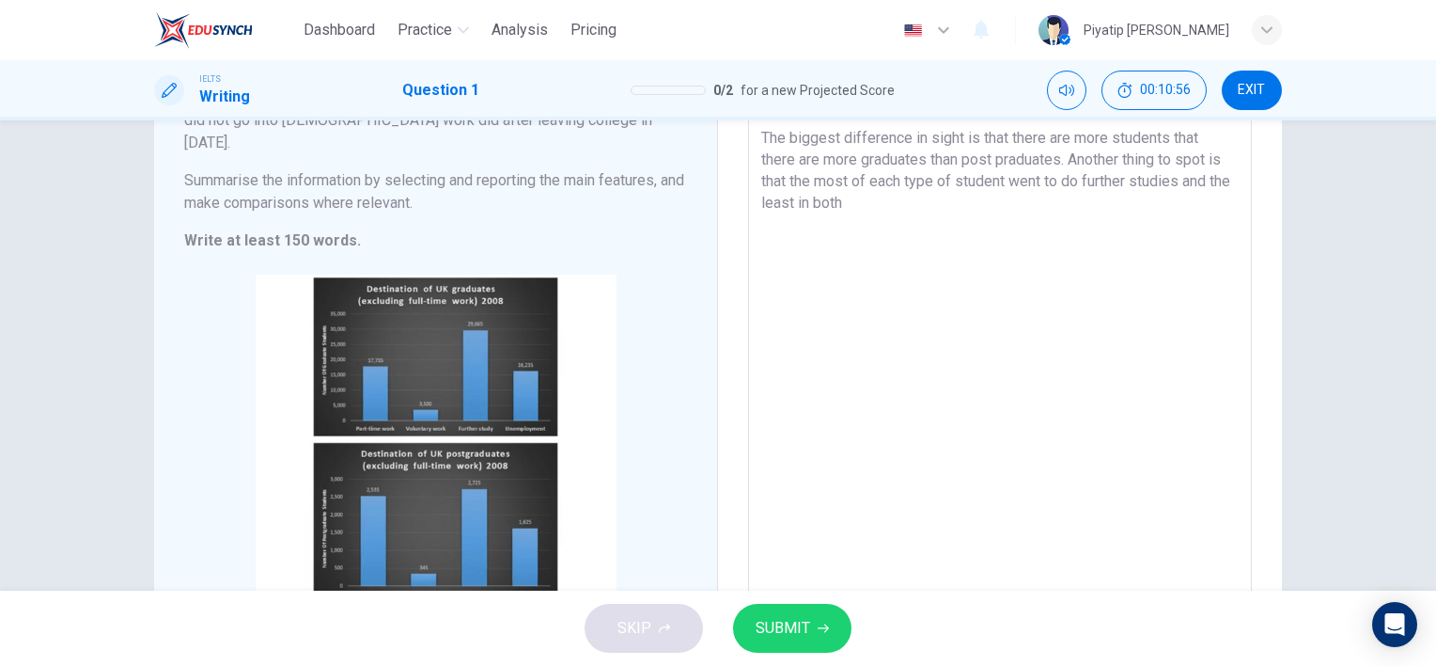
click at [921, 206] on textarea "The bar graph illustrates where the UK graduate and post-graduate students went…" at bounding box center [1000, 313] width 478 height 547
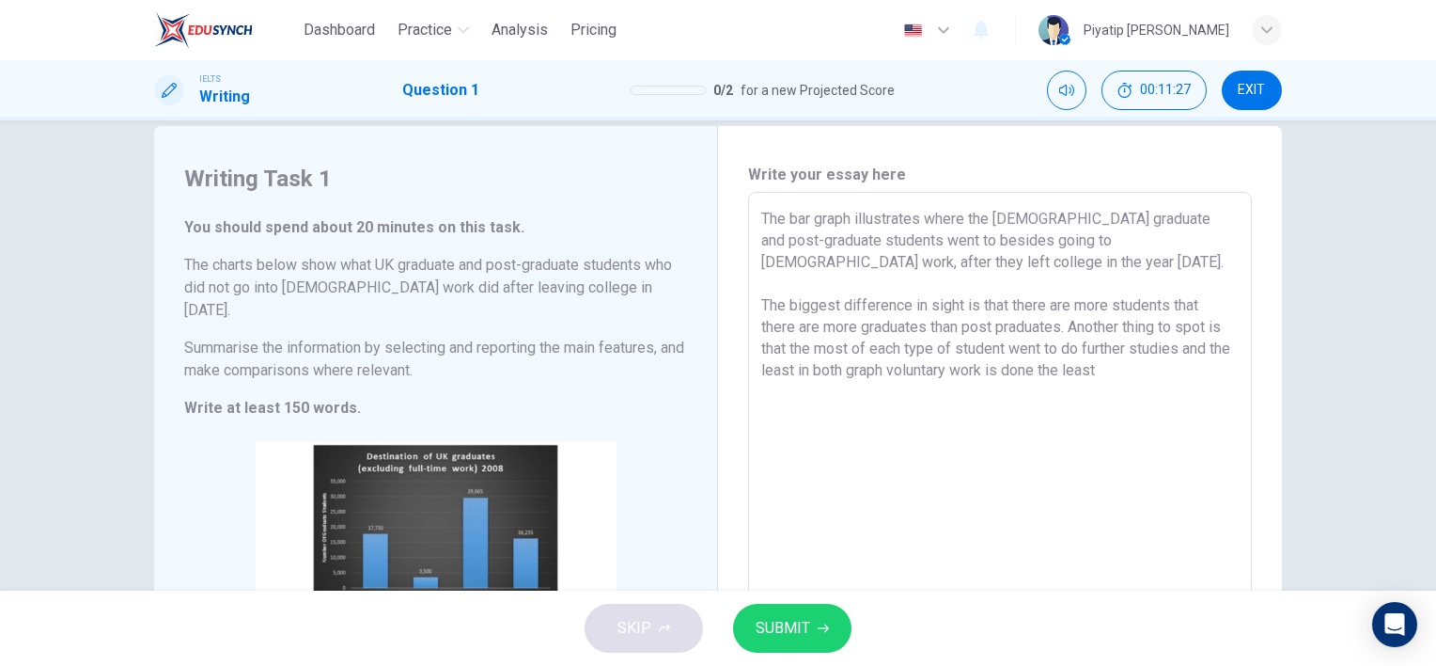
scroll to position [11, 0]
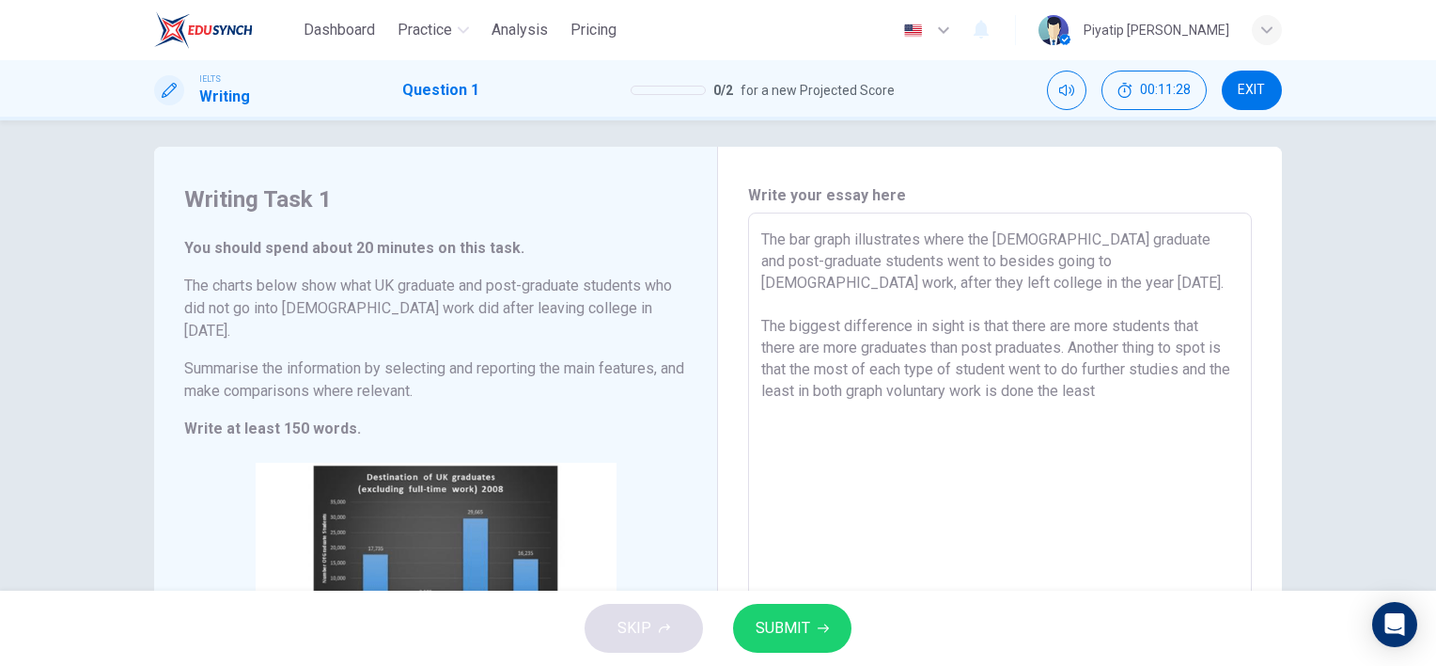
drag, startPoint x: 1111, startPoint y: 371, endPoint x: 1120, endPoint y: 373, distance: 9.6
click at [1114, 371] on textarea "The bar graph illustrates where the UK graduate and post-graduate students went…" at bounding box center [1000, 501] width 478 height 547
click at [1138, 388] on textarea "The bar graph illustrates where the UK graduate and post-graduate students went…" at bounding box center [1000, 501] width 478 height 547
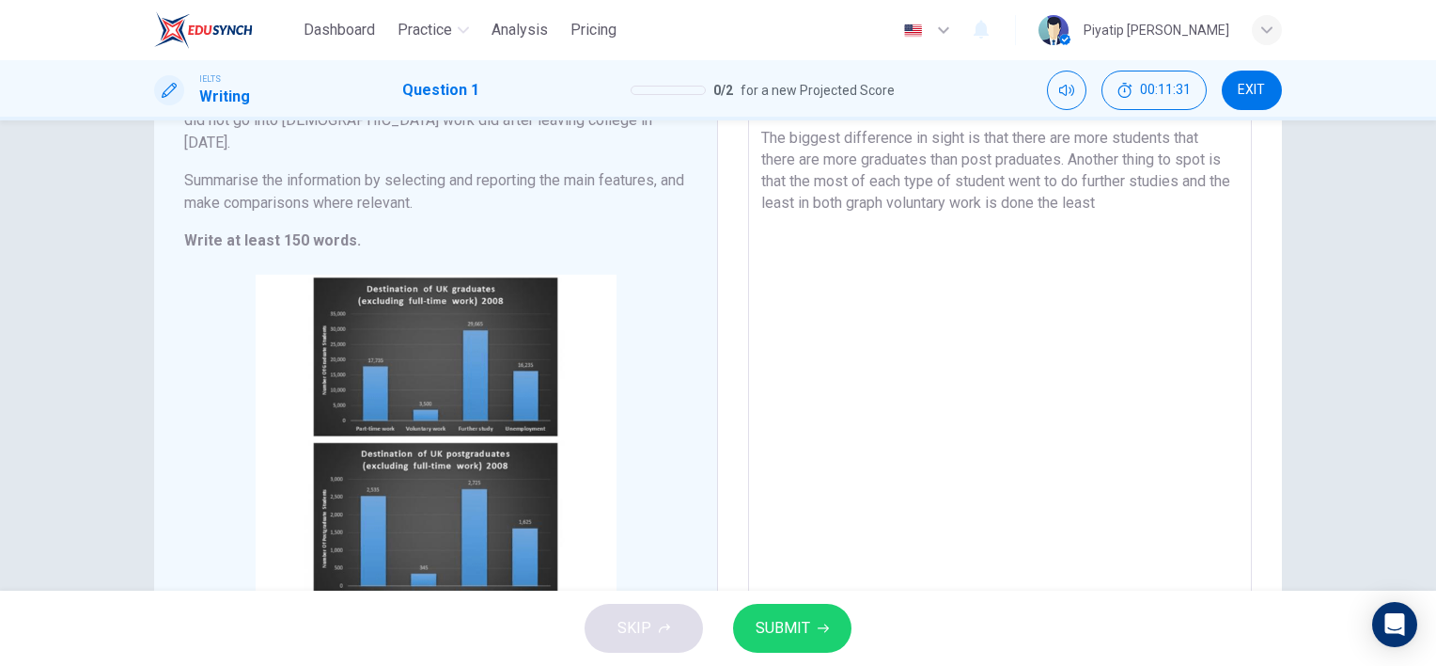
scroll to position [105, 0]
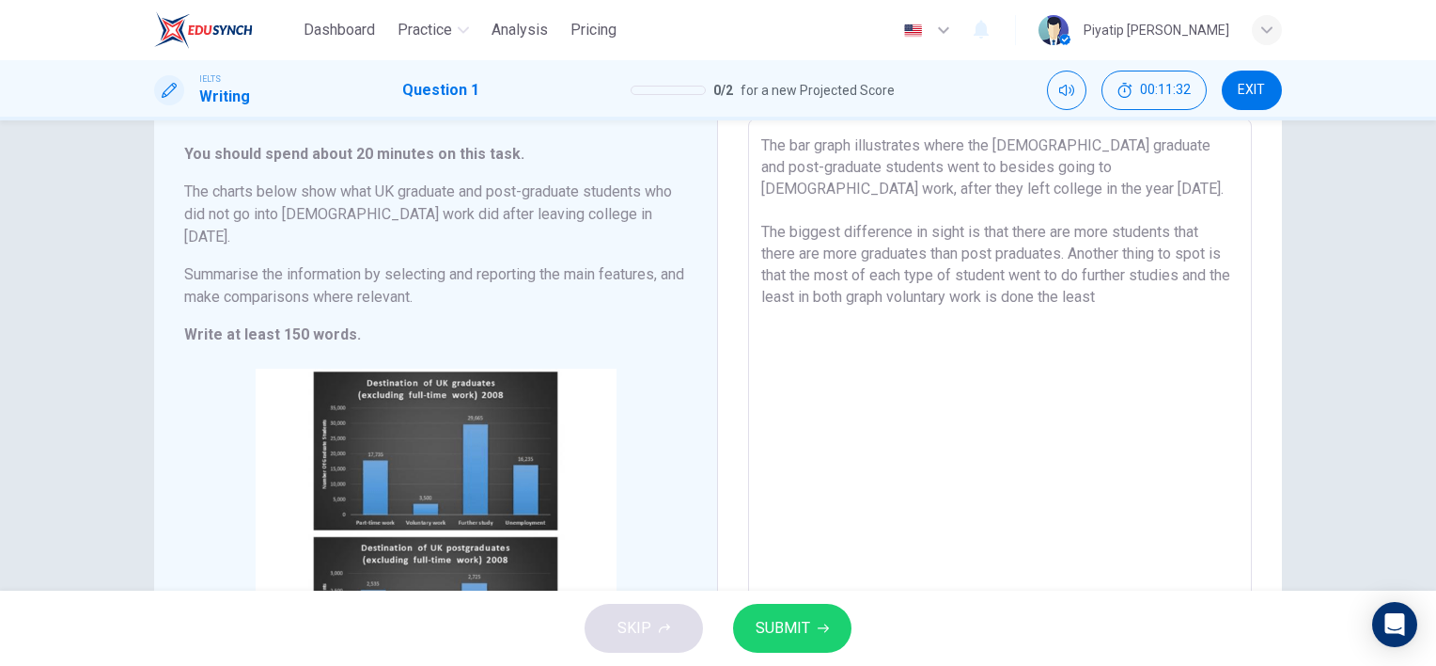
click at [1135, 316] on textarea "The bar graph illustrates where the UK graduate and post-graduate students went…" at bounding box center [1000, 407] width 478 height 547
click at [1147, 288] on textarea "The bar graph illustrates where the UK graduate and post-graduate students went…" at bounding box center [1000, 407] width 478 height 547
click at [1080, 323] on textarea "The bar graph illustrates where the UK graduate and post-graduate students went…" at bounding box center [1000, 407] width 478 height 547
click at [1057, 338] on textarea "The bar graph illustrates where the UK graduate and post-graduate students went…" at bounding box center [1000, 407] width 478 height 547
click at [834, 341] on textarea "The bar graph illustrates where the UK graduate and post-graduate students went…" at bounding box center [1000, 407] width 478 height 547
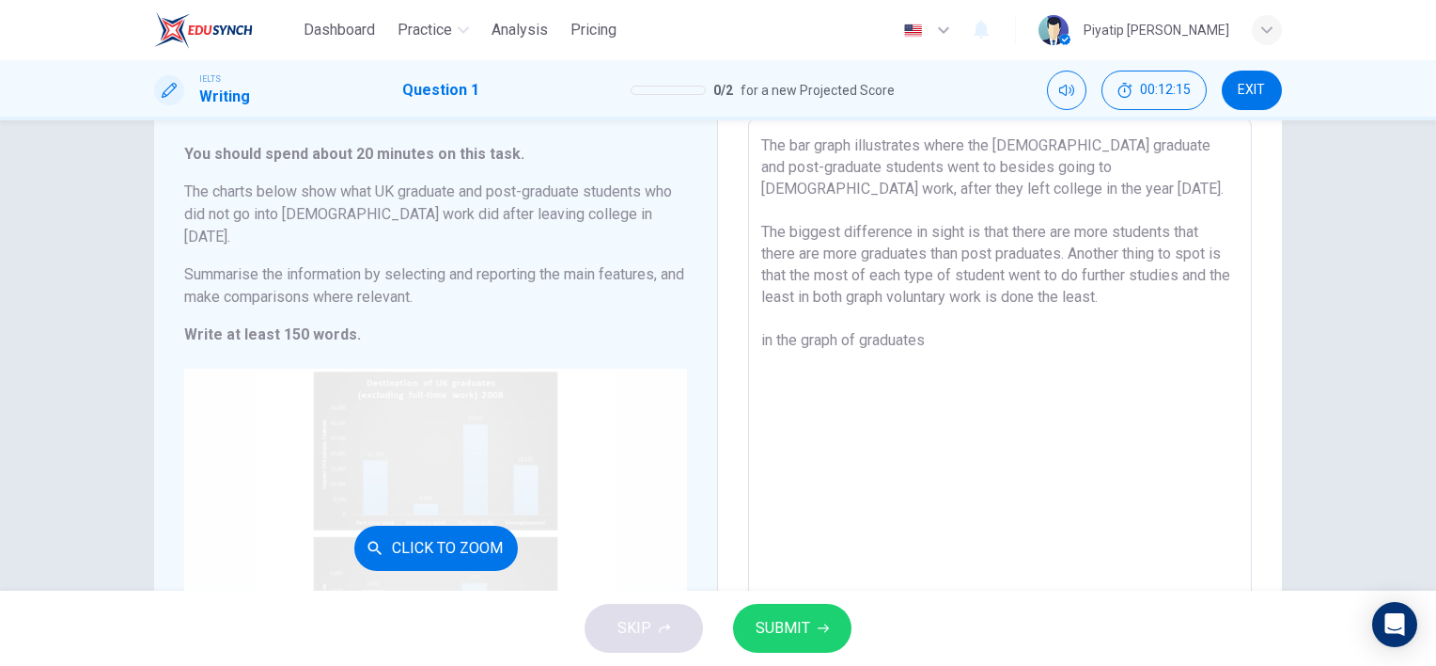
click at [439, 386] on div "Click to Zoom" at bounding box center [435, 547] width 503 height 358
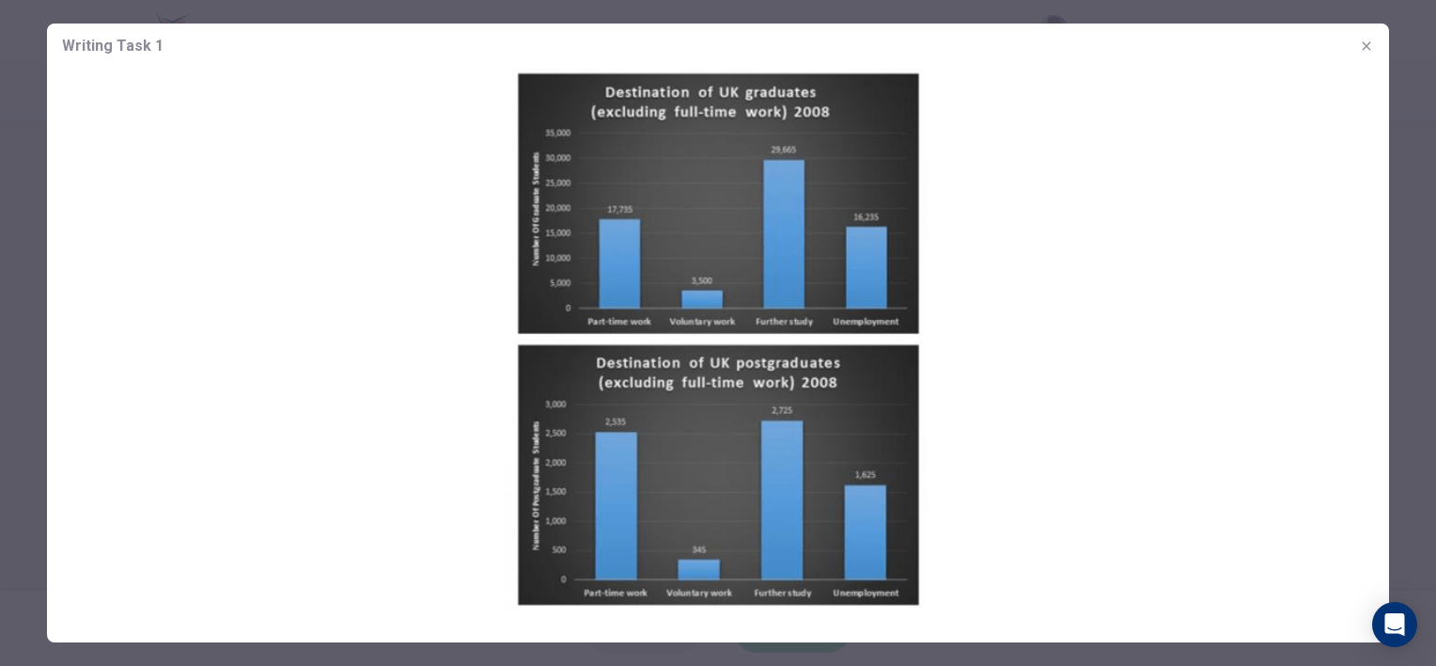
click at [1371, 56] on button "button" at bounding box center [1367, 46] width 30 height 30
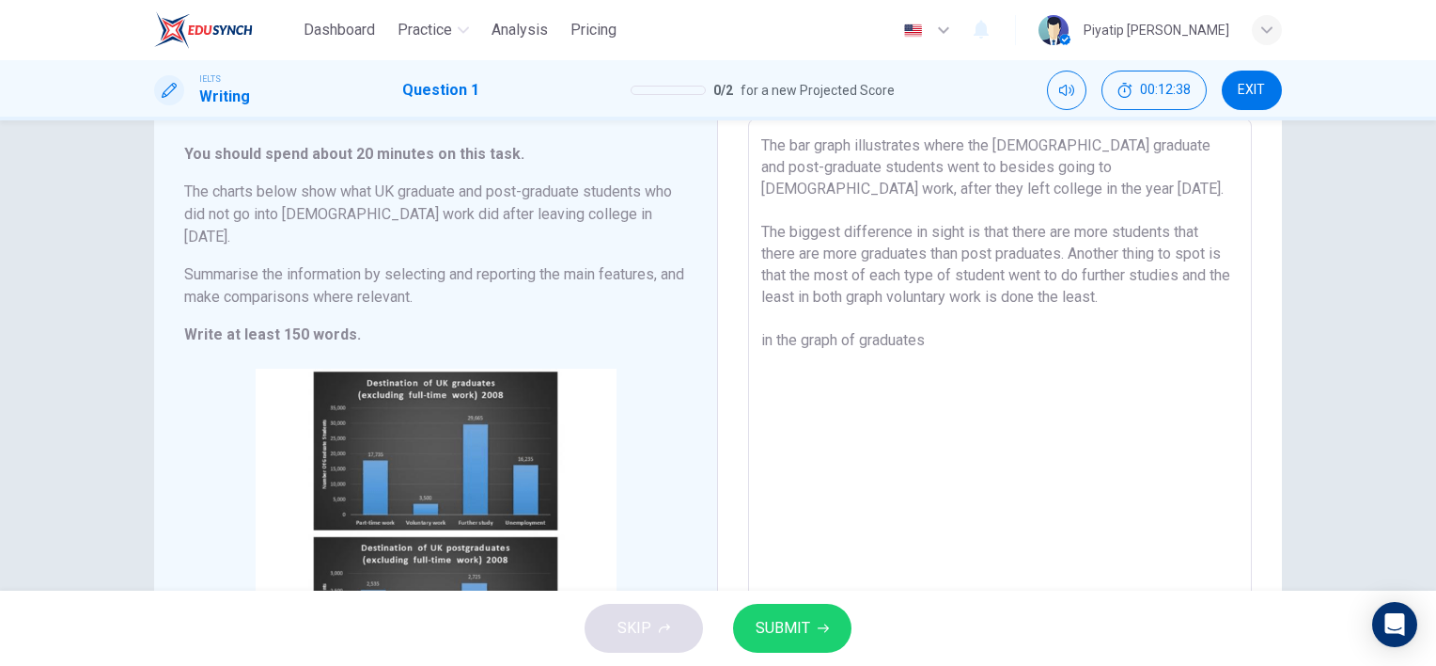
click at [1118, 297] on textarea "The bar graph illustrates where the UK graduate and post-graduate students went…" at bounding box center [1000, 407] width 478 height 547
click at [1064, 258] on textarea "The bar graph illustrates where the UK graduate and post-graduate students went…" at bounding box center [1000, 407] width 478 height 547
click at [996, 357] on textarea "The bar graph illustrates where the UK graduate and post-graduate students went…" at bounding box center [1000, 407] width 478 height 547
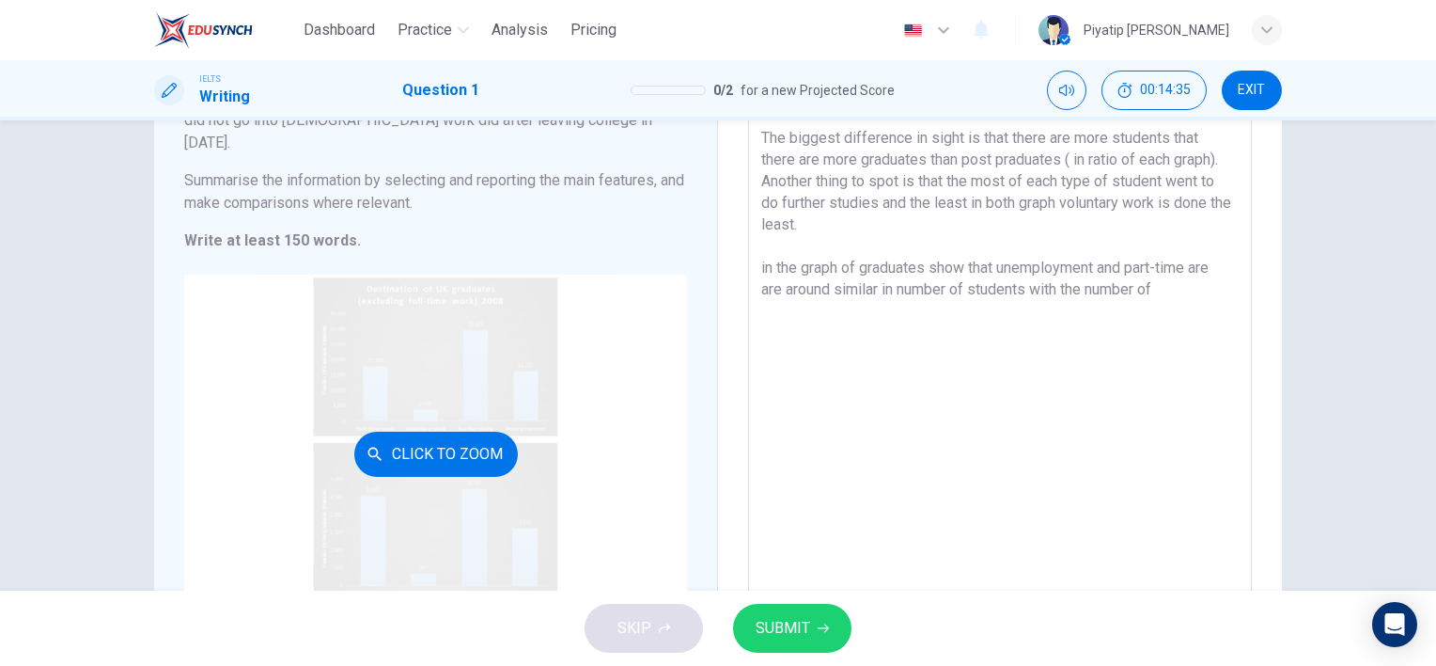
click at [491, 431] on button "Click to Zoom" at bounding box center [436, 453] width 164 height 45
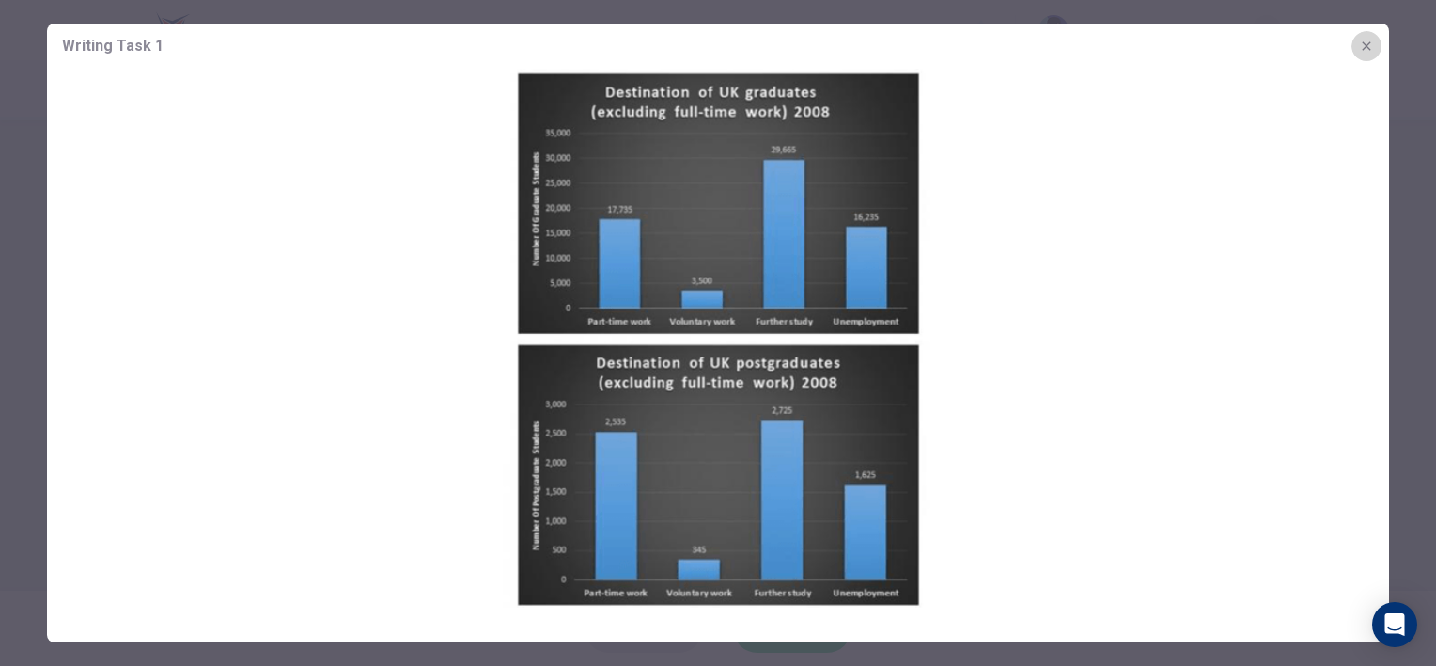
click at [1365, 45] on icon "button" at bounding box center [1366, 46] width 15 height 15
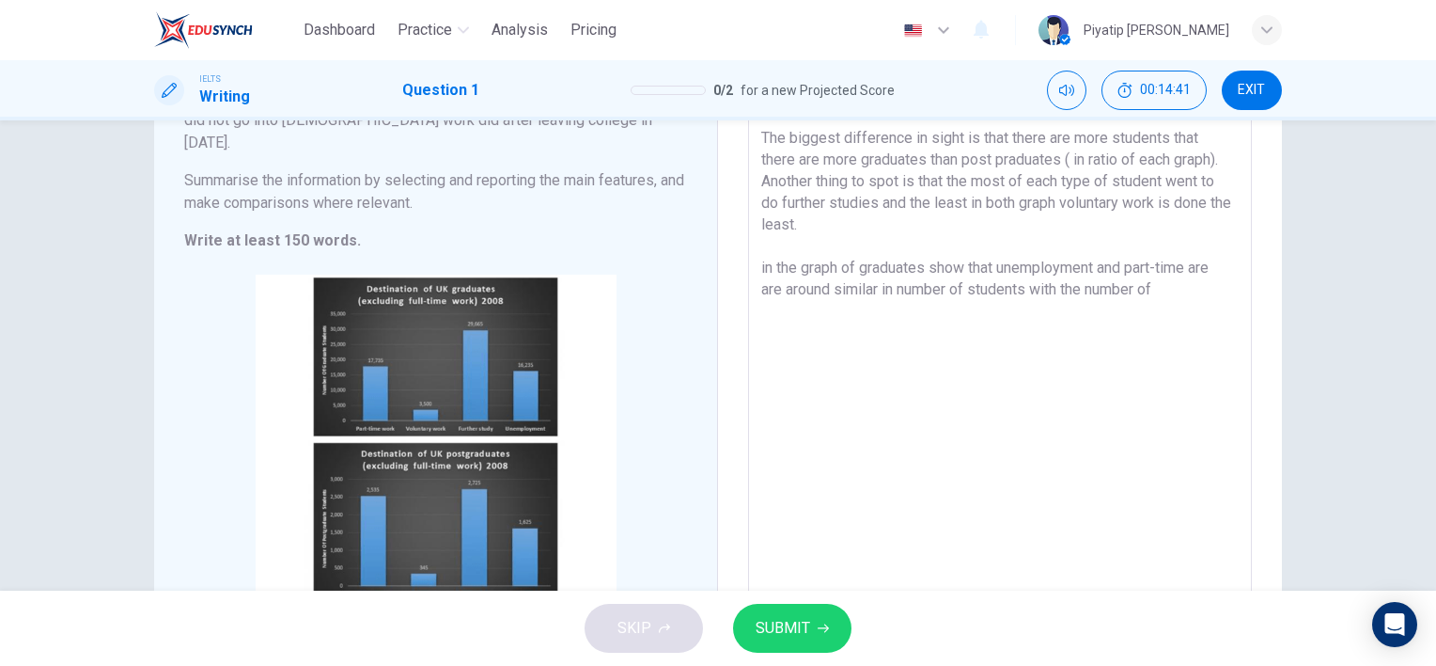
click at [1208, 281] on textarea "The bar graph illustrates where the UK graduate and post-graduate students went…" at bounding box center [1000, 313] width 478 height 547
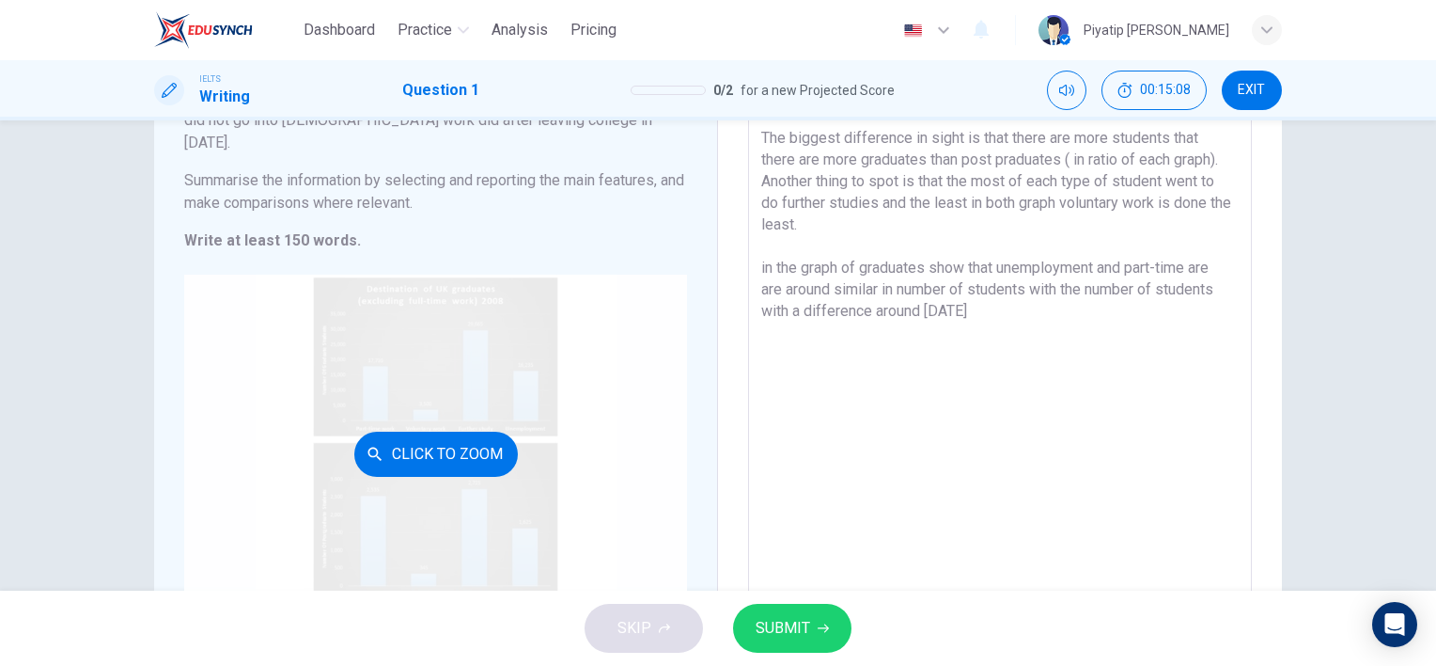
click at [434, 496] on div "Click to Zoom" at bounding box center [435, 453] width 503 height 358
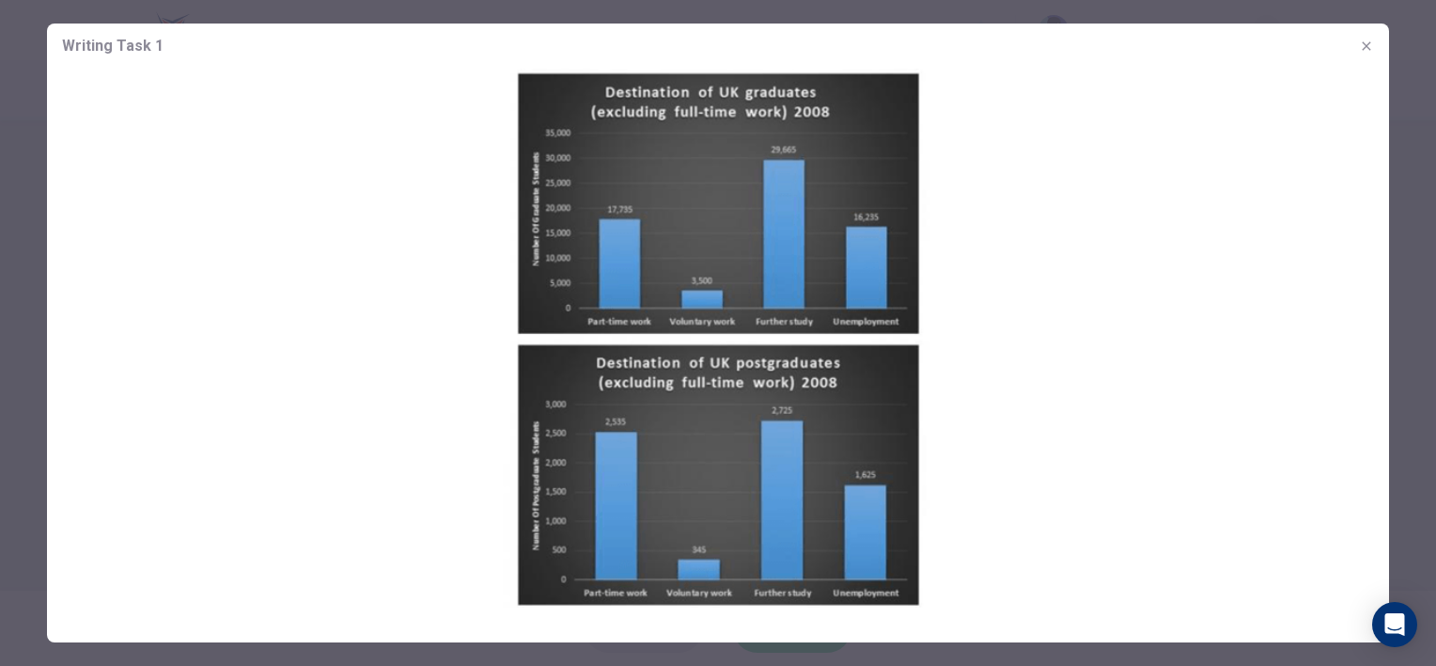
click at [1365, 56] on button "button" at bounding box center [1367, 46] width 30 height 30
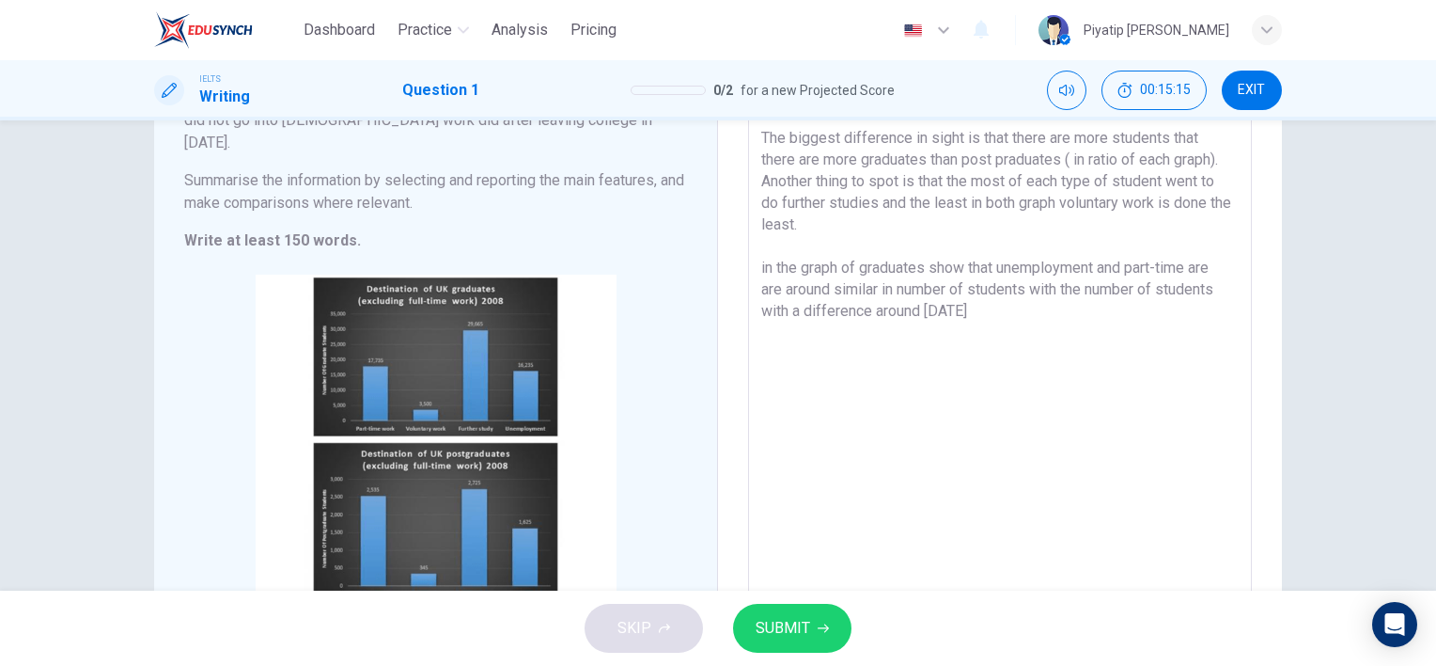
click at [1010, 374] on textarea "The bar graph illustrates where the UK graduate and post-graduate students went…" at bounding box center [1000, 313] width 478 height 547
click at [930, 267] on textarea "The bar graph illustrates where the UK graduate and post-graduate students went…" at bounding box center [1000, 313] width 478 height 547
click at [987, 360] on textarea "The bar graph illustrates where the UK graduate and post-graduate students went…" at bounding box center [1000, 313] width 478 height 547
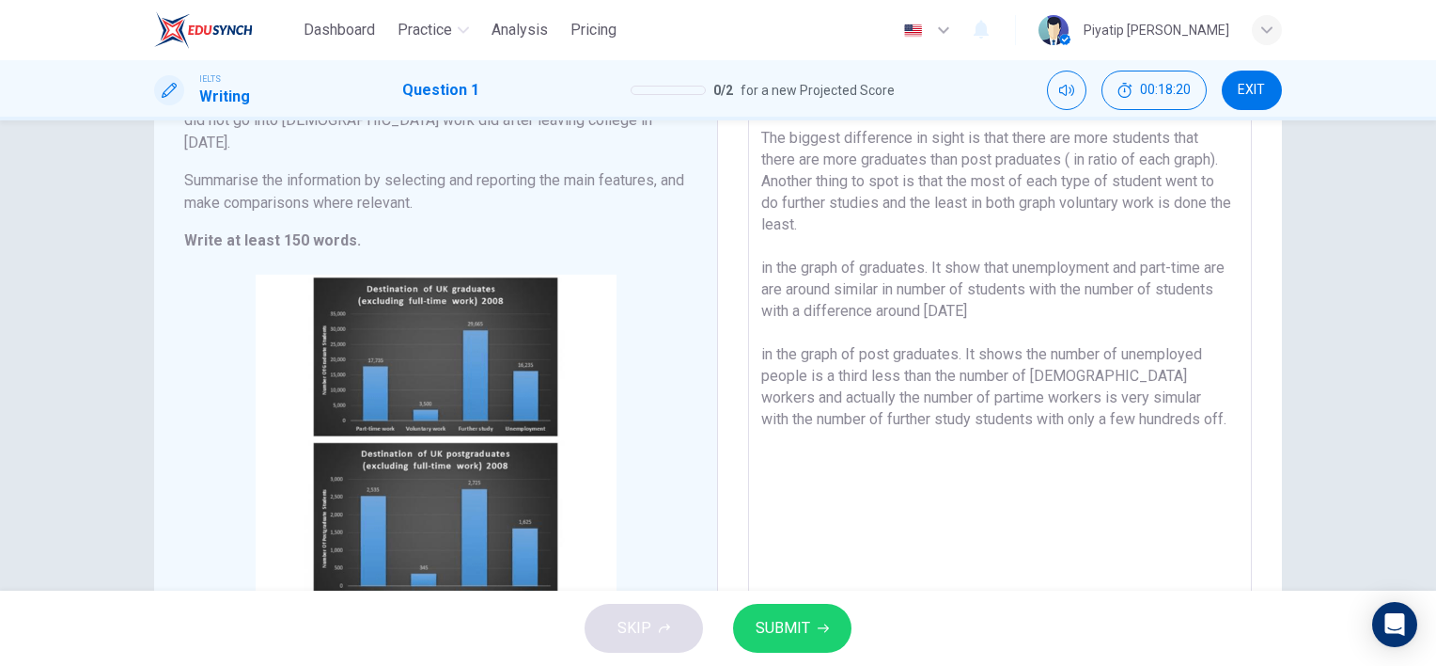
scroll to position [293, 0]
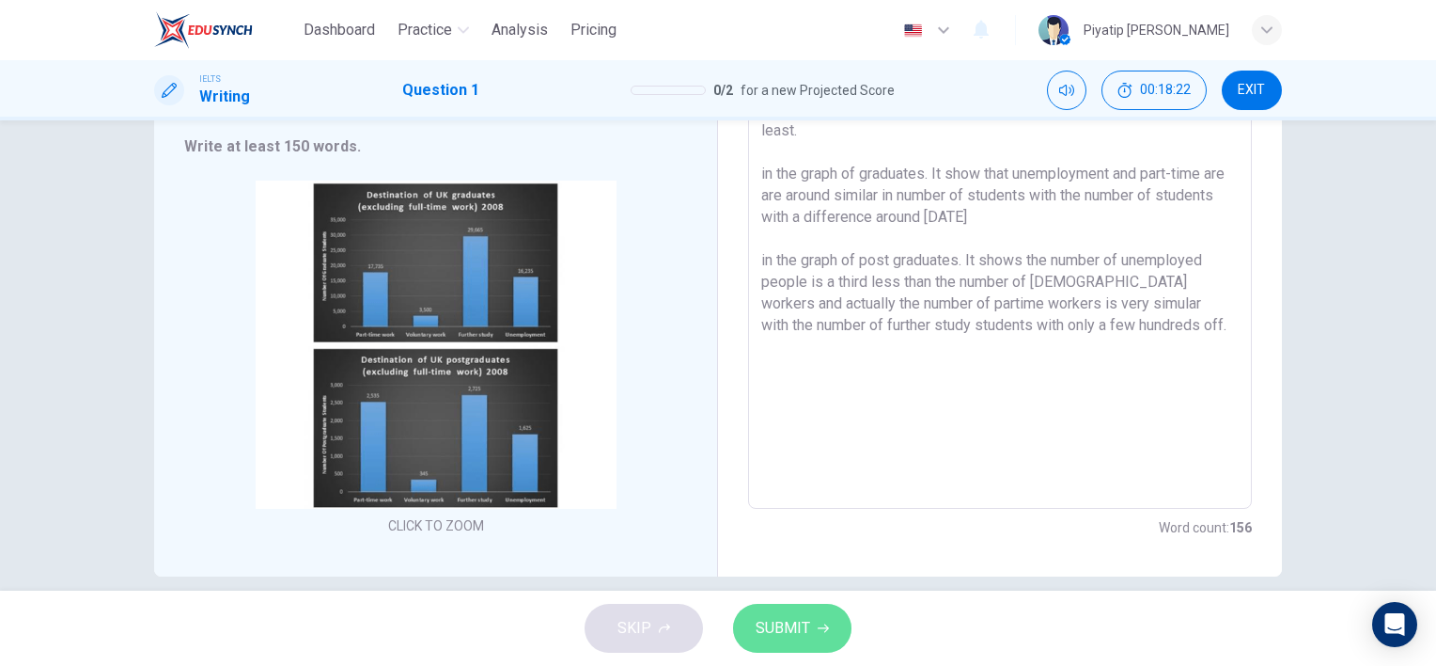
click at [801, 619] on span "SUBMIT" at bounding box center [783, 628] width 55 height 26
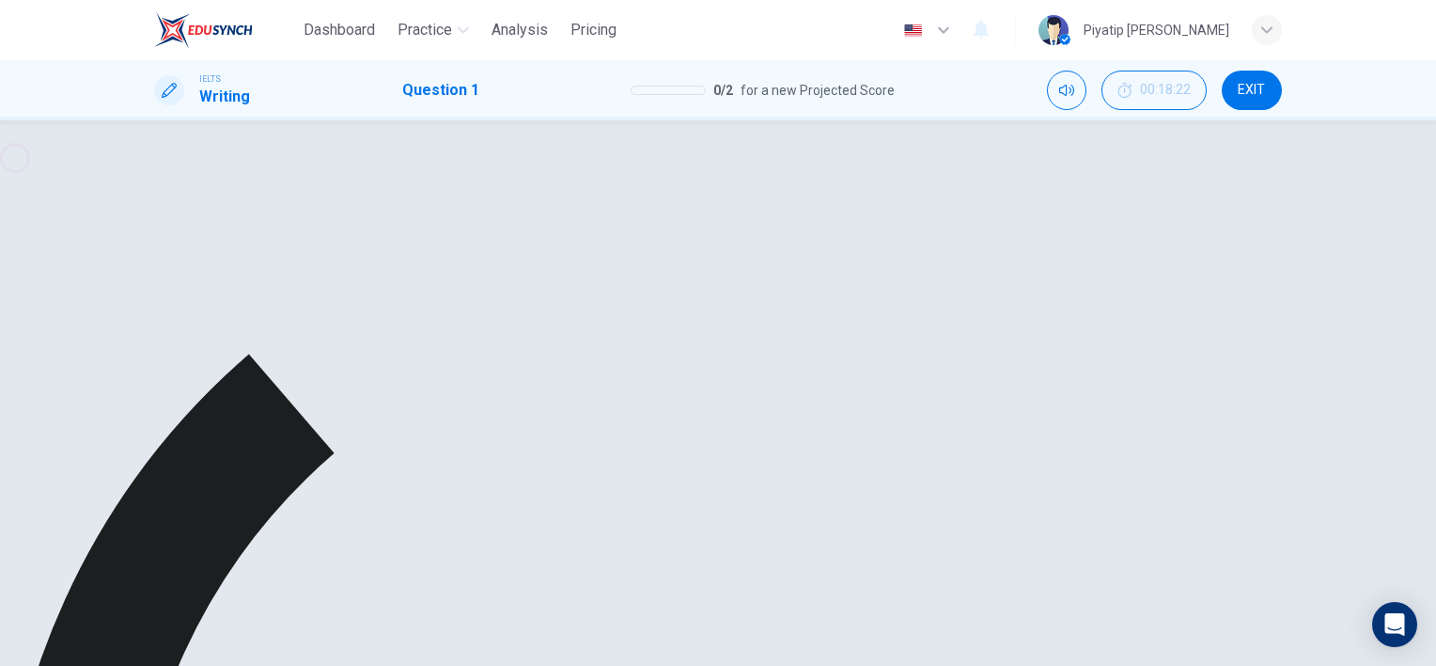
scroll to position [0, 0]
click at [1042, 519] on textarea "The bar graph illustrates where the UK graduate and post-graduate students went…" at bounding box center [1000, 513] width 478 height 547
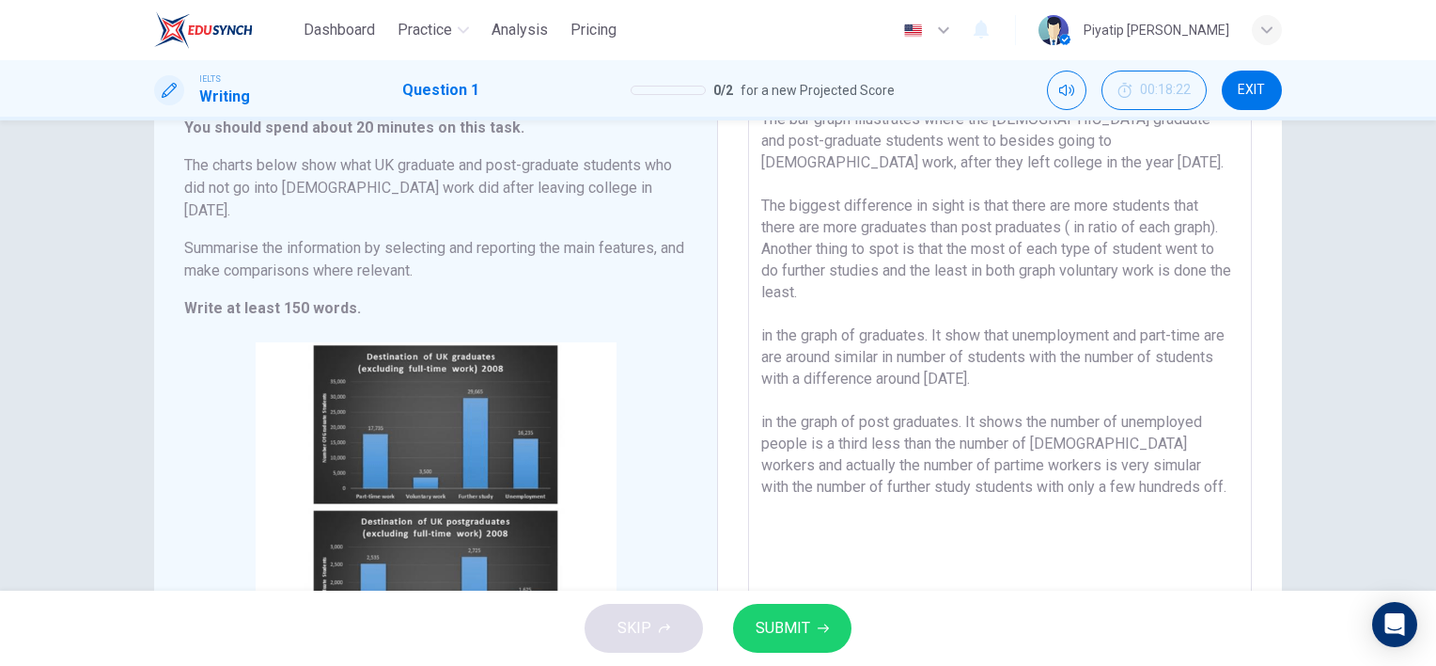
scroll to position [94, 0]
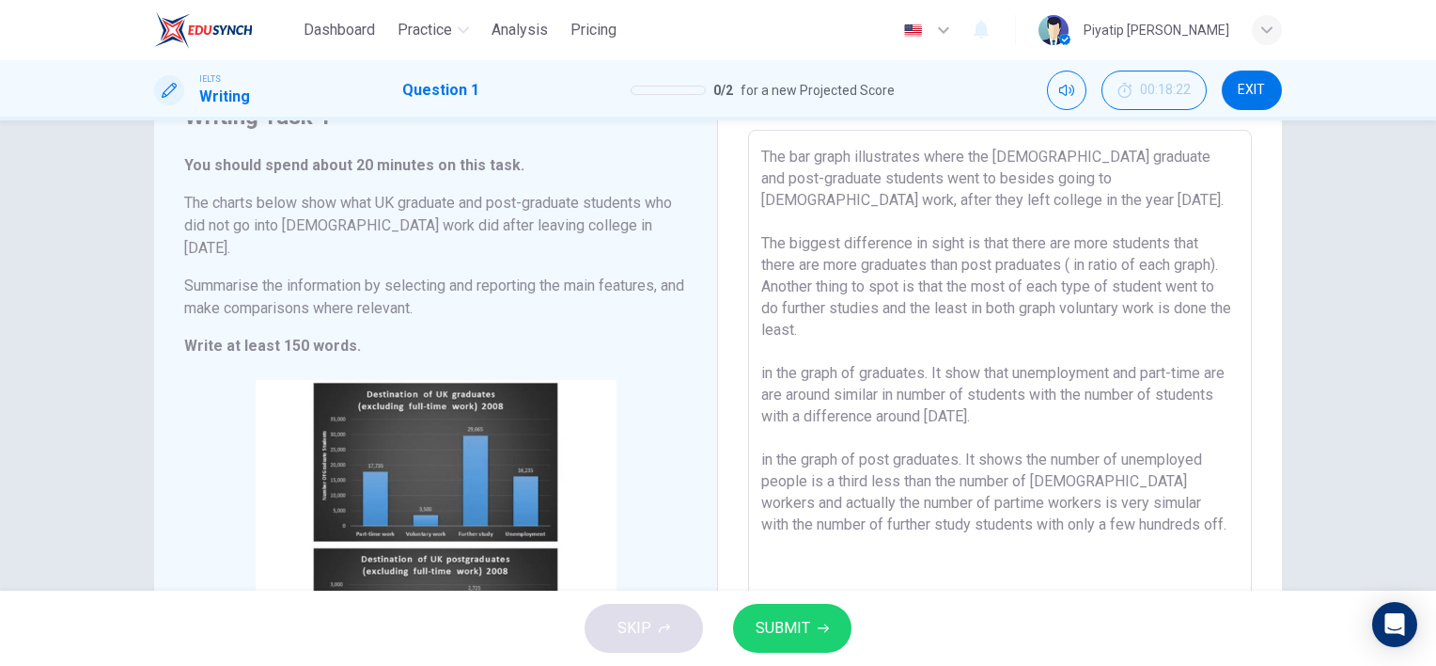
click at [835, 624] on button "SUBMIT" at bounding box center [792, 627] width 118 height 49
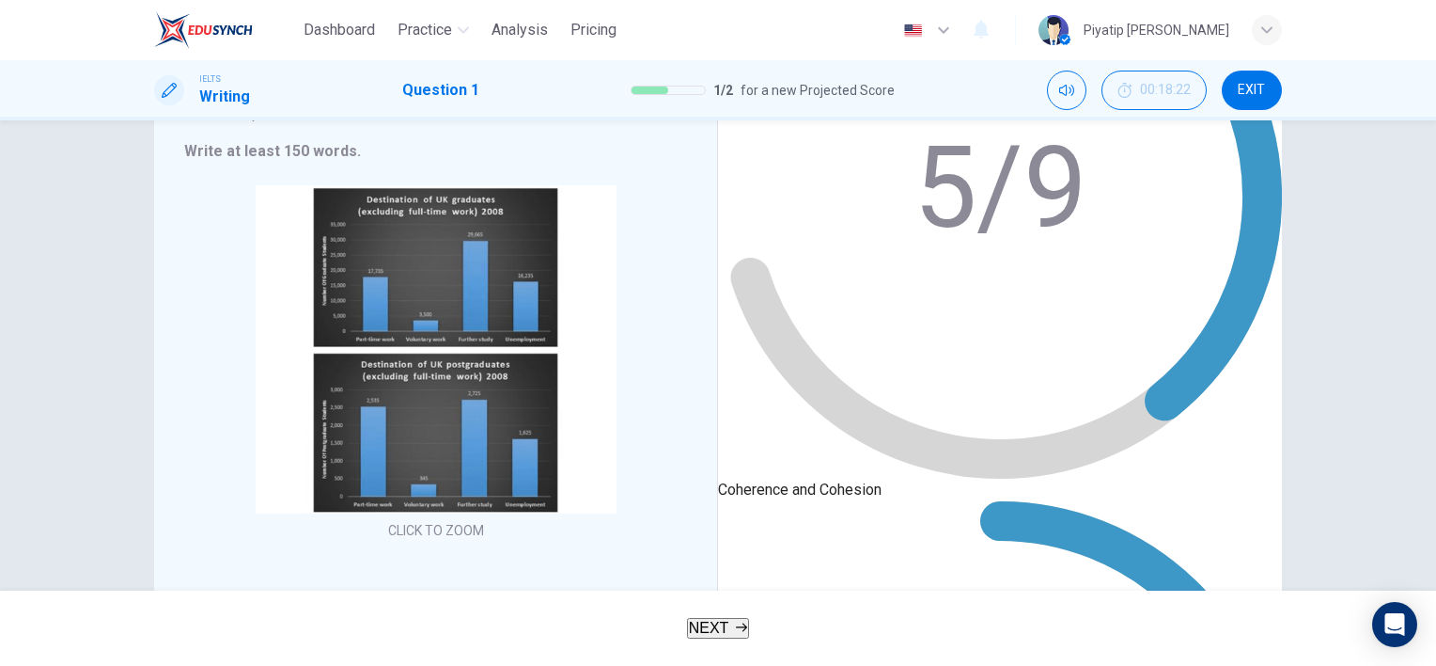
scroll to position [293, 0]
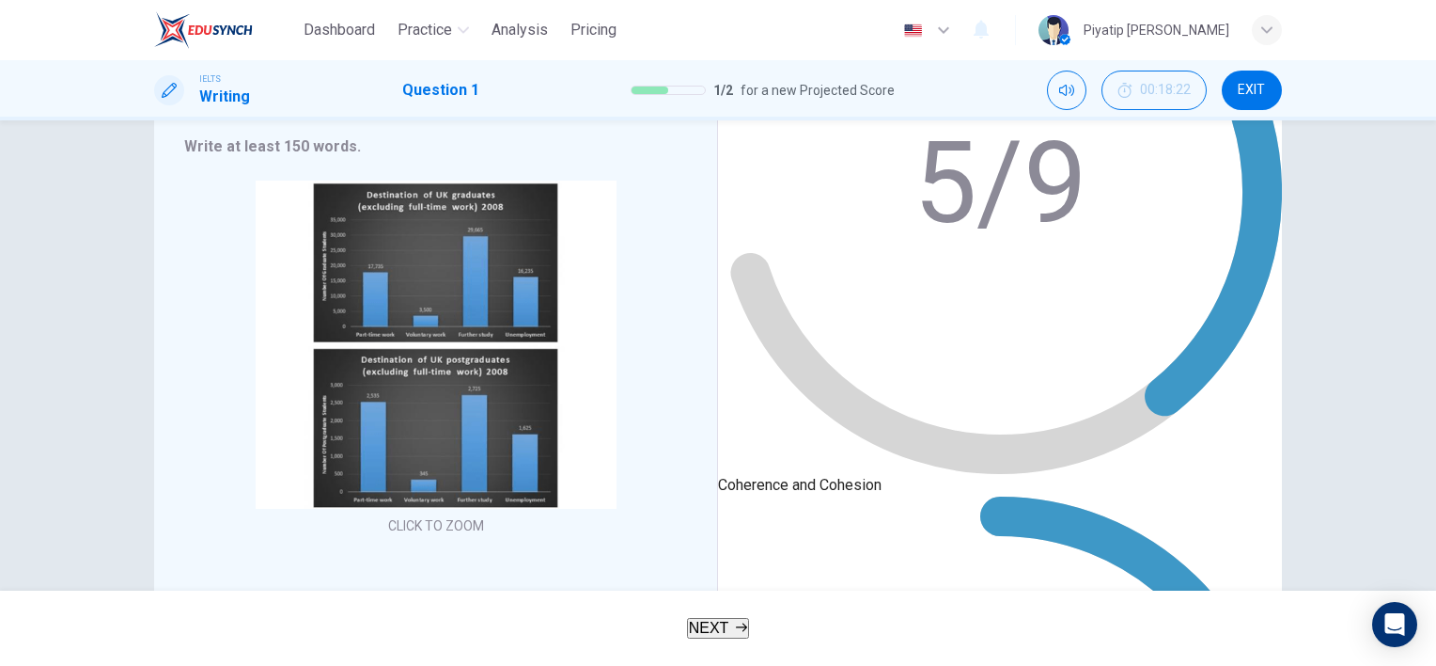
drag, startPoint x: 767, startPoint y: 196, endPoint x: 857, endPoint y: 228, distance: 95.7
drag, startPoint x: 857, startPoint y: 228, endPoint x: 935, endPoint y: 360, distance: 153.0
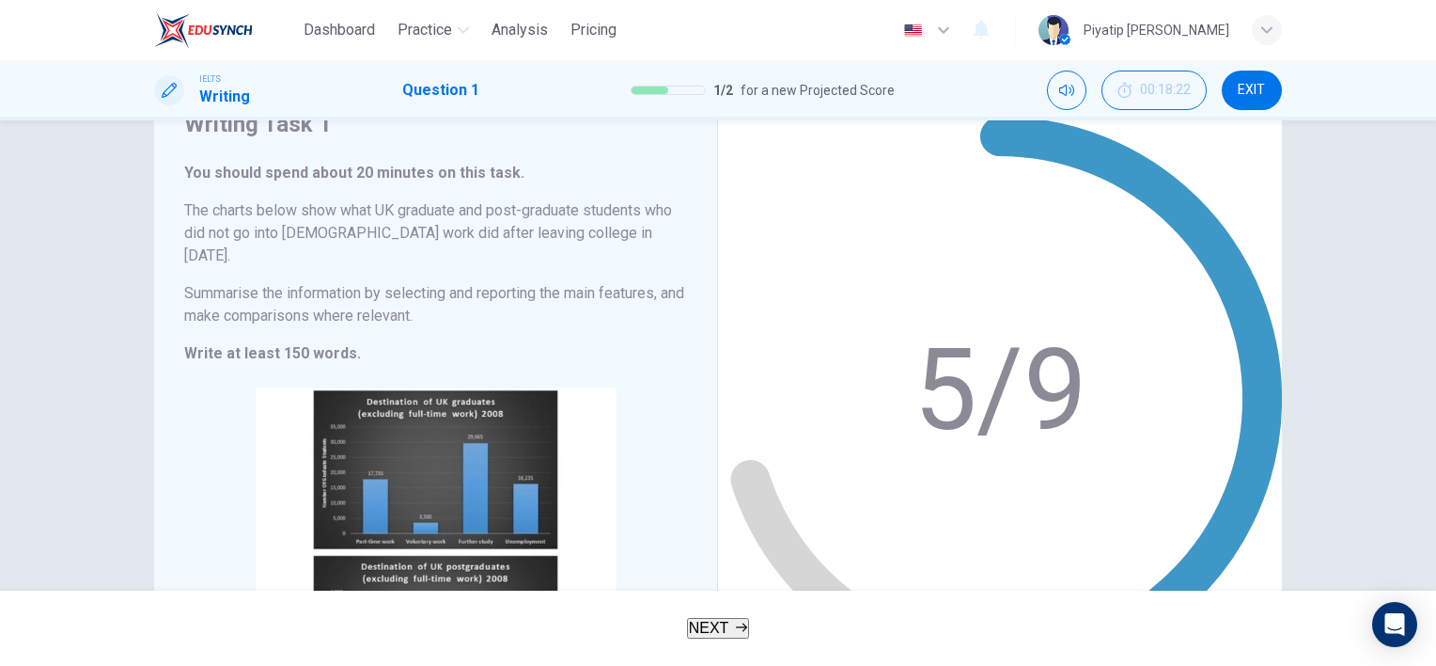
scroll to position [0, 0]
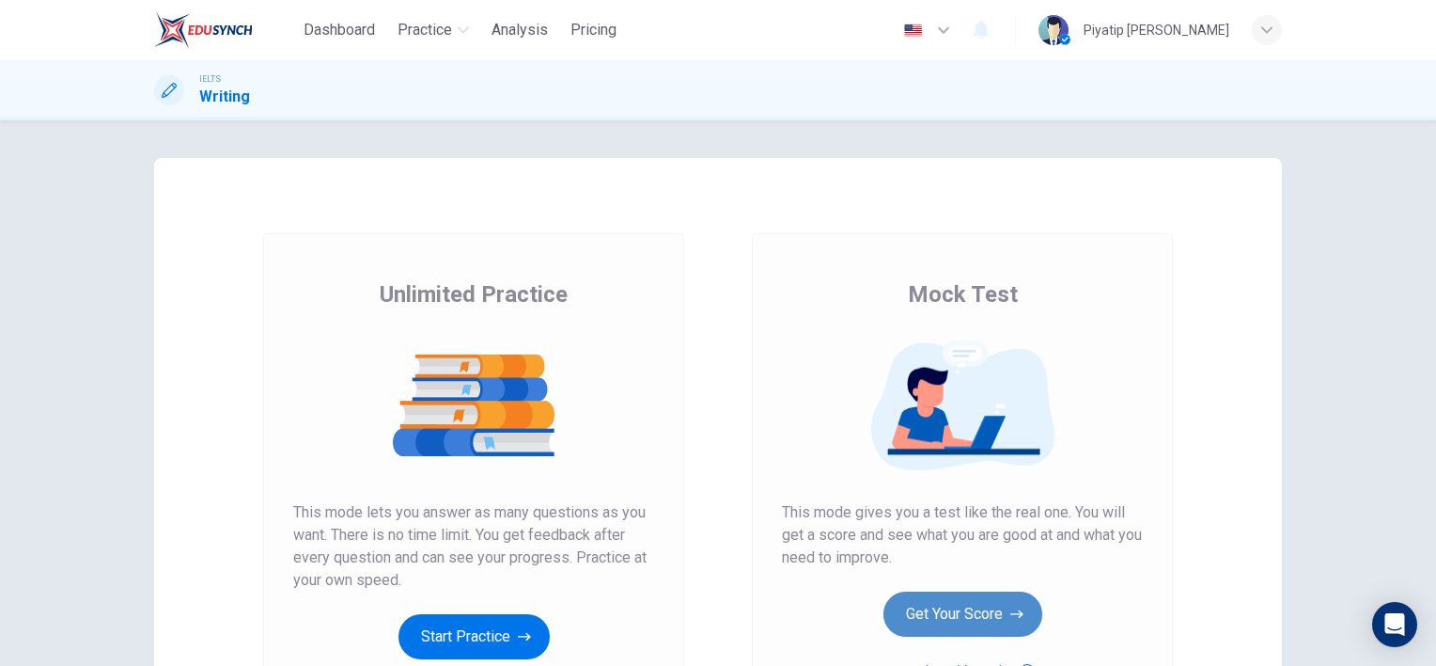
click at [1001, 624] on button "Get Your Score" at bounding box center [963, 613] width 159 height 45
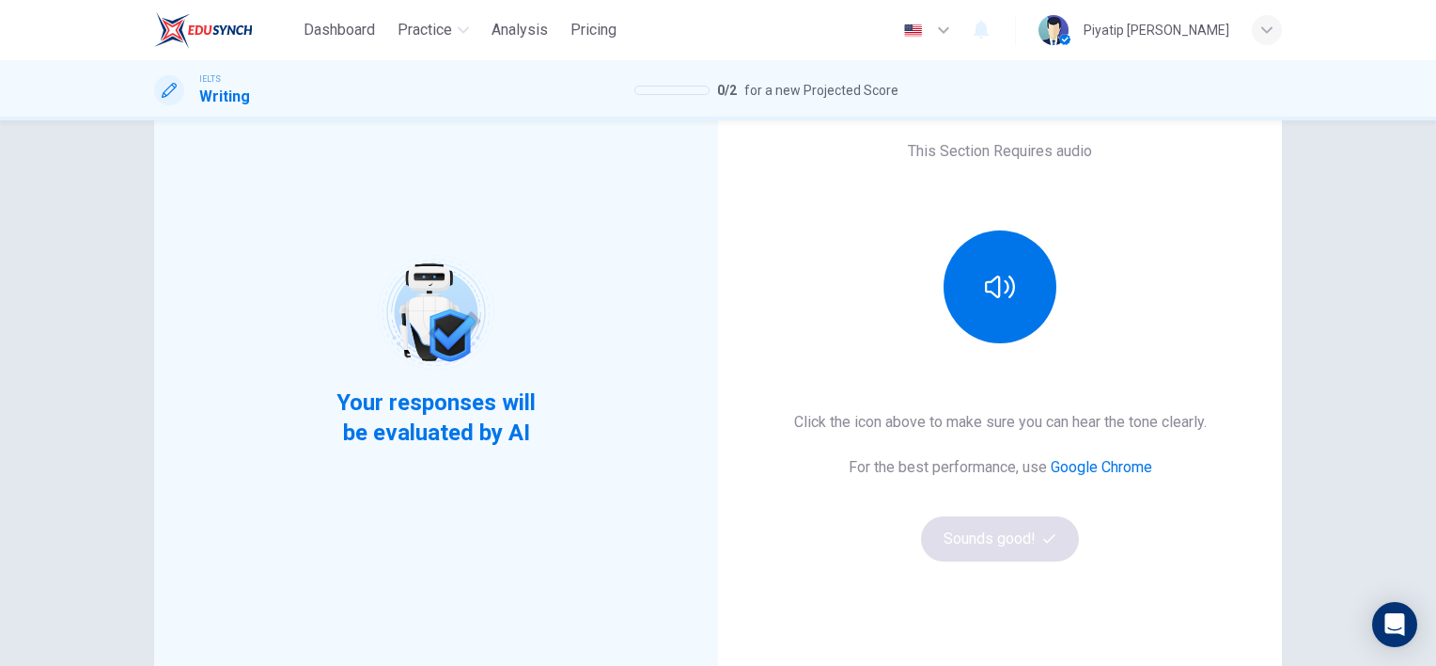
scroll to position [243, 0]
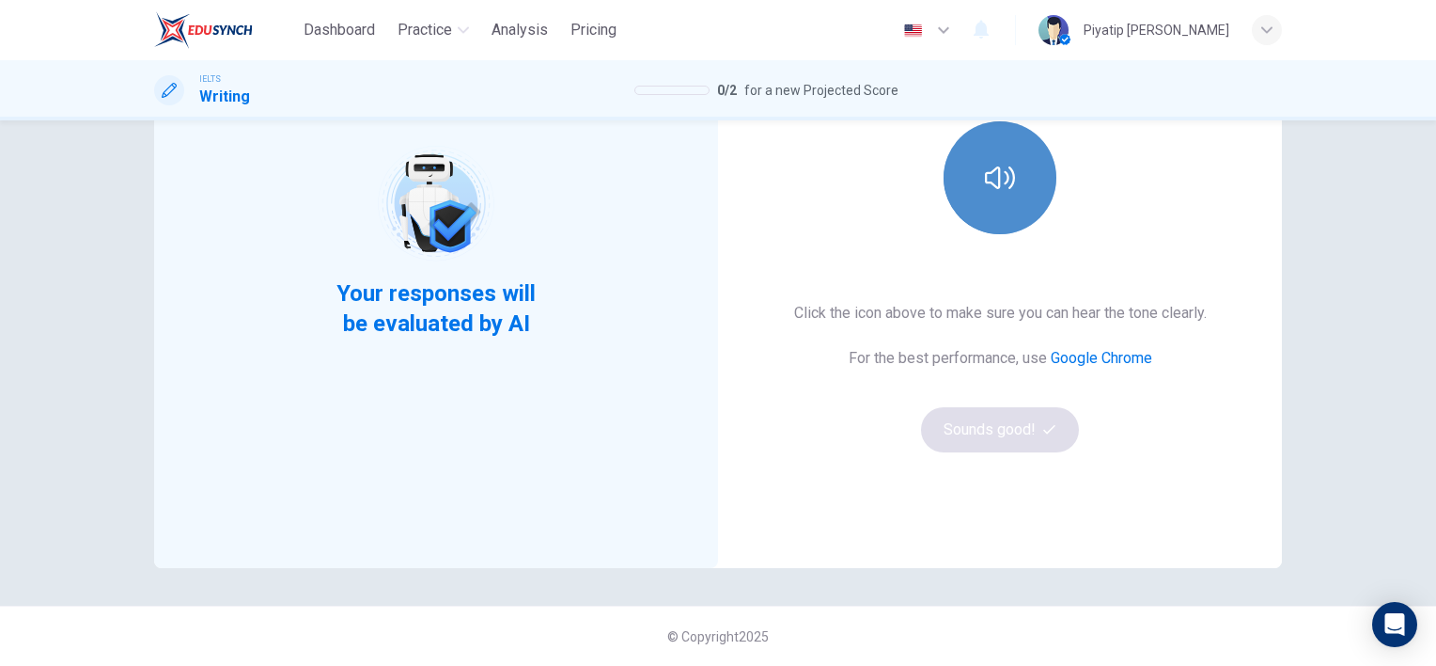
click at [999, 187] on icon "button" at bounding box center [1000, 178] width 30 height 30
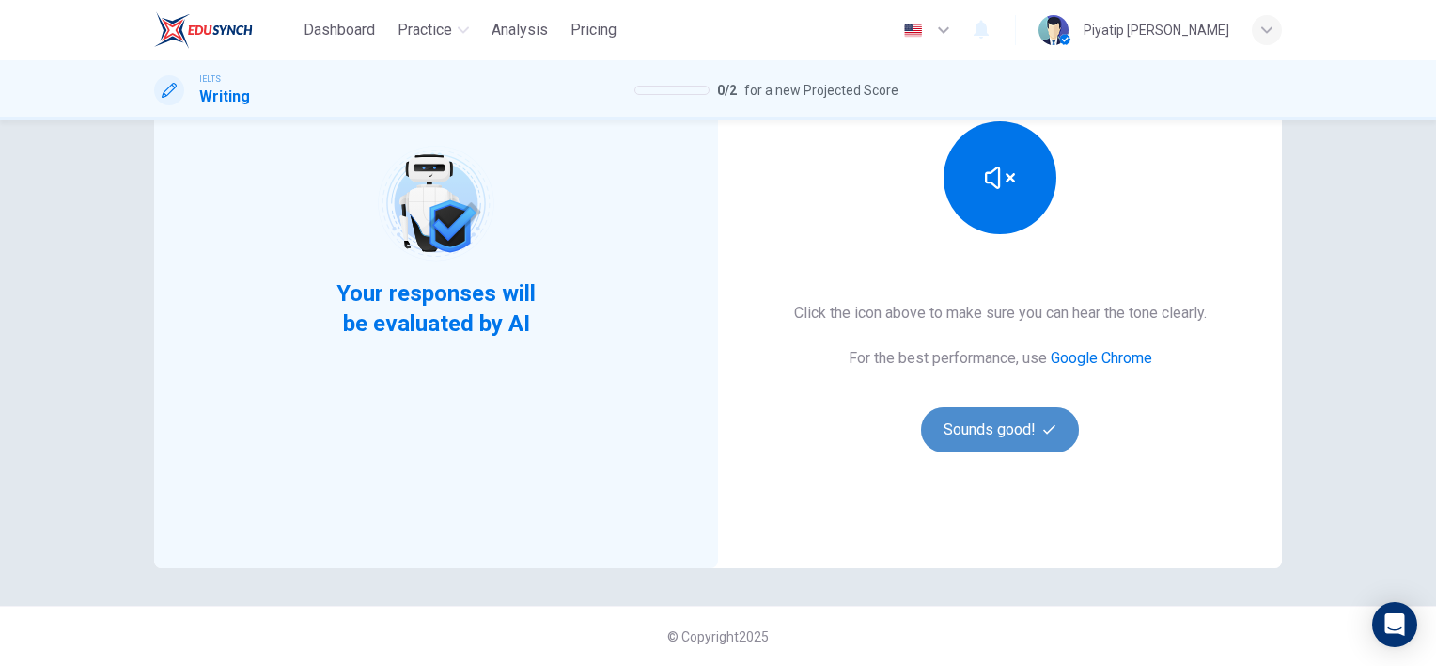
click at [999, 433] on button "Sounds good!" at bounding box center [1000, 429] width 158 height 45
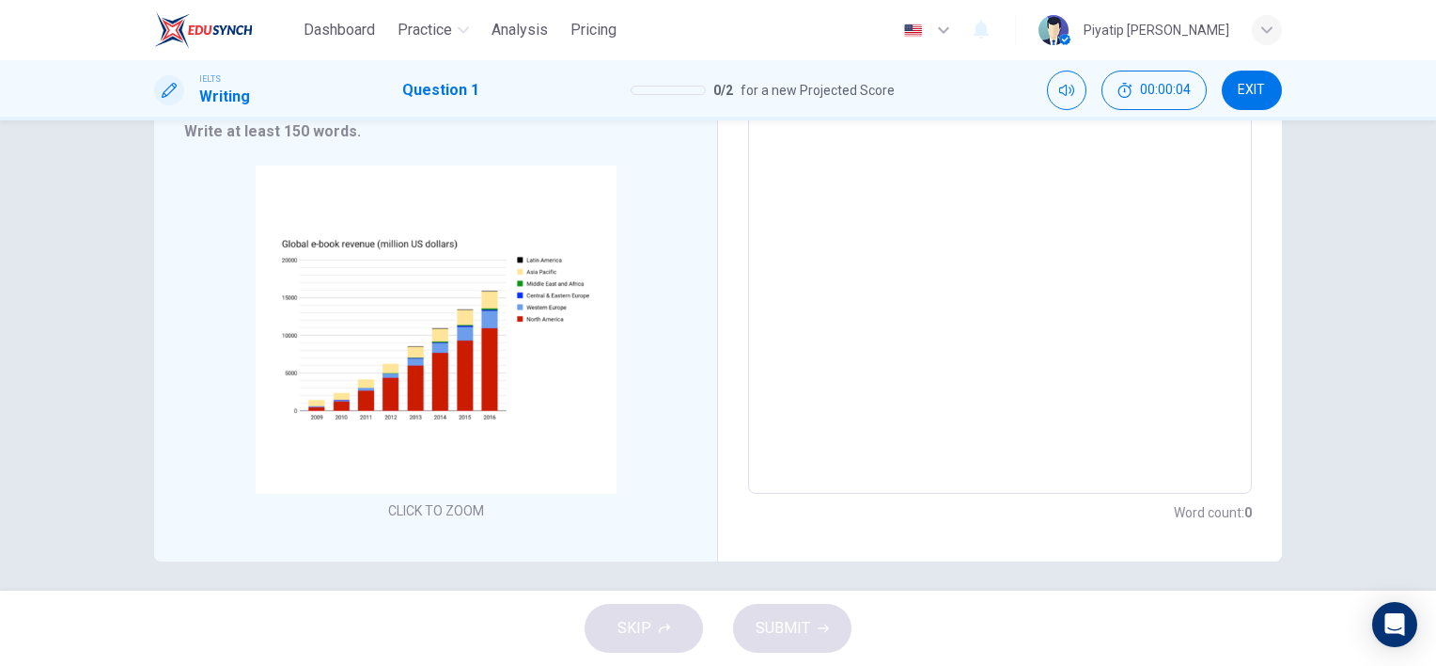
scroll to position [293, 0]
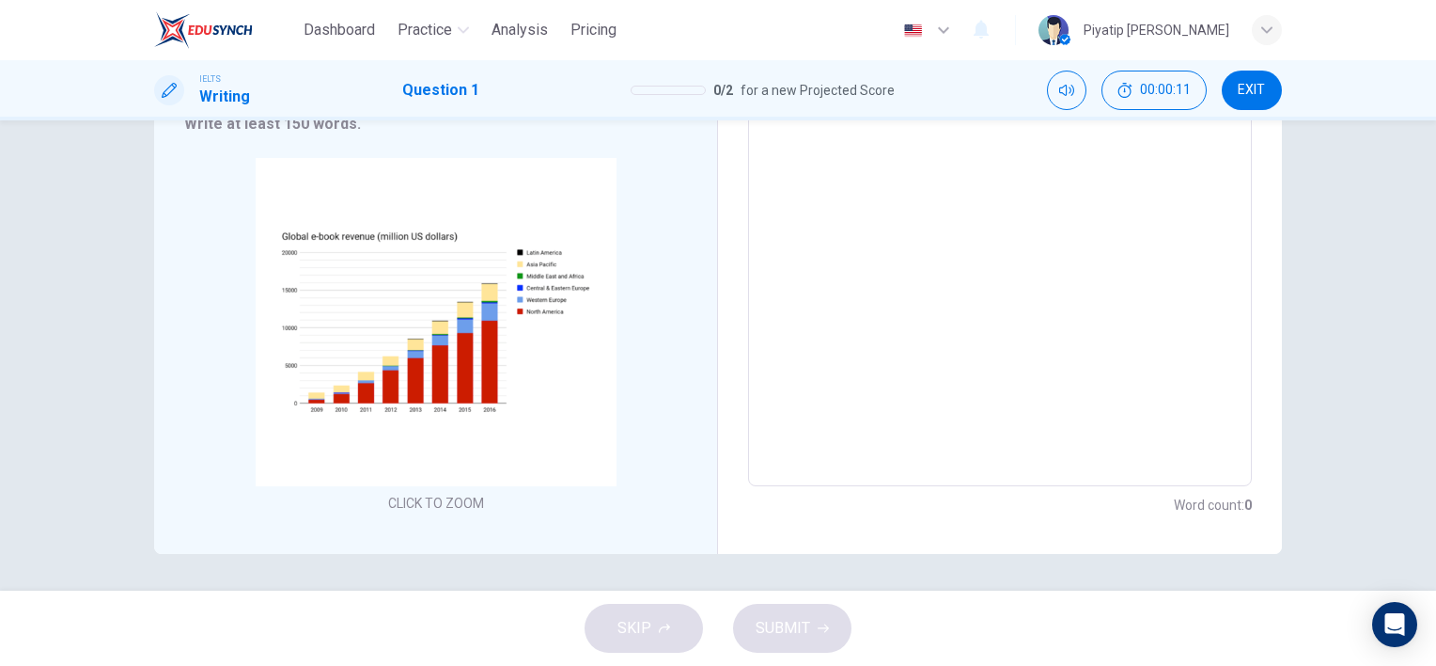
click at [827, 633] on div "SKIP SUBMIT" at bounding box center [718, 627] width 1436 height 75
click at [906, 628] on div "SKIP SUBMIT" at bounding box center [718, 627] width 1436 height 75
drag, startPoint x: 914, startPoint y: 572, endPoint x: 910, endPoint y: 606, distance: 35.0
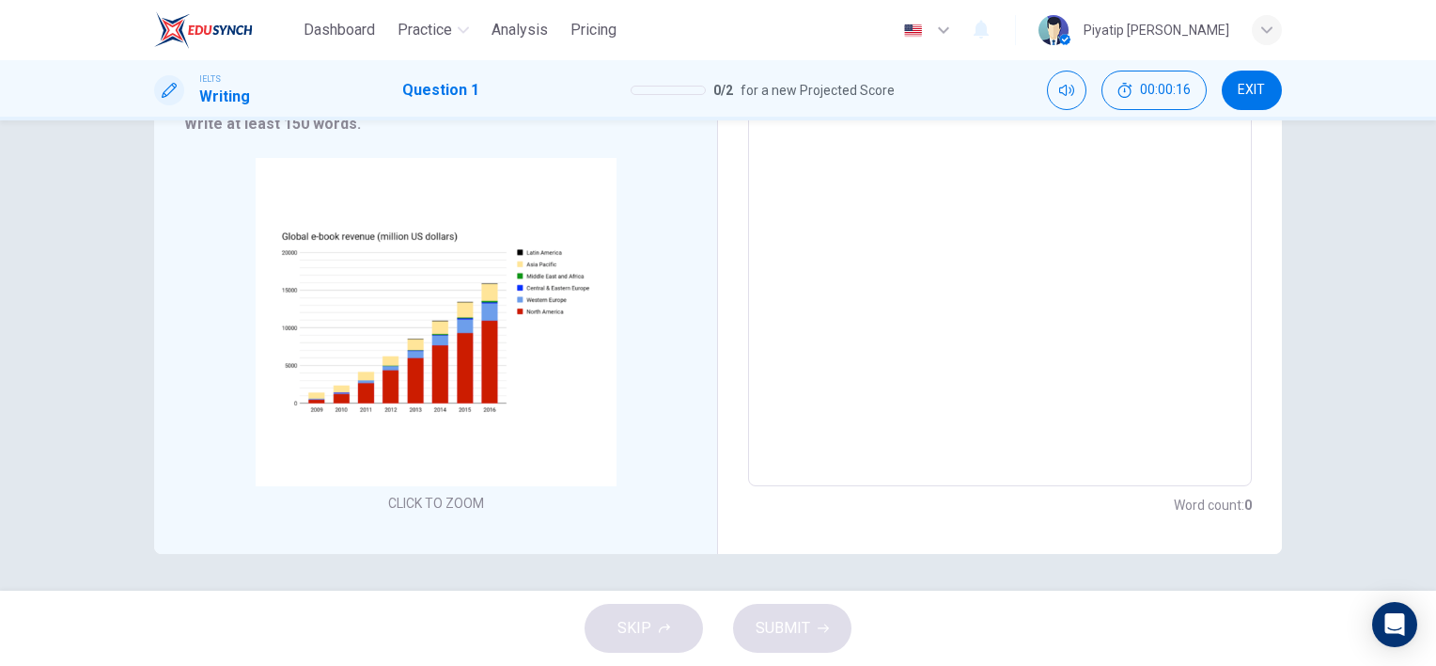
click at [911, 615] on div "Dashboard Practice Analysis Pricing English en ​ Piyatip Overturf IELTS Writing…" at bounding box center [718, 333] width 1436 height 666
drag, startPoint x: 855, startPoint y: 611, endPoint x: 781, endPoint y: 614, distance: 74.3
click at [781, 614] on div "SKIP SUBMIT" at bounding box center [718, 627] width 1436 height 75
drag, startPoint x: 781, startPoint y: 614, endPoint x: 797, endPoint y: 620, distance: 17.3
click at [797, 620] on div "SKIP SUBMIT" at bounding box center [718, 627] width 1436 height 75
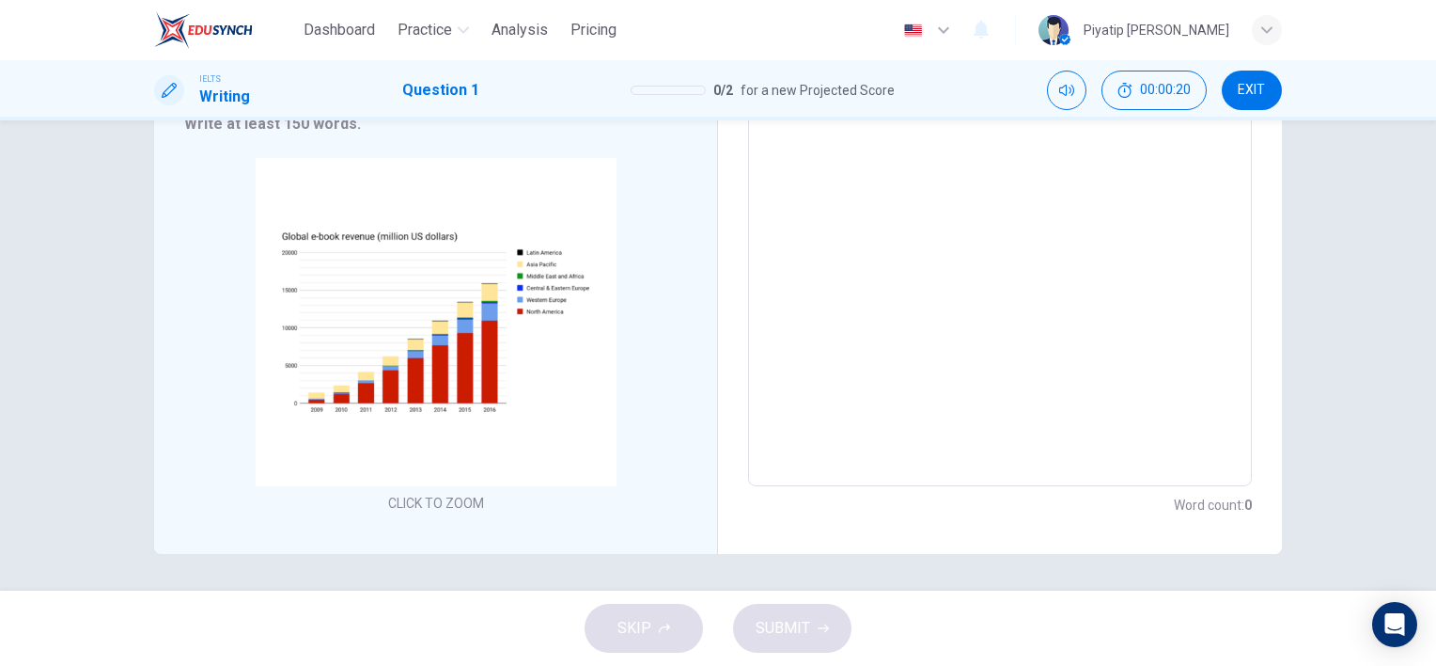
drag, startPoint x: 744, startPoint y: 648, endPoint x: 849, endPoint y: 616, distance: 110.0
click at [849, 616] on div "SKIP SUBMIT" at bounding box center [718, 627] width 1436 height 75
drag, startPoint x: 840, startPoint y: 654, endPoint x: 755, endPoint y: 618, distance: 93.1
click at [755, 618] on div "SKIP SUBMIT" at bounding box center [718, 627] width 1436 height 75
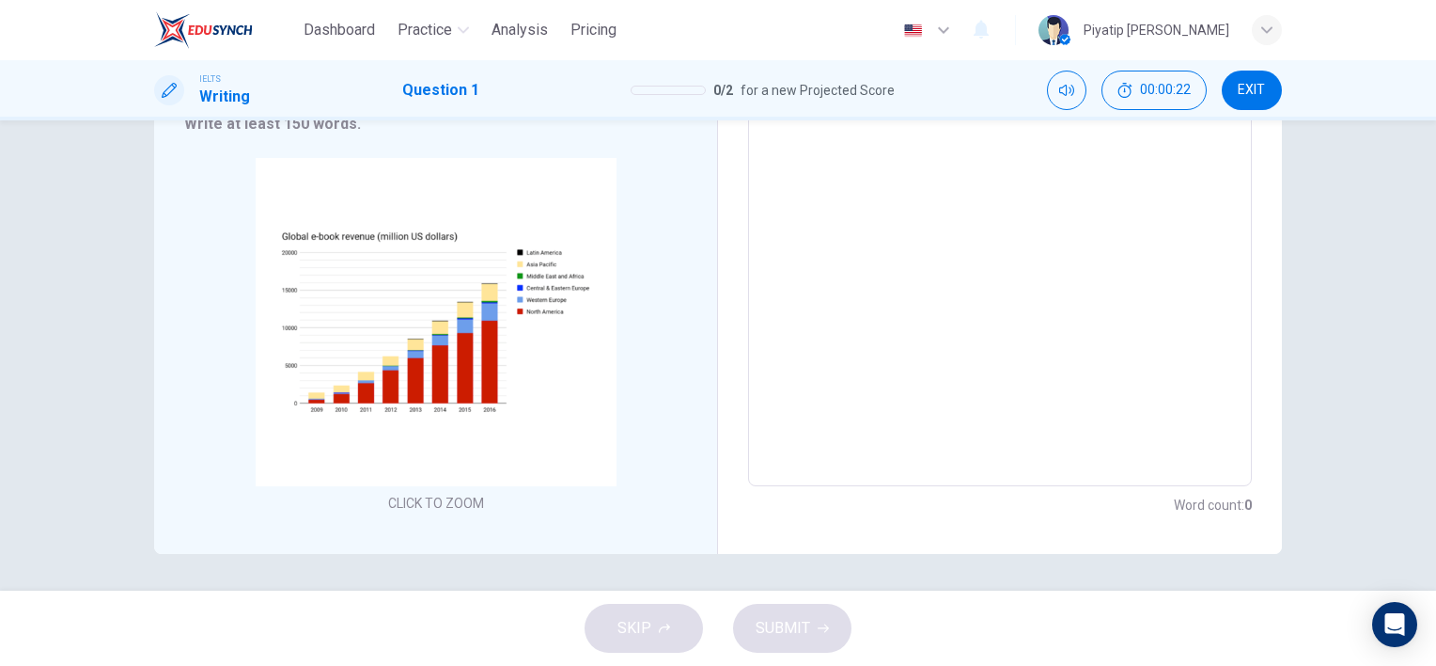
click at [755, 618] on div "SKIP SUBMIT" at bounding box center [718, 627] width 1436 height 75
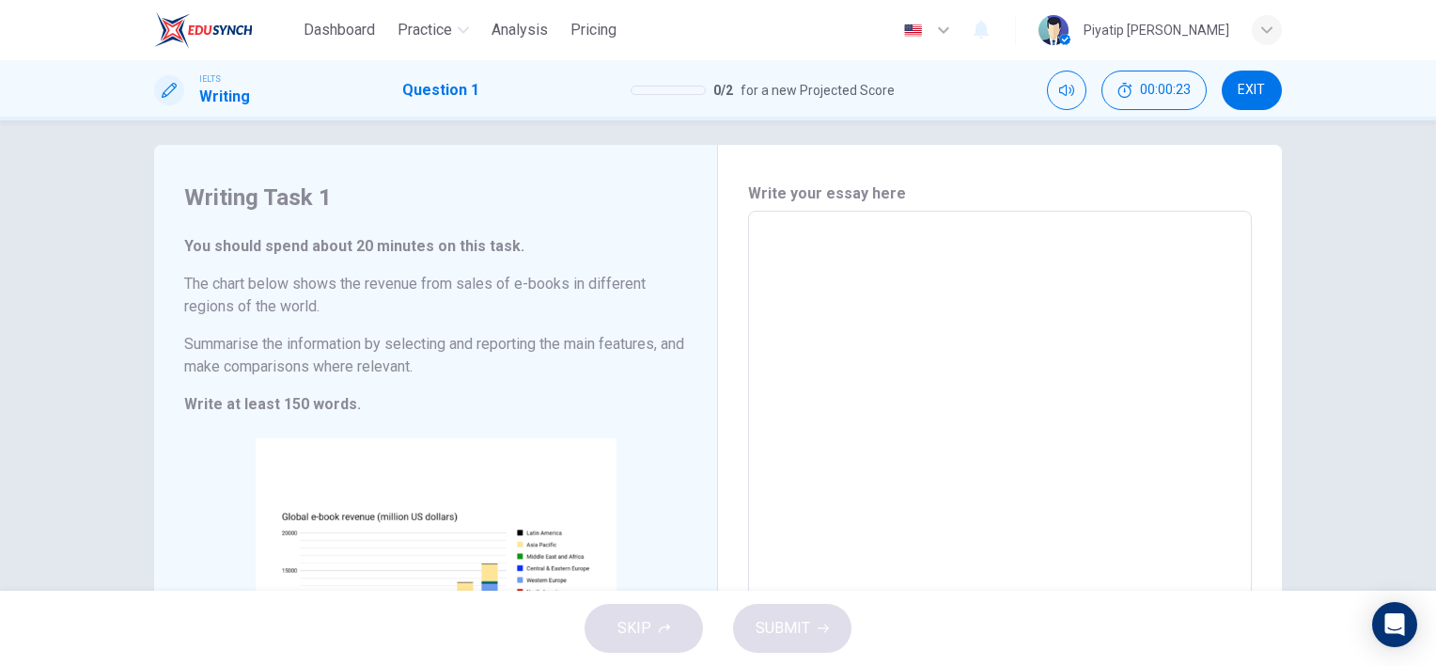
scroll to position [11, 0]
drag, startPoint x: 743, startPoint y: 337, endPoint x: 758, endPoint y: 329, distance: 17.3
click at [748, 335] on div "x ​" at bounding box center [1000, 490] width 504 height 556
click at [796, 310] on textarea at bounding box center [1000, 490] width 478 height 525
type textarea "d"
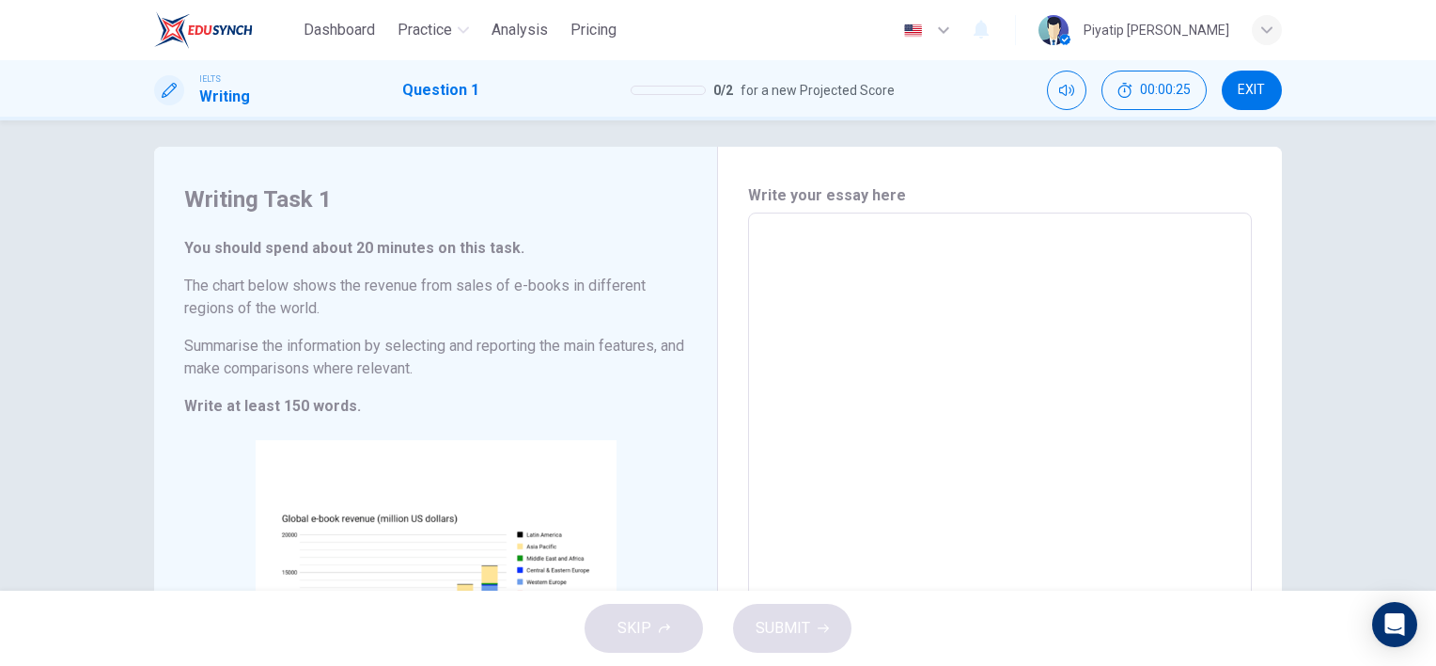
type textarea "x"
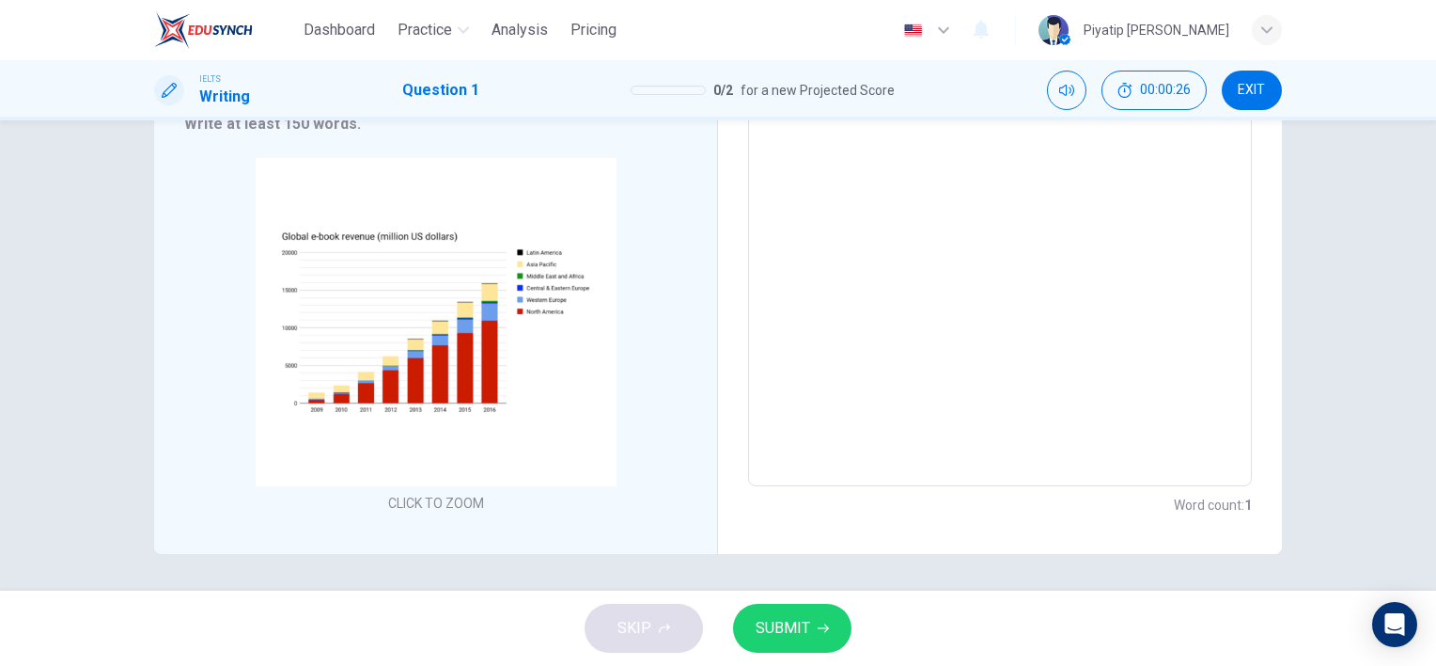
type textarea "d"
click at [780, 635] on span "SUBMIT" at bounding box center [783, 628] width 55 height 26
type textarea "x"
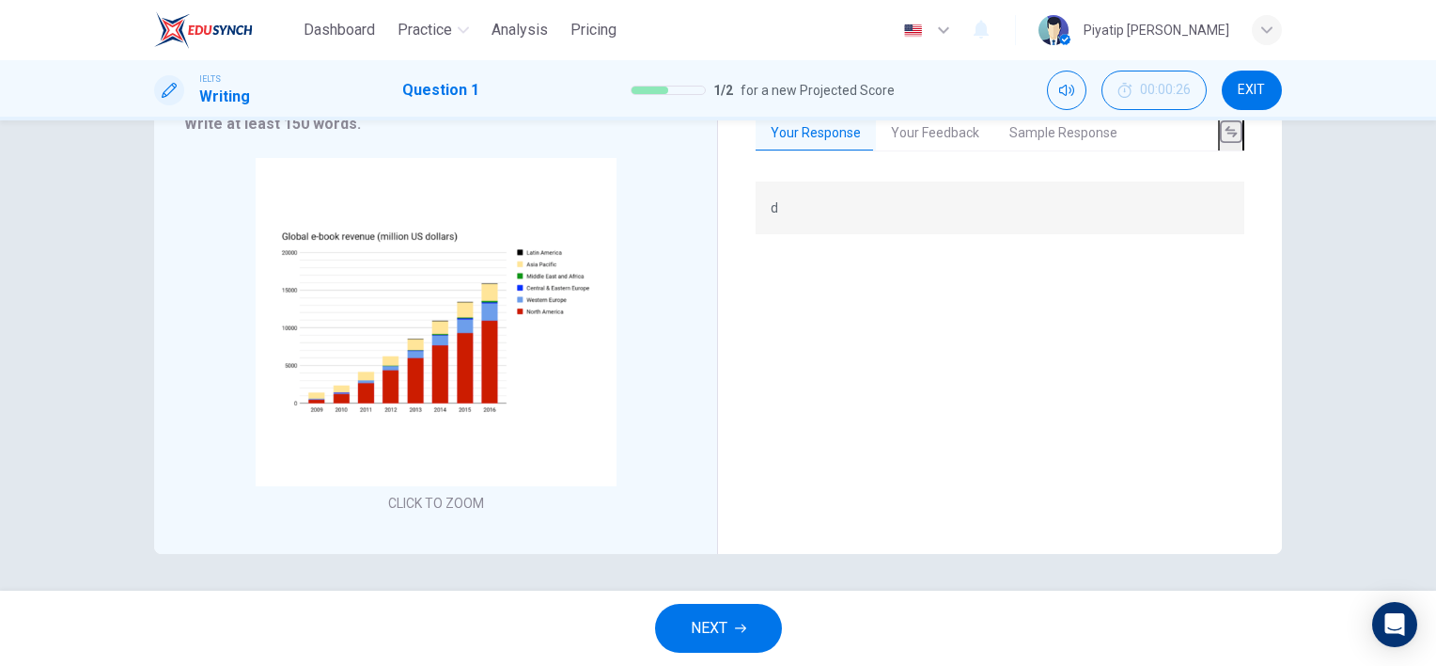
scroll to position [105, 0]
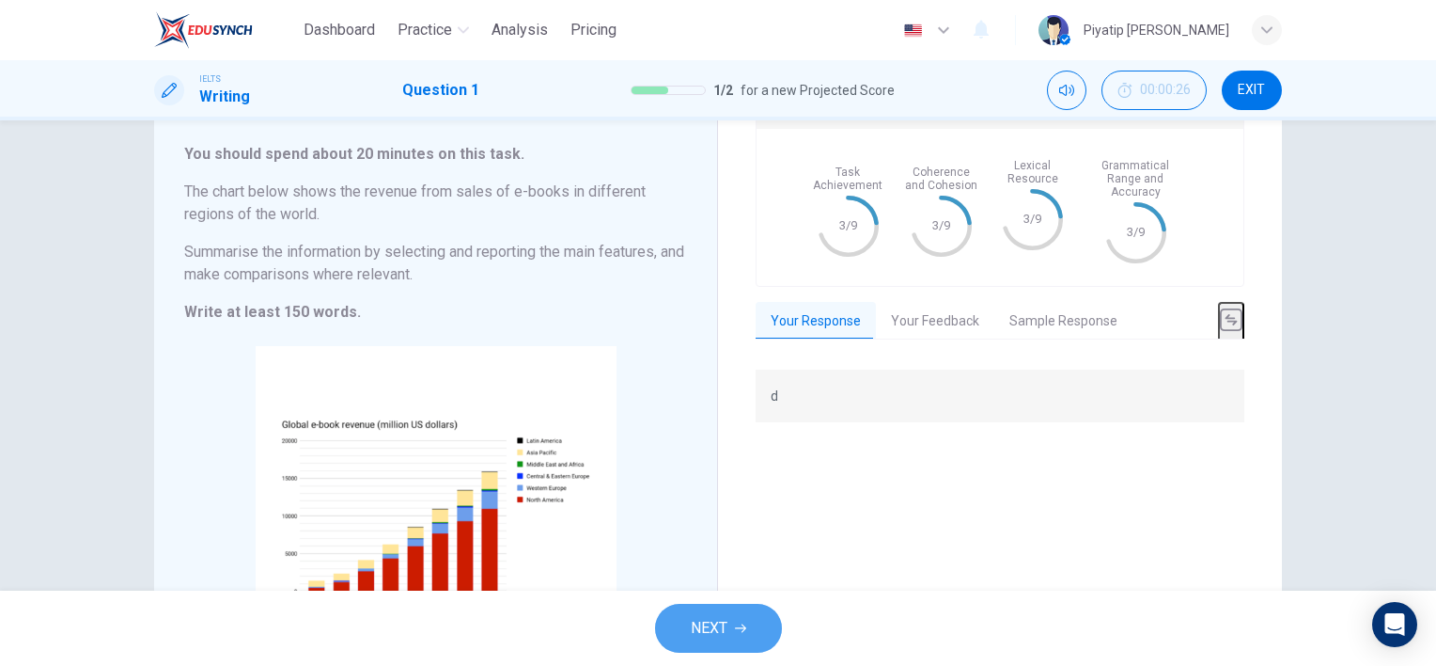
click at [738, 620] on button "NEXT" at bounding box center [718, 627] width 127 height 49
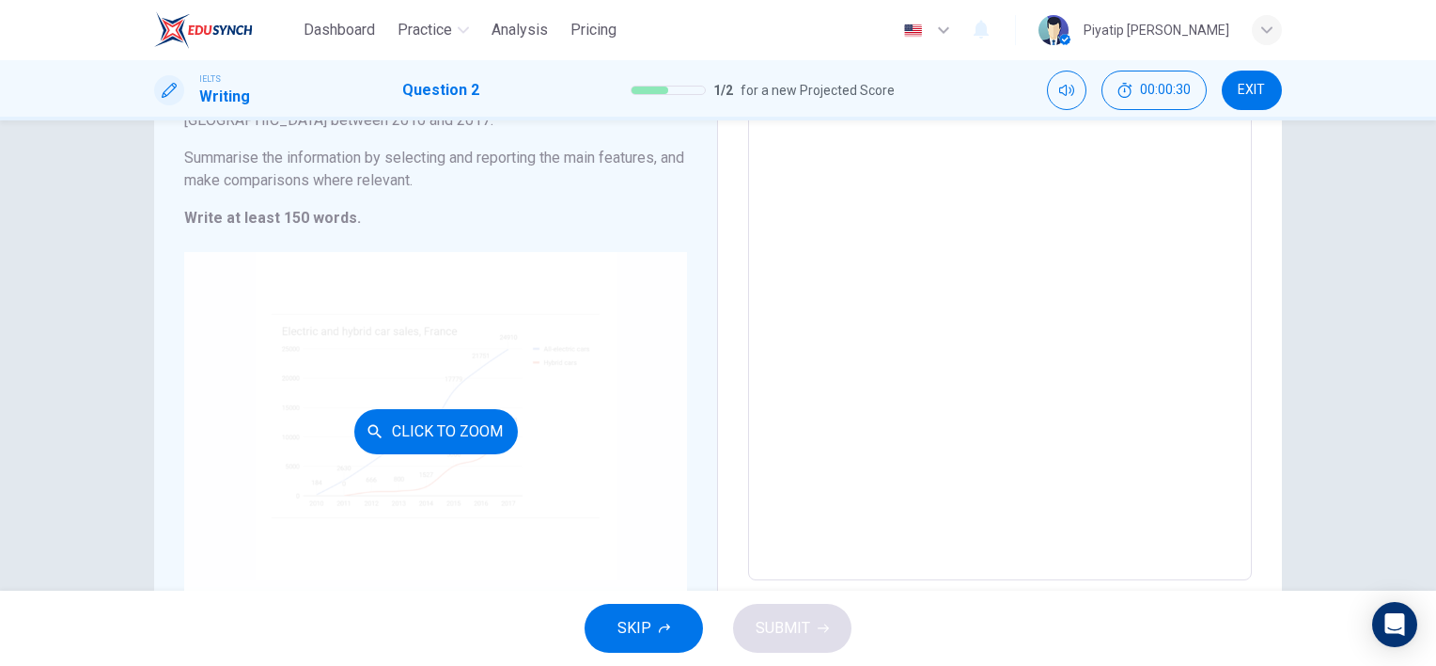
scroll to position [0, 0]
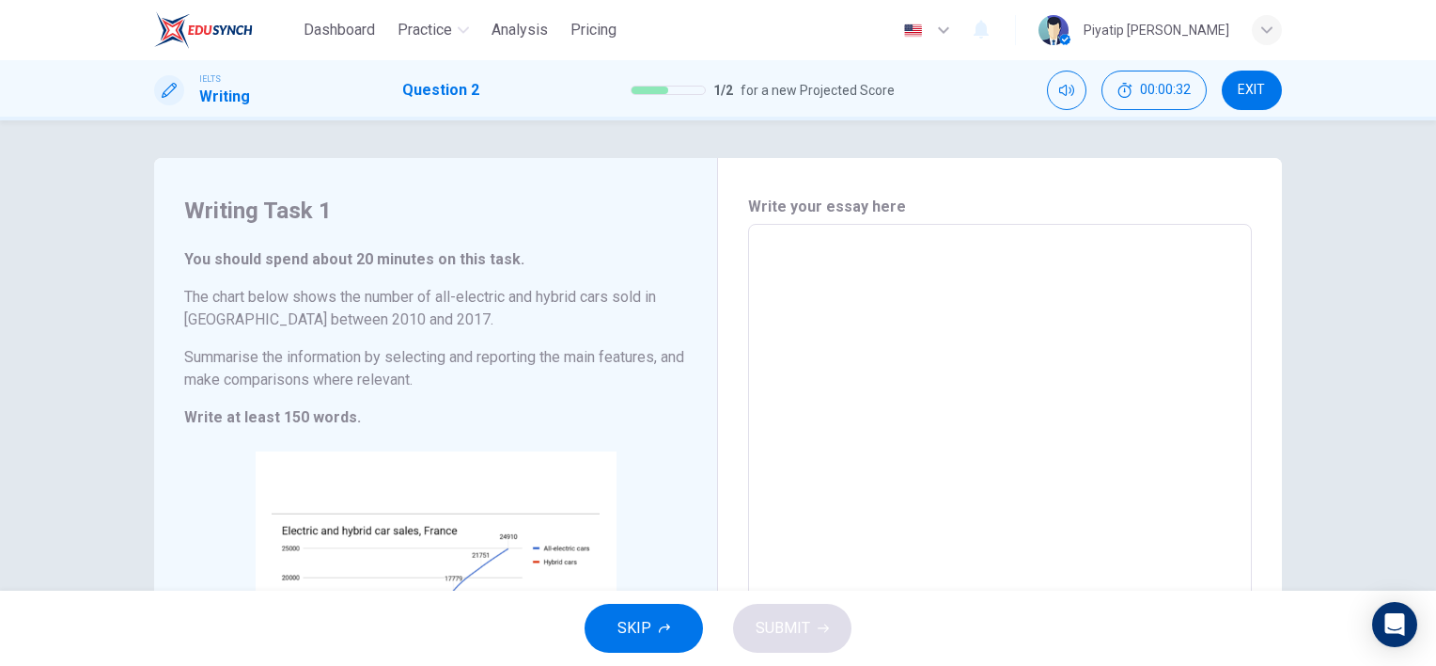
click at [795, 295] on textarea at bounding box center [1000, 502] width 478 height 525
